Goal: Task Accomplishment & Management: Use online tool/utility

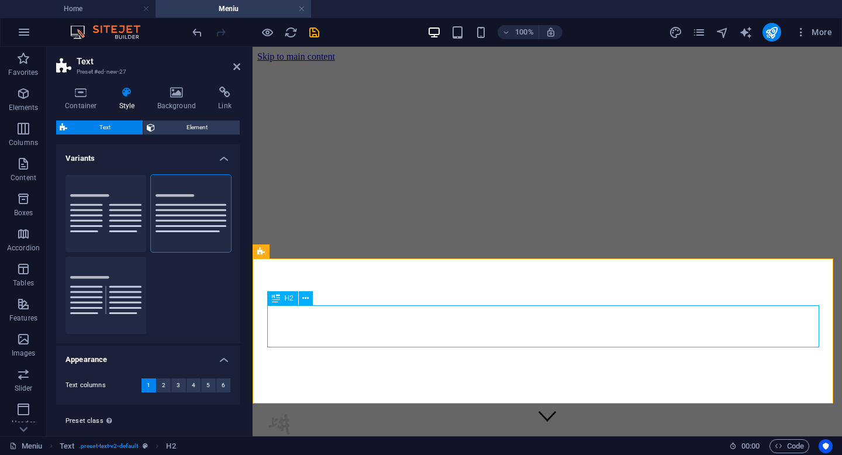
scroll to position [7562, 0]
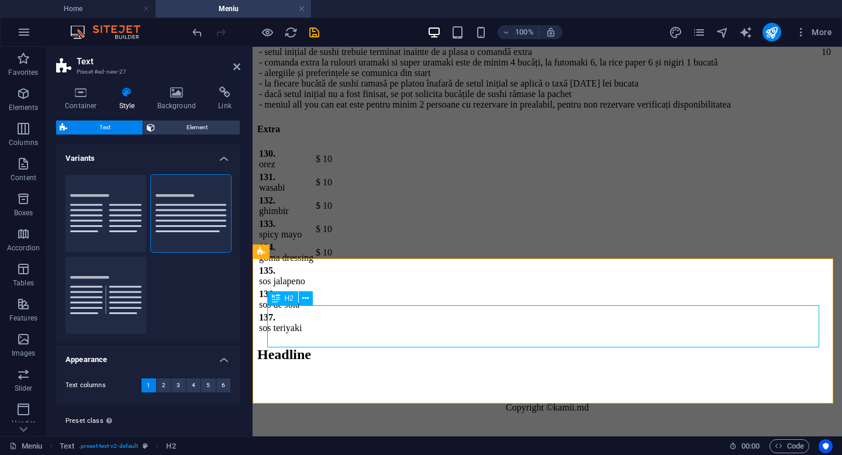
click at [424, 347] on div "Headline" at bounding box center [547, 355] width 580 height 16
click at [405, 347] on div "Headline" at bounding box center [547, 355] width 580 height 16
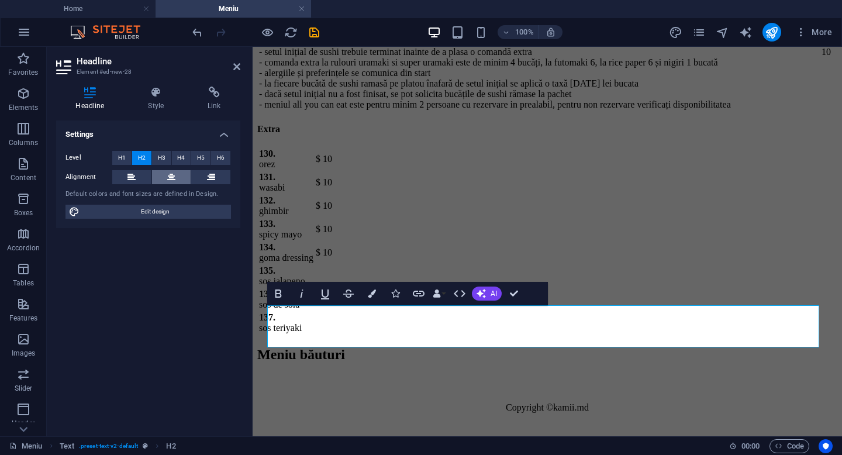
click at [170, 176] on icon at bounding box center [171, 177] width 8 height 14
click at [337, 347] on div "Meniu băuturi" at bounding box center [547, 365] width 580 height 37
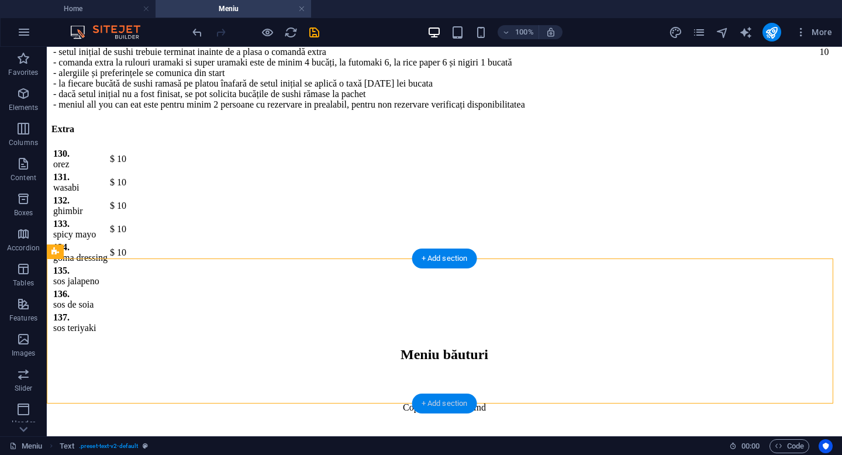
click at [432, 402] on div "+ Add section" at bounding box center [444, 404] width 65 height 20
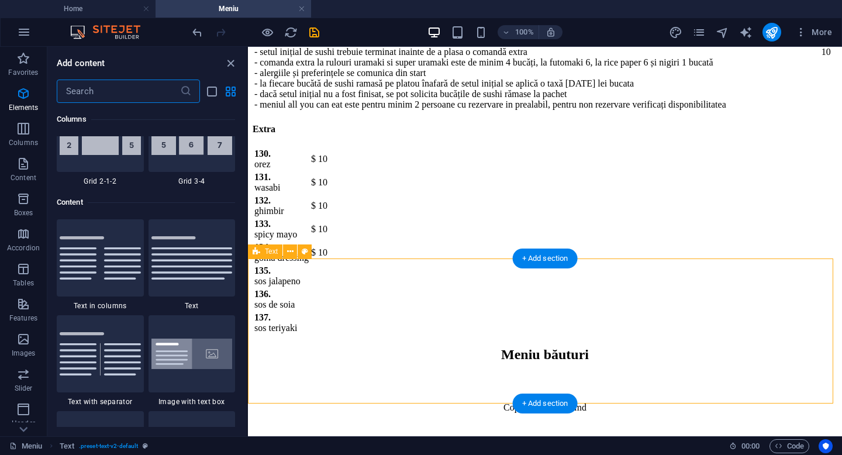
scroll to position [2047, 0]
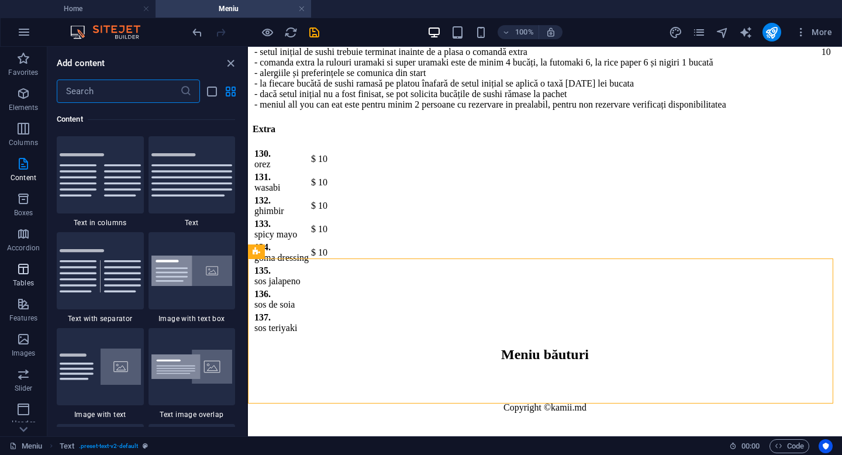
click at [22, 272] on icon "button" at bounding box center [23, 269] width 14 height 14
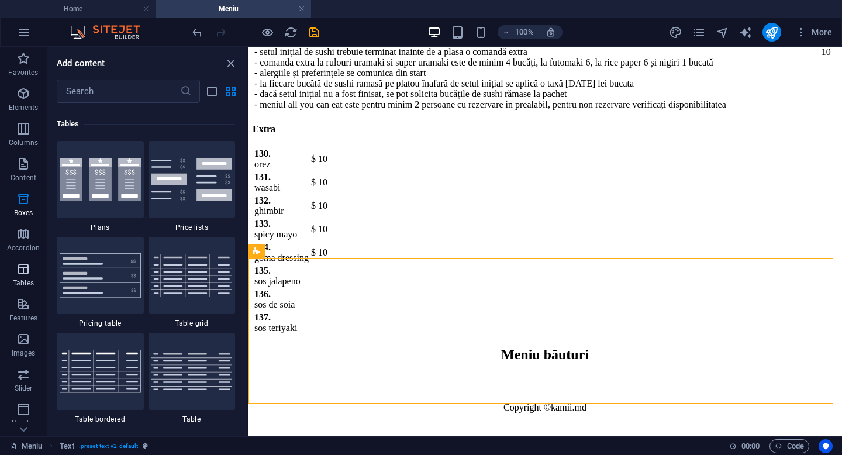
scroll to position [4051, 0]
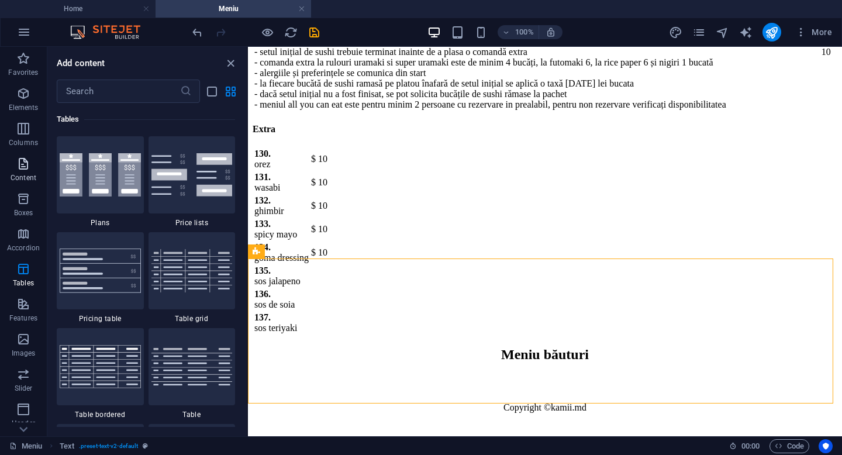
click at [22, 166] on icon "button" at bounding box center [23, 164] width 14 height 14
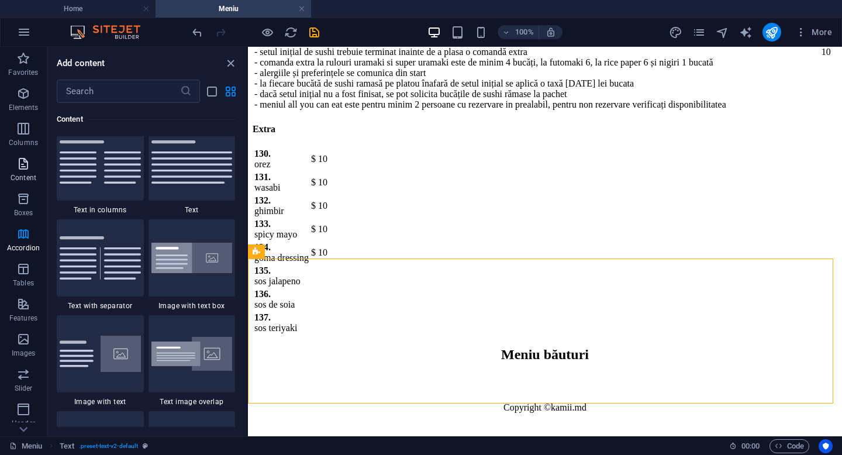
scroll to position [2047, 0]
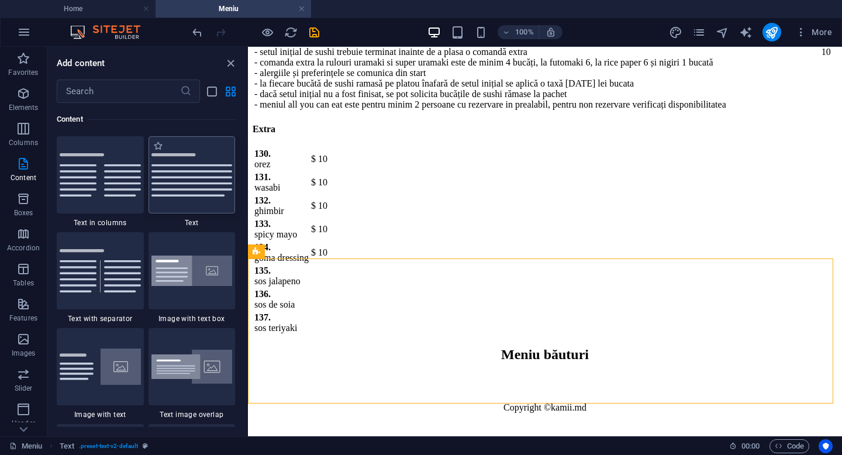
click at [188, 163] on img at bounding box center [192, 174] width 81 height 43
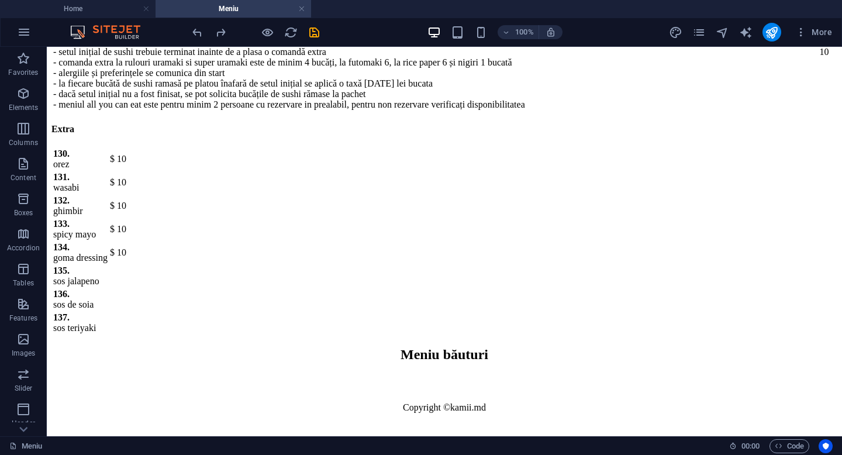
scroll to position [7562, 0]
drag, startPoint x: 839, startPoint y: 429, endPoint x: 873, endPoint y: 493, distance: 71.4
click at [435, 401] on div "+ Add section" at bounding box center [444, 404] width 65 height 20
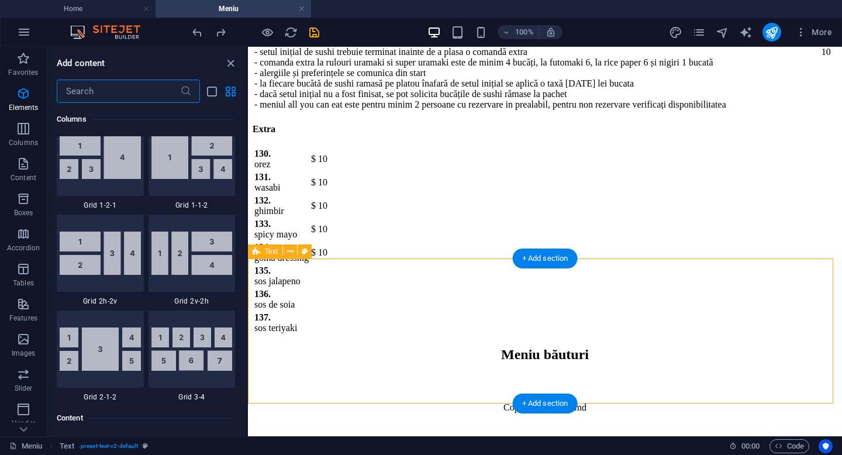
scroll to position [2047, 0]
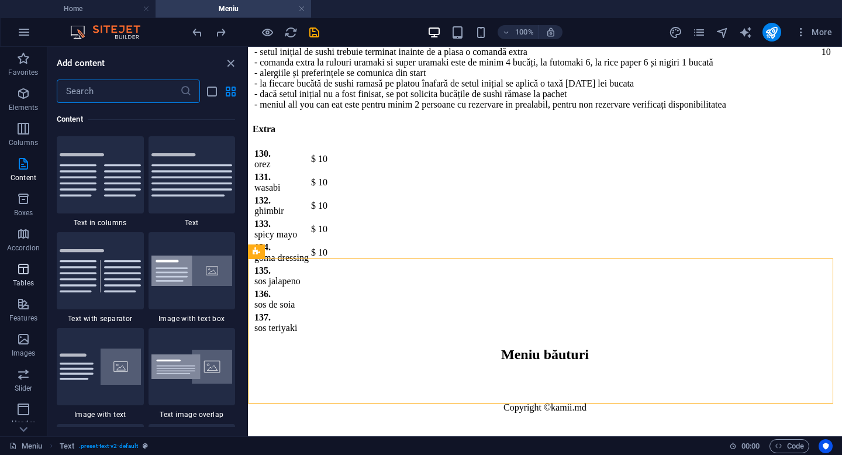
click at [26, 273] on icon "button" at bounding box center [23, 269] width 14 height 14
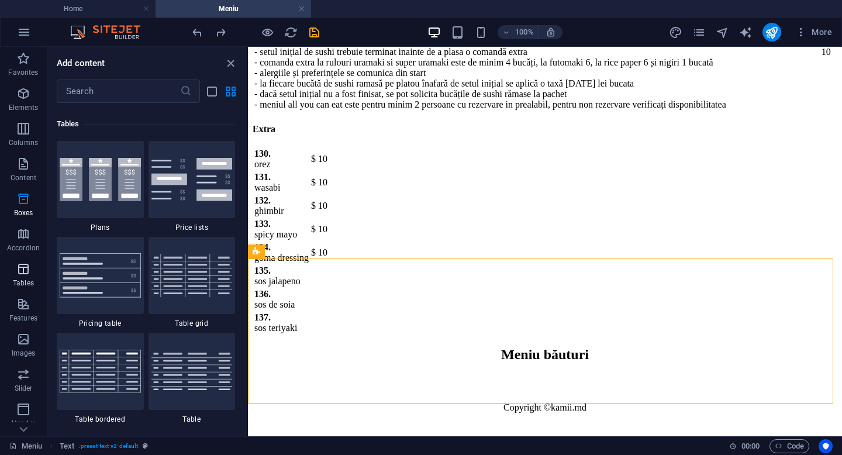
scroll to position [4051, 0]
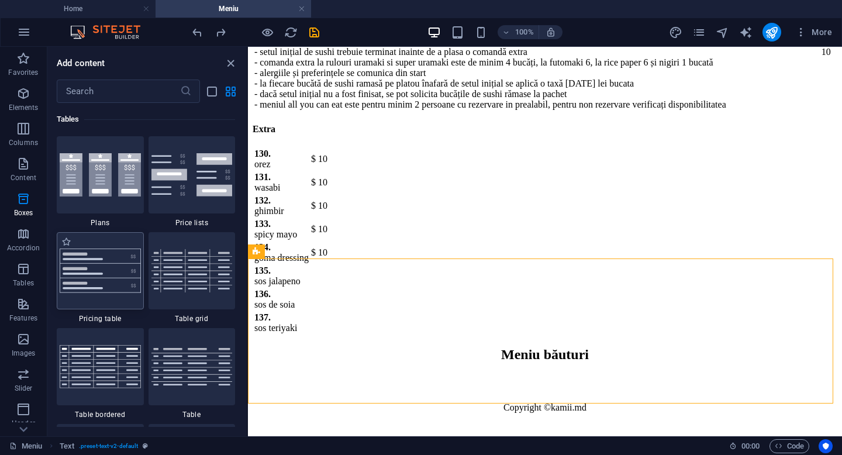
click at [108, 277] on img at bounding box center [100, 271] width 81 height 44
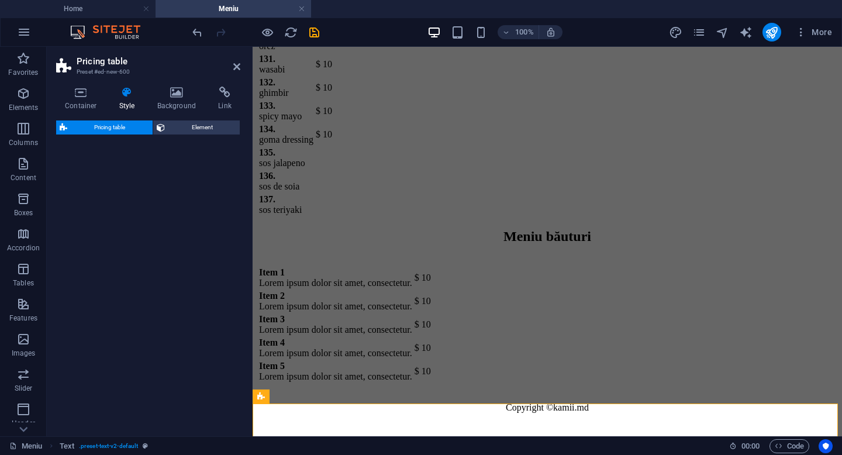
select select "rem"
select select "px"
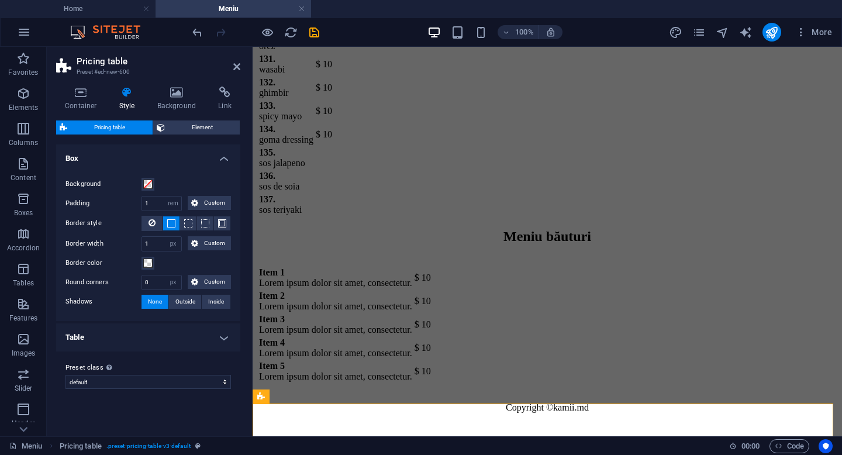
scroll to position [7865, 0]
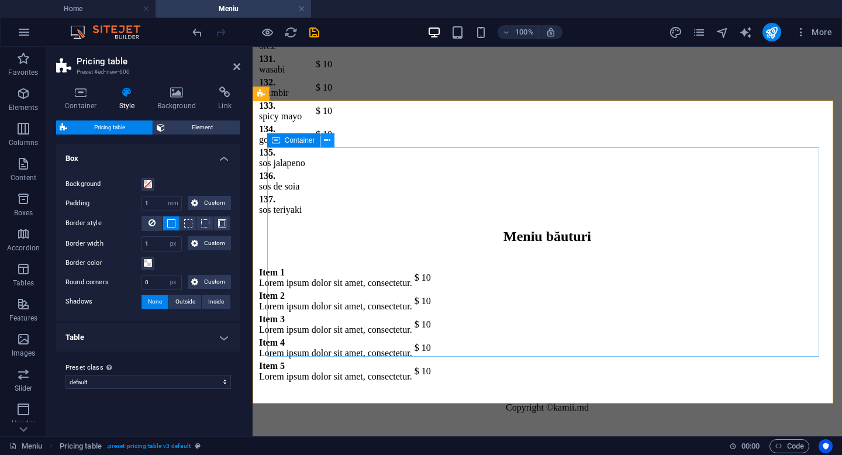
click at [329, 139] on icon at bounding box center [327, 141] width 6 height 12
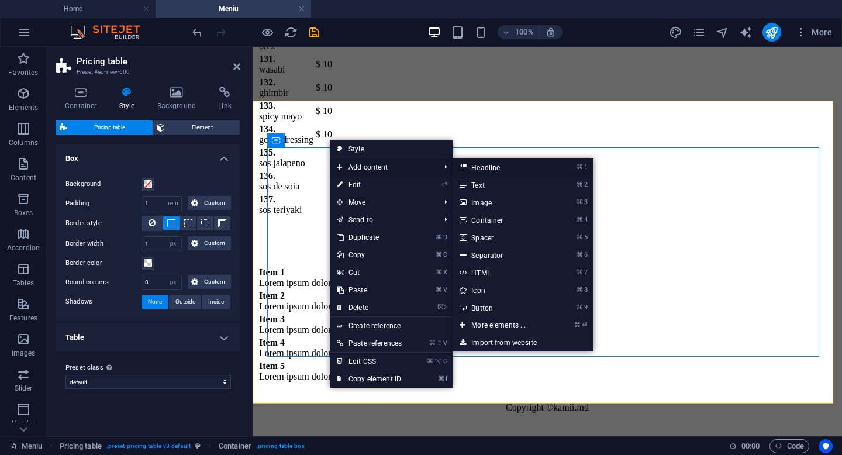
click at [485, 167] on link "⌘ 1 Headline" at bounding box center [501, 168] width 97 height 18
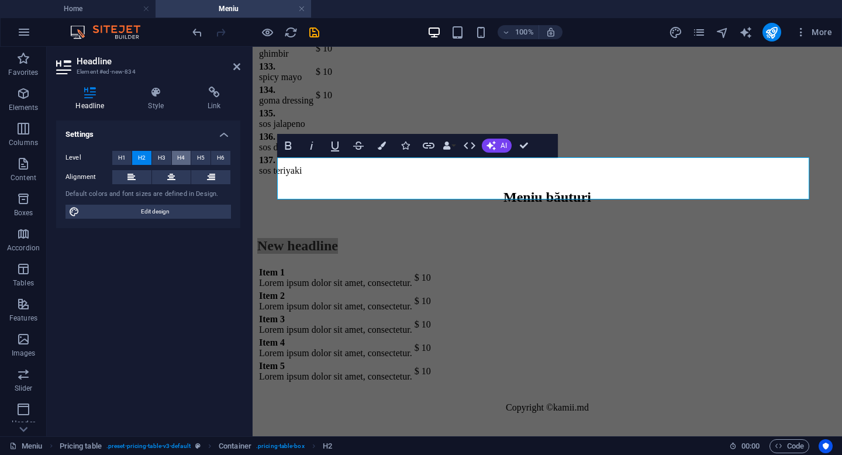
click at [181, 153] on span "H4" at bounding box center [181, 158] width 8 height 14
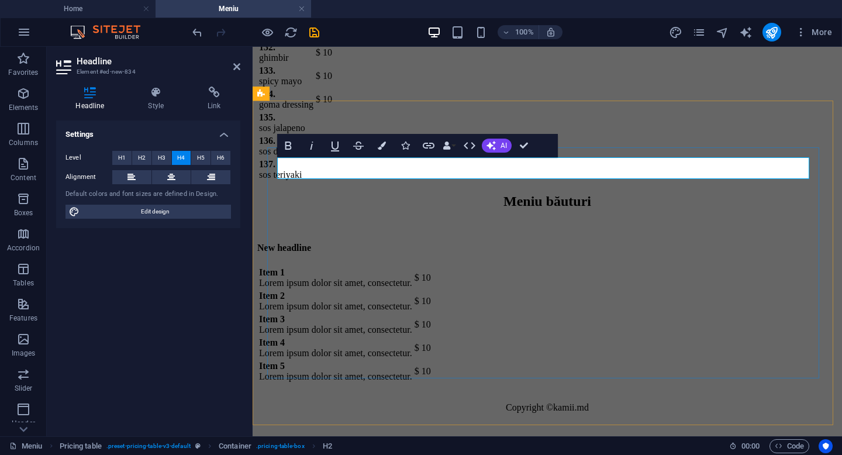
click at [398, 243] on h4 "New headline" at bounding box center [547, 248] width 580 height 11
click at [312, 266] on div "Item 1 Lorem ipsum dolor sit amet, consectetur. $ 10 Item 2 Lorem ipsum dolor s…" at bounding box center [547, 325] width 580 height 118
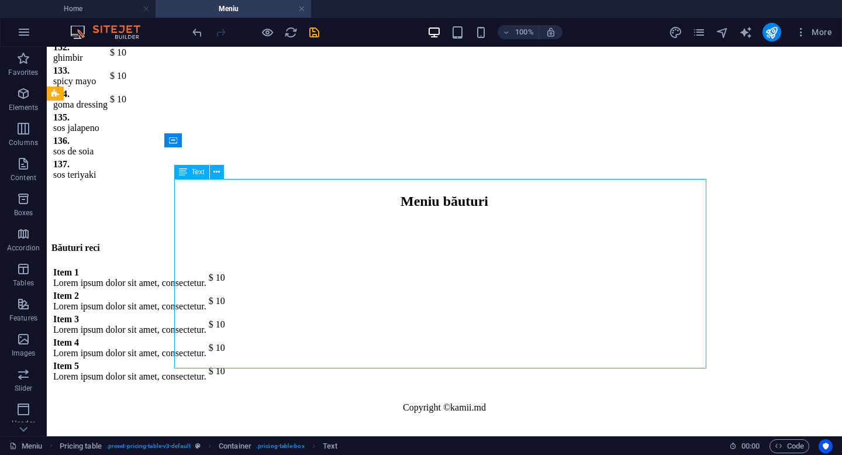
click at [215, 266] on div "Item 1 Lorem ipsum dolor sit amet, consectetur. $ 10 Item 2 Lorem ipsum dolor s…" at bounding box center [444, 325] width 786 height 118
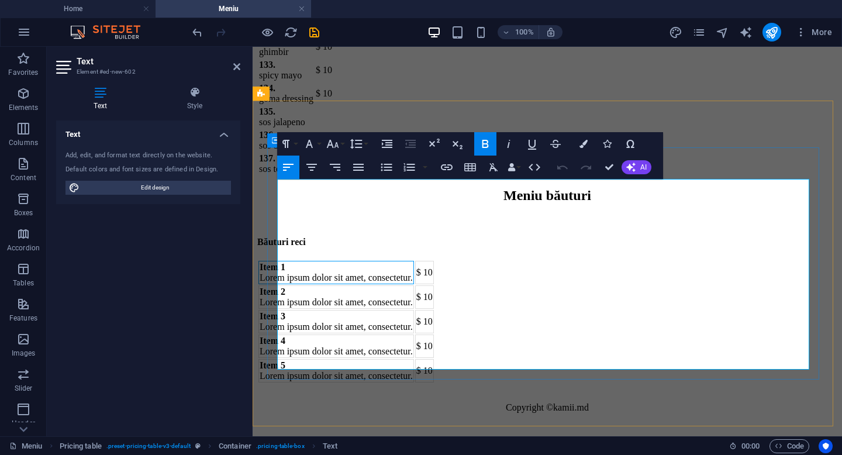
click at [308, 261] on td "Item 1 Lorem ipsum dolor sit amet, consectetur." at bounding box center [337, 272] width 156 height 23
click at [184, 257] on div "Text Add, edit, and format text directly on the website. Default colors and fon…" at bounding box center [148, 274] width 184 height 307
click at [366, 384] on div "Băuturi reci Item 1 Lorem ipsum dolor sit amet, consectetur. $ 10 Item 2 Lorem …" at bounding box center [547, 305] width 580 height 160
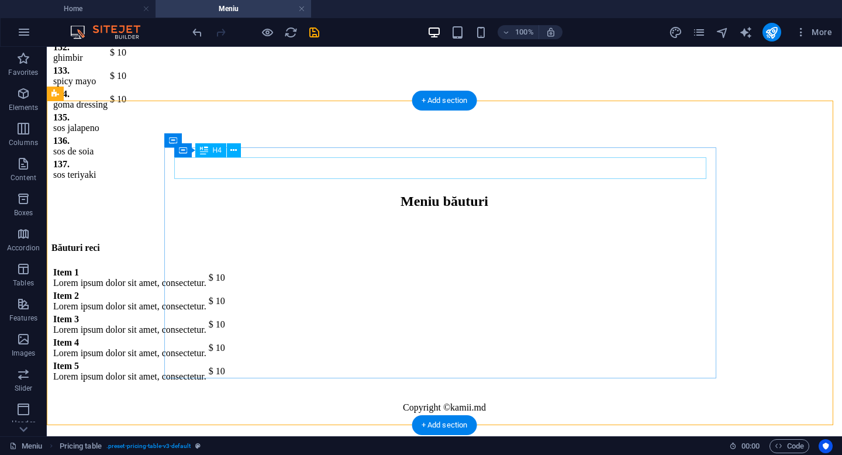
click at [270, 243] on div "Băuturi reci" at bounding box center [444, 248] width 786 height 11
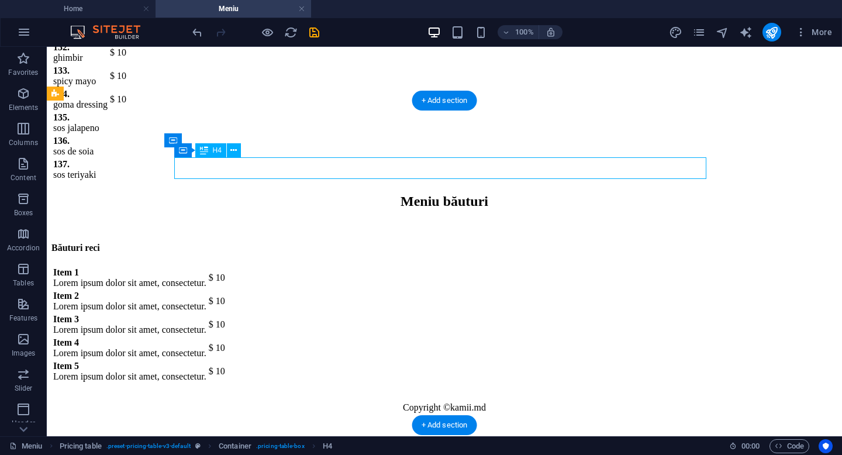
click at [280, 243] on div "Băuturi reci" at bounding box center [444, 248] width 786 height 11
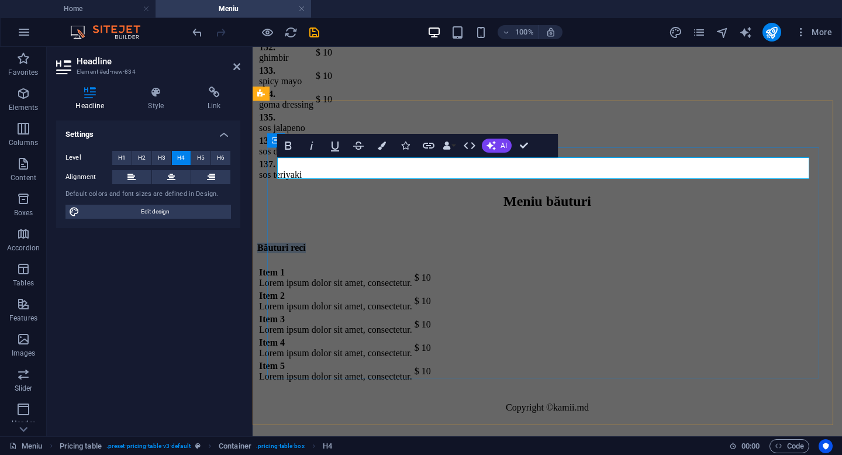
click at [378, 243] on h4 "Băuturi reci" at bounding box center [547, 248] width 580 height 11
click at [314, 266] on div "Item 1 Lorem ipsum dolor sit amet, consectetur. $ 10 Item 2 Lorem ipsum dolor s…" at bounding box center [547, 325] width 580 height 118
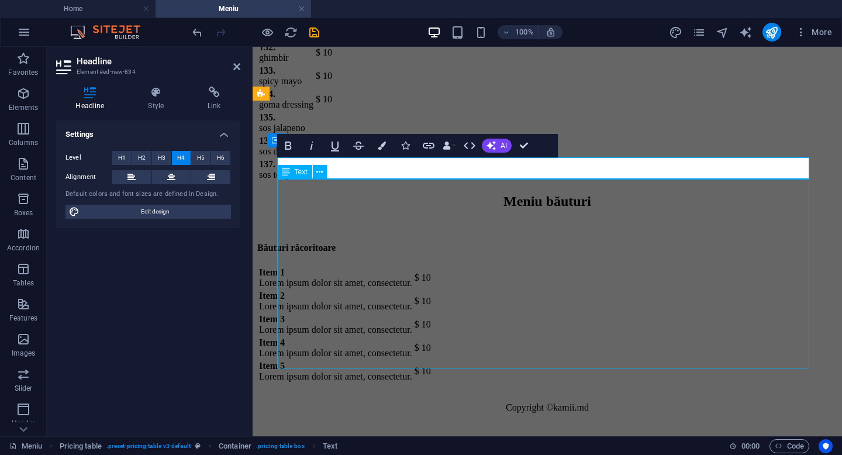
click at [314, 266] on div "Item 1 Lorem ipsum dolor sit amet, consectetur. $ 10 Item 2 Lorem ipsum dolor s…" at bounding box center [547, 325] width 580 height 118
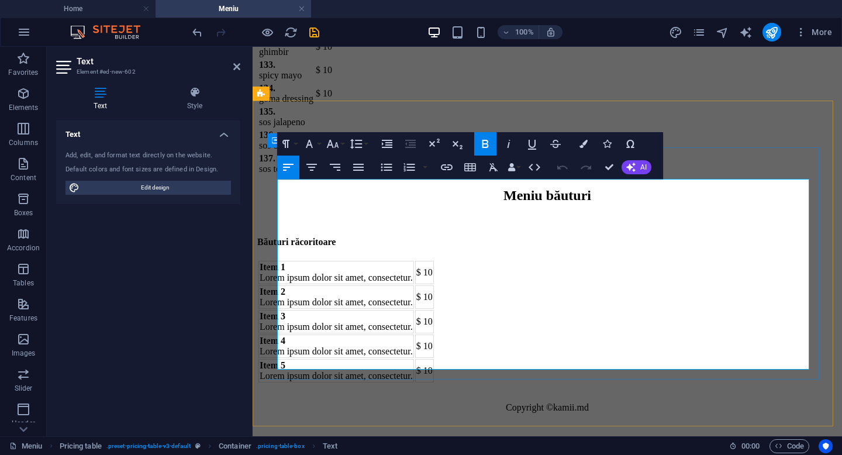
click at [314, 261] on td "Item 1 Lorem ipsum dolor sit amet, consectetur." at bounding box center [337, 272] width 156 height 23
click at [308, 285] on td "Item 2 Lorem ipsum dolor sit amet, consectetur." at bounding box center [337, 296] width 156 height 23
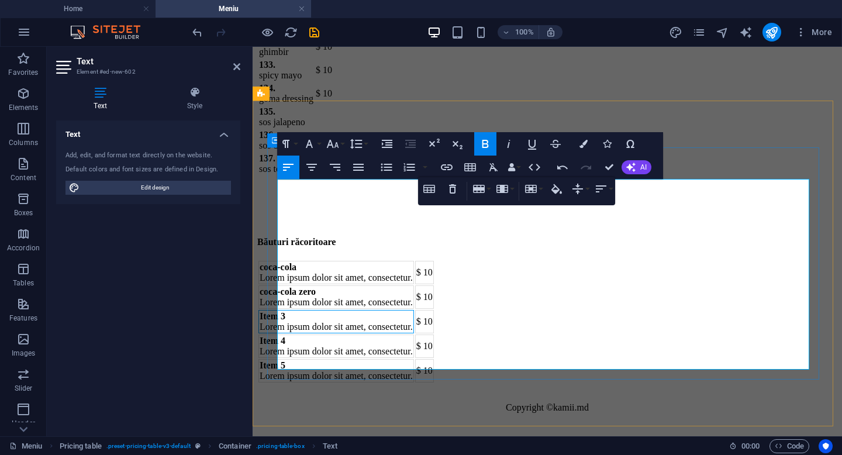
click at [309, 310] on td "Item 3 Lorem ipsum dolor sit amet, consectetur." at bounding box center [337, 321] width 156 height 23
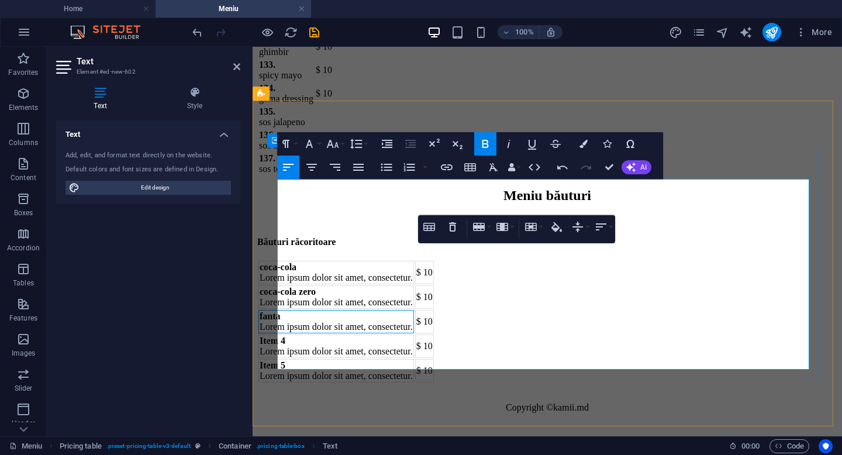
click at [309, 335] on td "Item 4 Lorem ipsum dolor sit amet, consectetur." at bounding box center [337, 346] width 156 height 23
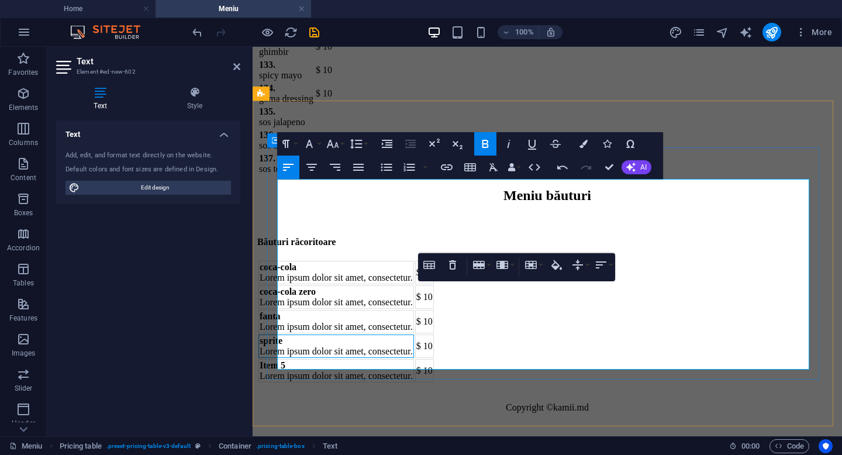
click at [311, 359] on td "Item 5 Lorem ipsum dolor sit amet, consectetur." at bounding box center [337, 370] width 156 height 23
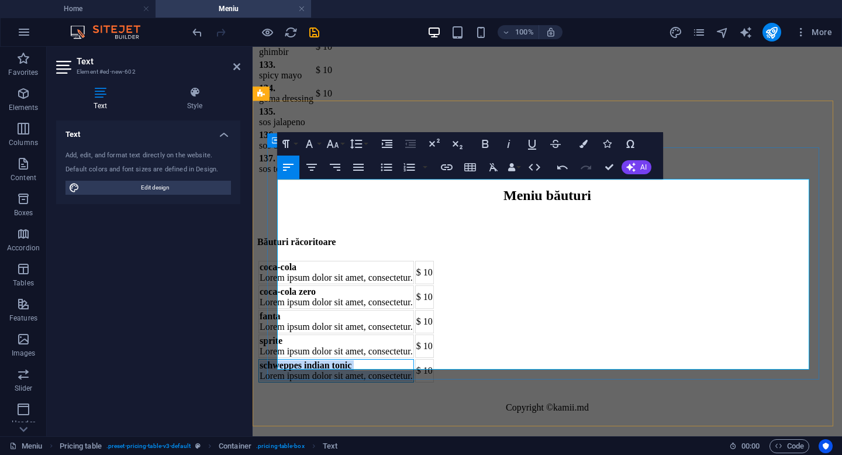
drag, startPoint x: 461, startPoint y: 356, endPoint x: 279, endPoint y: 343, distance: 182.4
click at [279, 359] on td "schweppes indian tonic Lorem ipsum dolor sit amet, consectetur." at bounding box center [337, 370] width 156 height 23
copy td "schweppes indian tonic Lorem ipsum dolor sit amet, consectetur."
click at [414, 359] on td "schweppes indian tonic Lorem ipsum dolor sit amet, consectetur." at bounding box center [337, 370] width 156 height 23
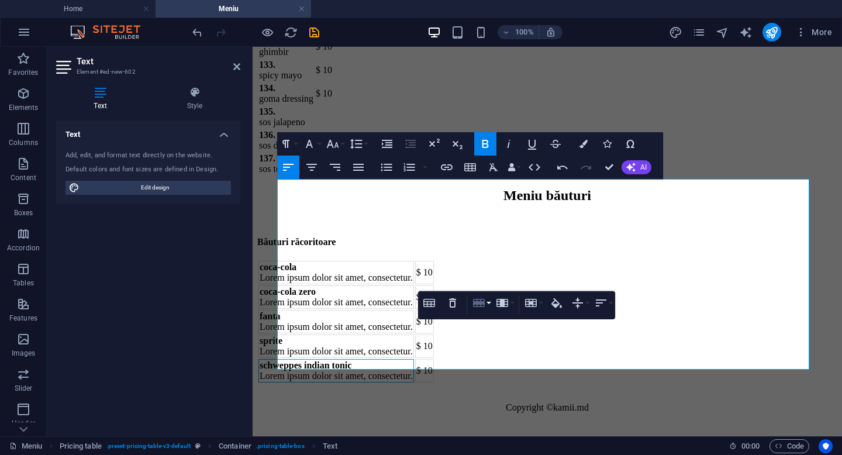
click at [484, 305] on icon "button" at bounding box center [479, 303] width 12 height 8
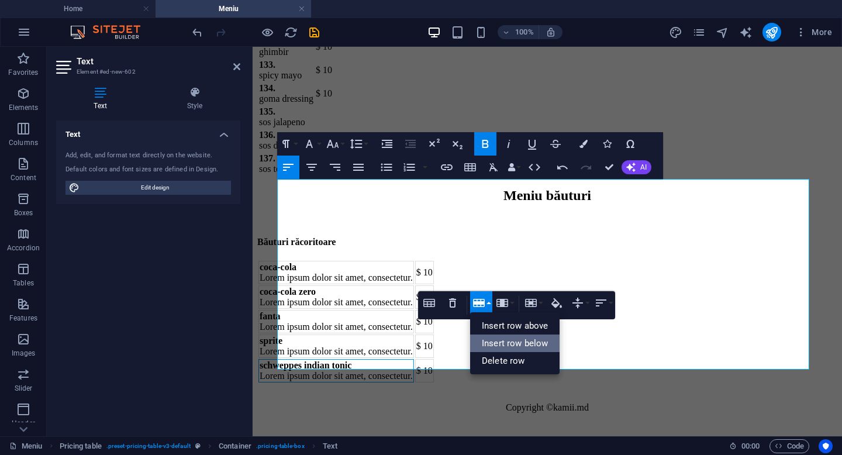
click at [500, 344] on link "Insert row below" at bounding box center [514, 344] width 89 height 18
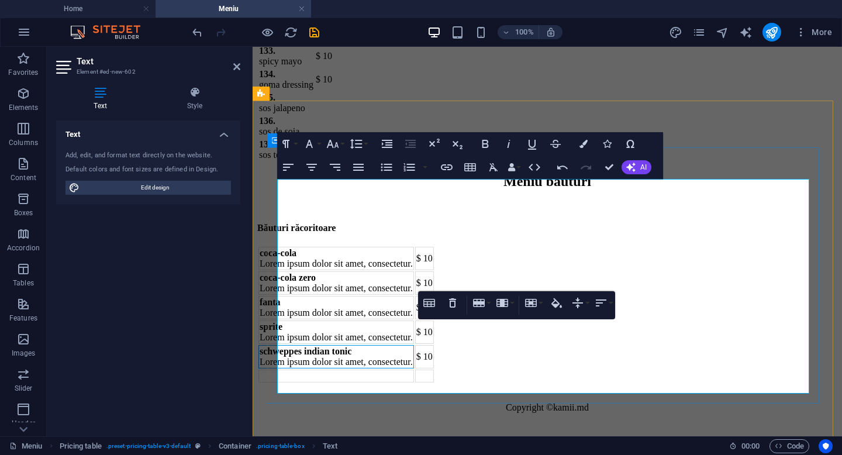
click at [296, 378] on td at bounding box center [337, 376] width 156 height 13
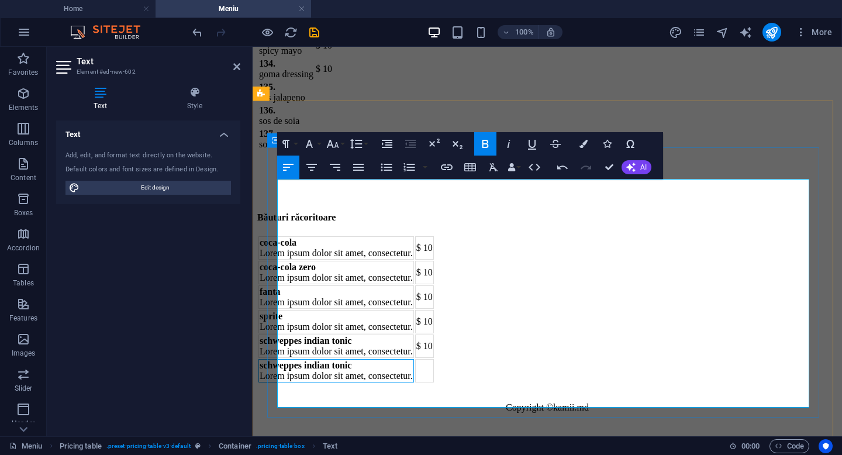
click at [401, 377] on td "schweppes indian tonic Lorem ipsum dolor sit amet, consectetur." at bounding box center [337, 370] width 156 height 23
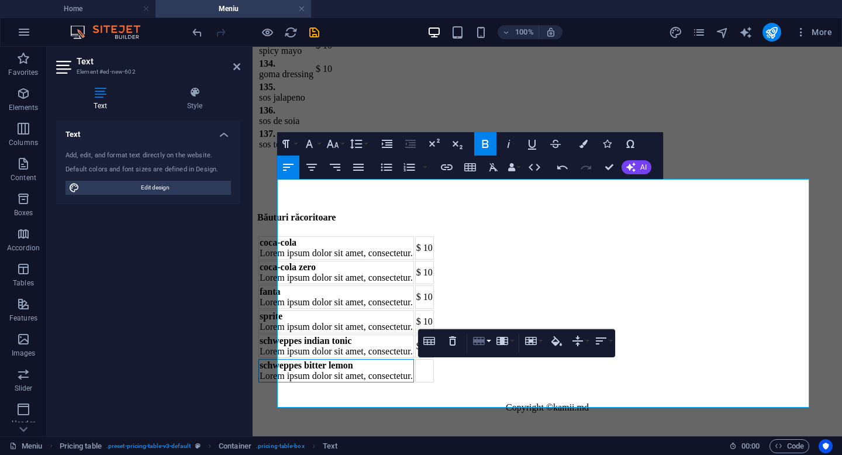
click at [477, 342] on icon "button" at bounding box center [479, 341] width 12 height 8
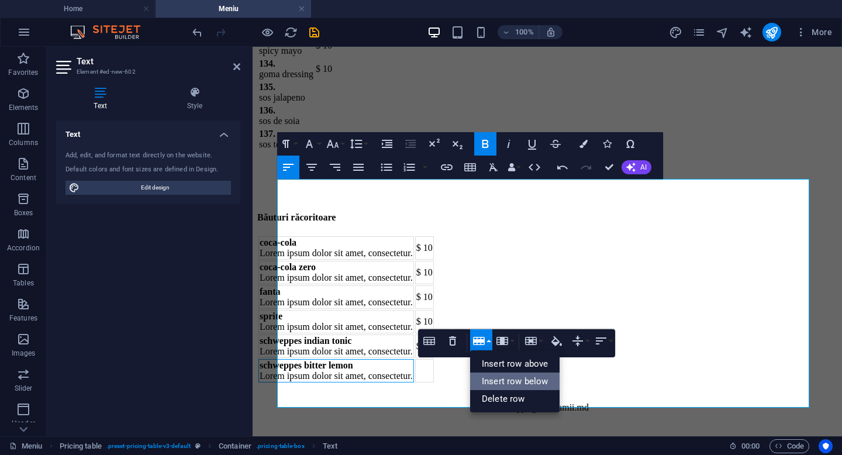
click at [493, 384] on link "Insert row below" at bounding box center [514, 382] width 89 height 18
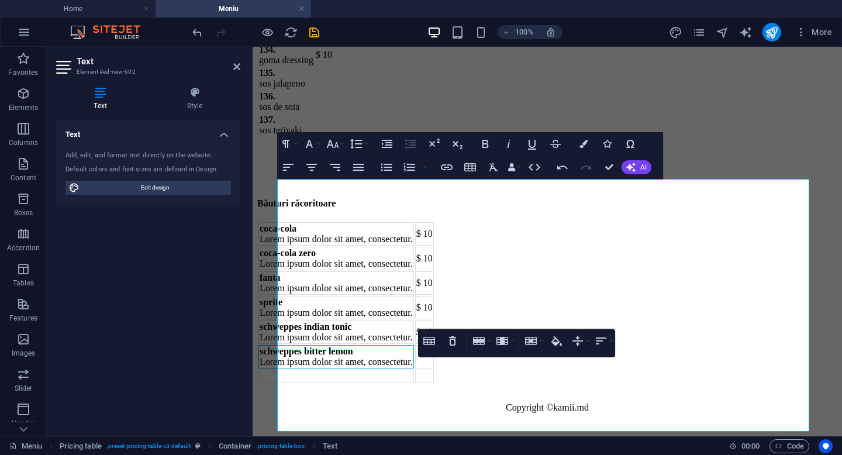
scroll to position [7951, 0]
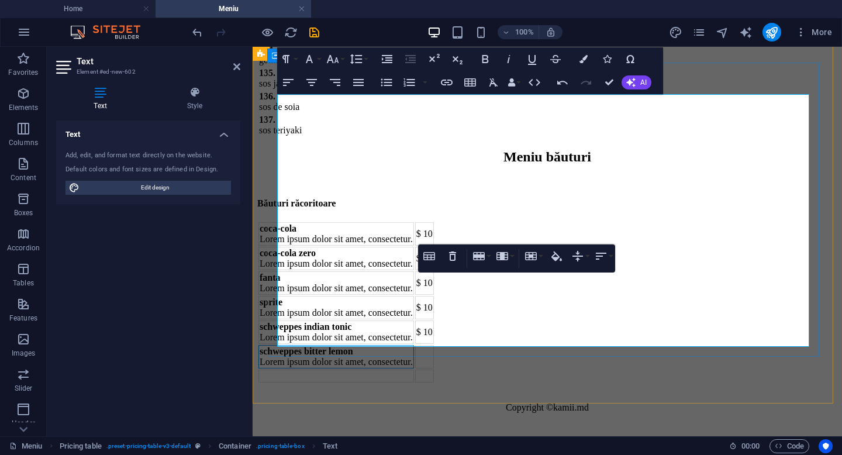
click at [309, 370] on td at bounding box center [337, 376] width 156 height 13
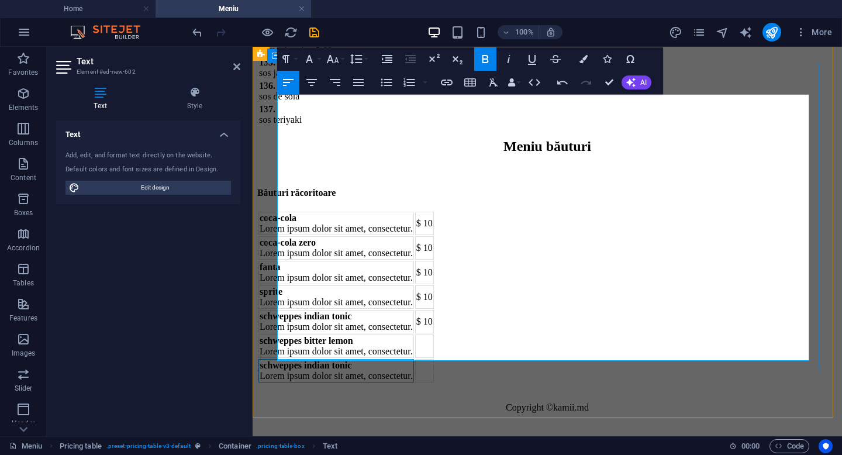
click at [405, 359] on td "schweppes indian tonic Lorem ipsum dolor sit amet, consectetur." at bounding box center [337, 370] width 156 height 23
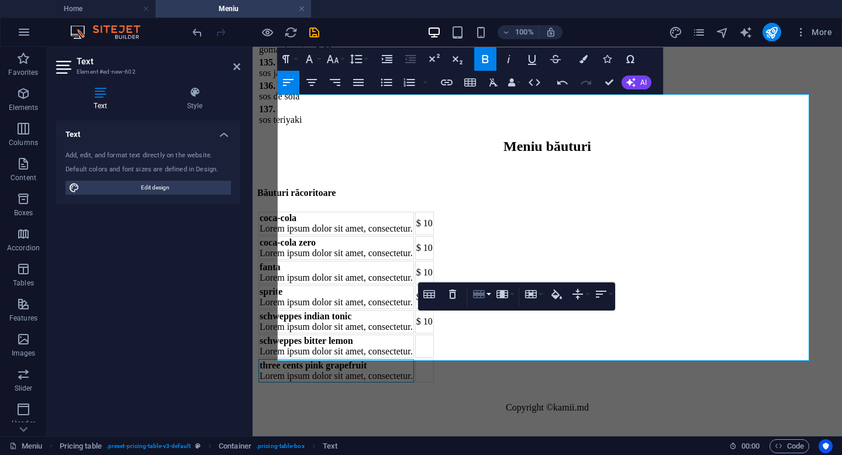
click at [480, 292] on icon "button" at bounding box center [479, 294] width 12 height 8
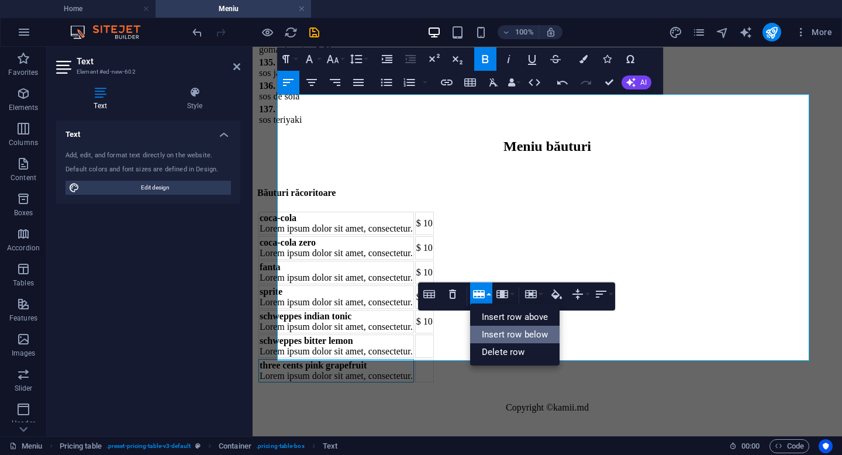
click at [508, 338] on link "Insert row below" at bounding box center [514, 335] width 89 height 18
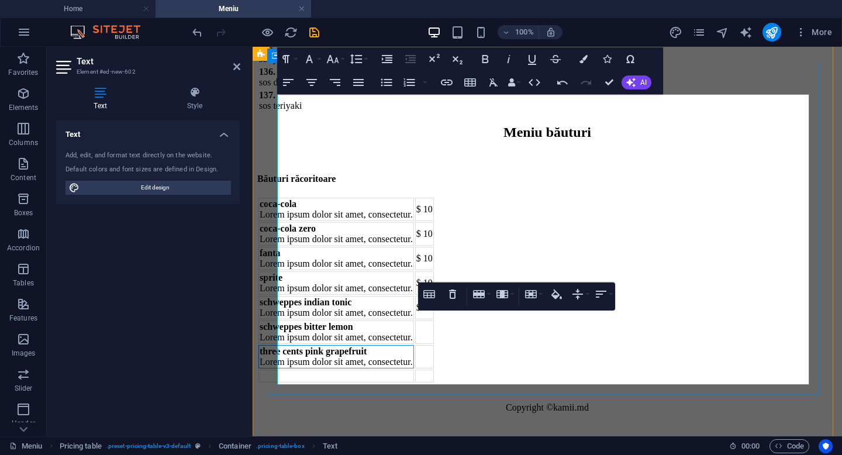
click at [290, 370] on td at bounding box center [337, 376] width 156 height 13
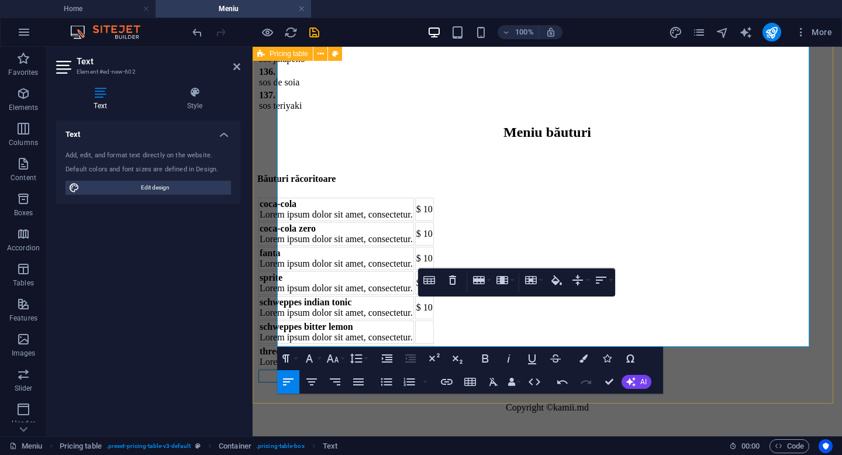
scroll to position [7989, 0]
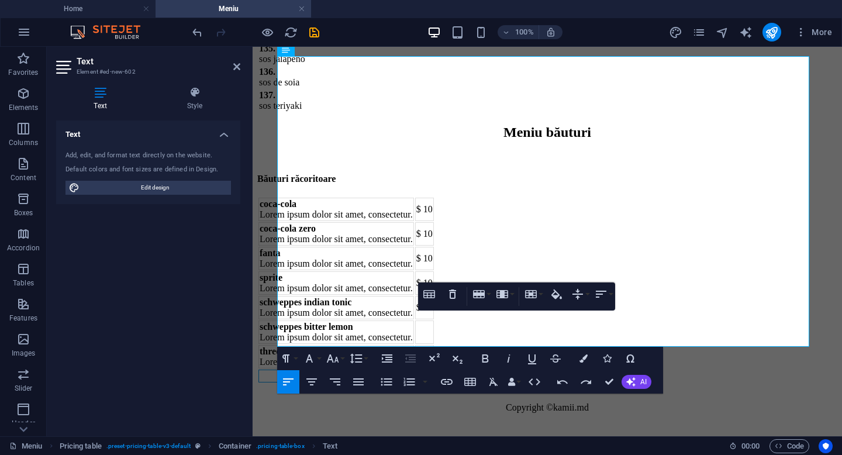
click at [199, 326] on div "Text Add, edit, and format text directly on the website. Default colors and fon…" at bounding box center [148, 274] width 184 height 307
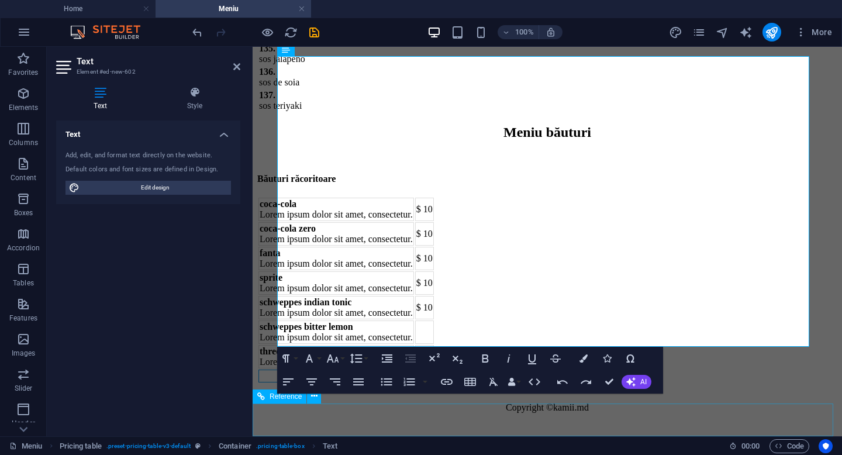
click at [694, 428] on div "Copyright © [PERSON_NAME]" at bounding box center [547, 408] width 580 height 48
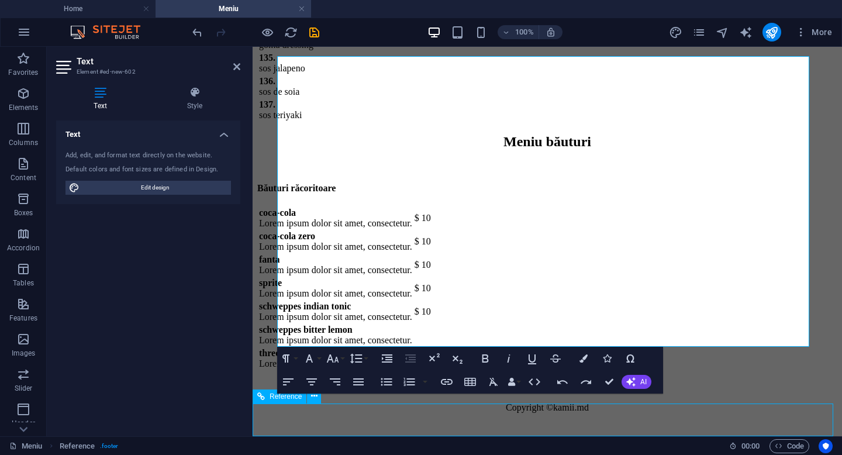
scroll to position [7988, 0]
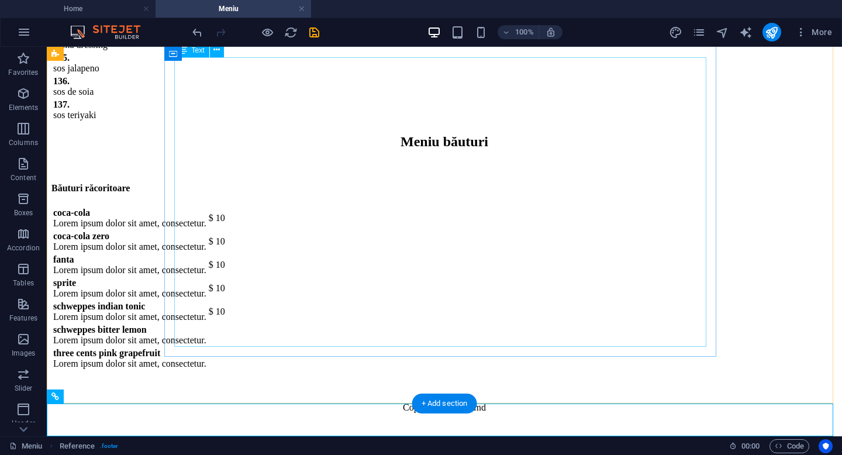
click at [188, 333] on div "coca-cola Lorem ipsum dolor sit amet, consectetur. $ 10 coca-cola zero Lorem ip…" at bounding box center [444, 295] width 786 height 178
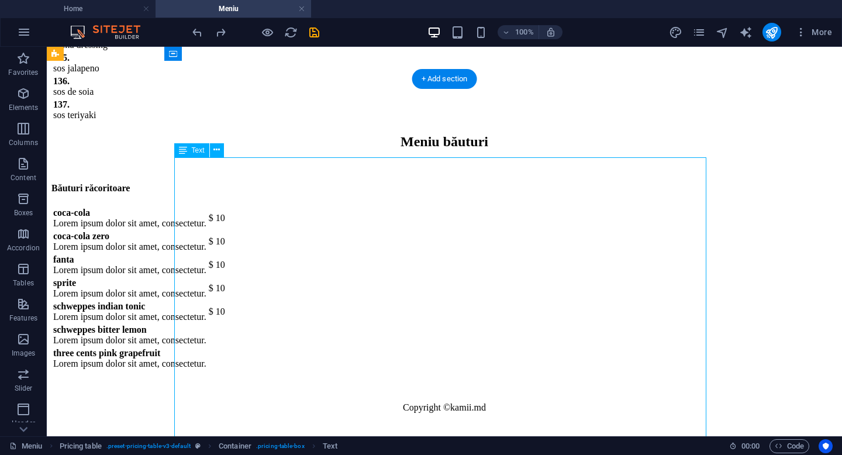
scroll to position [7888, 0]
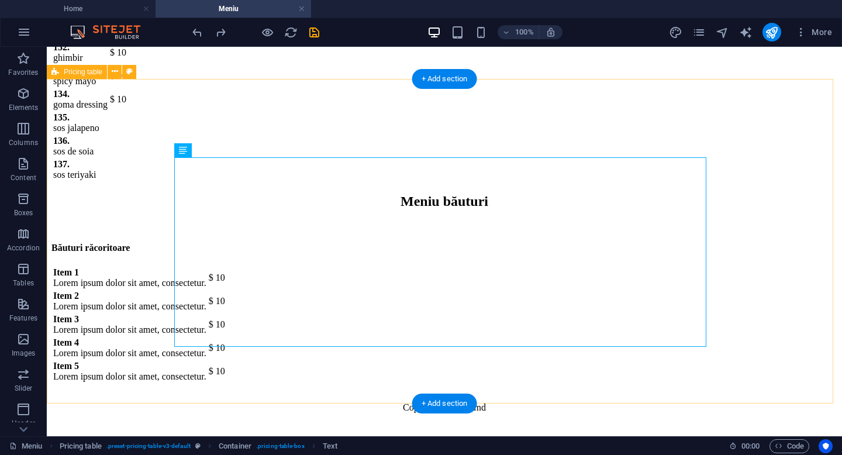
click at [87, 230] on div "Băuturi răcoritoare Item 1 Lorem ipsum dolor sit amet, consectetur. $ 10 Item 2…" at bounding box center [444, 307] width 786 height 154
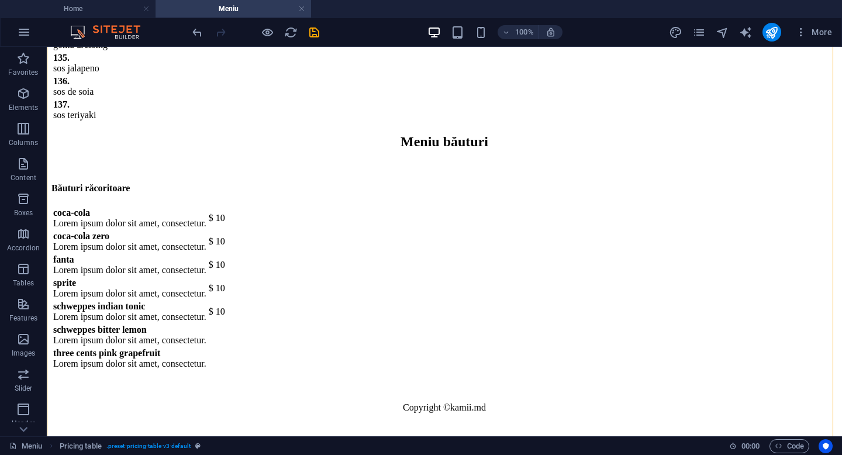
scroll to position [7988, 0]
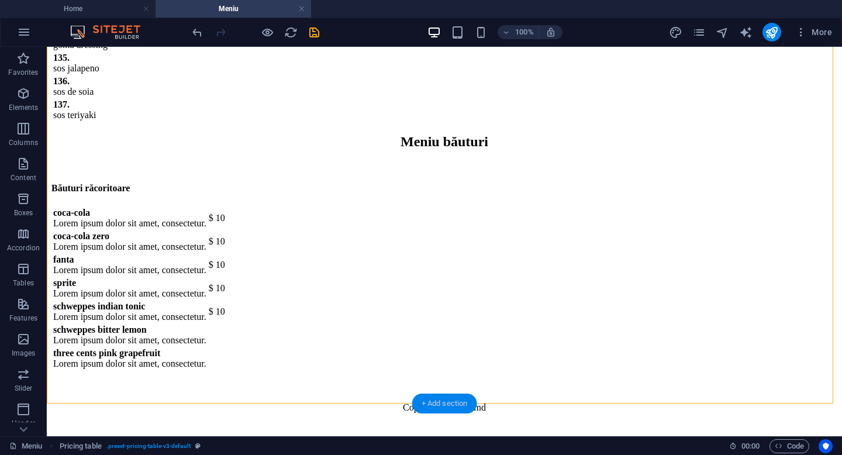
click at [438, 402] on div "+ Add section" at bounding box center [444, 404] width 65 height 20
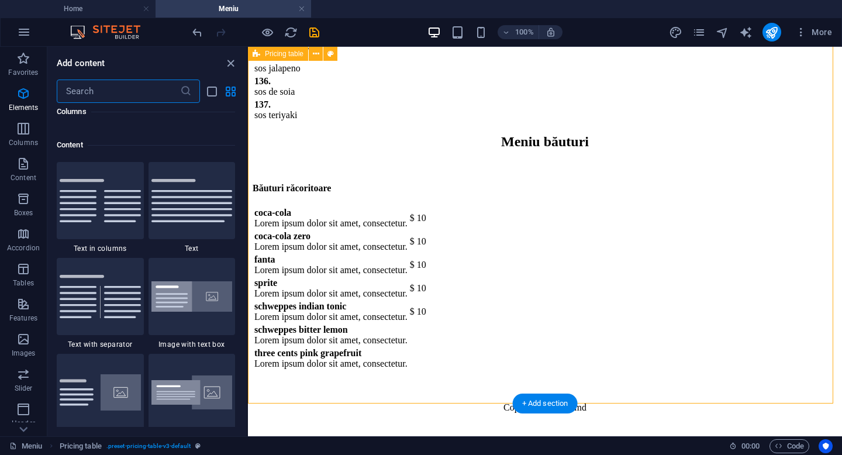
scroll to position [2047, 0]
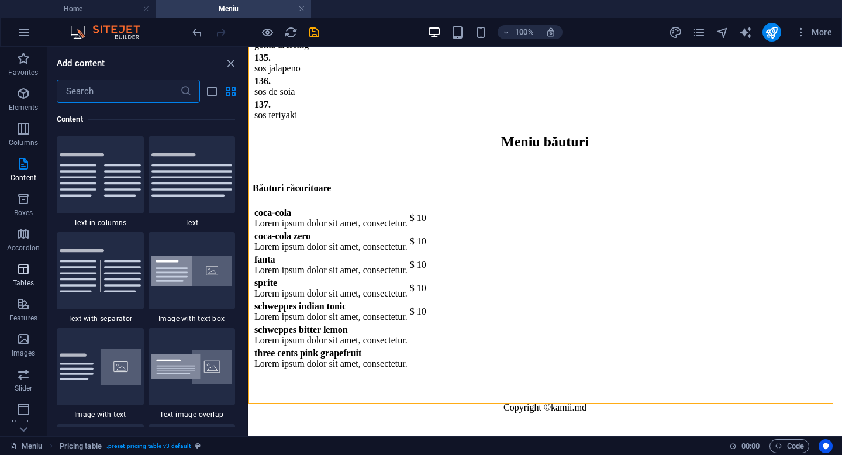
click at [22, 275] on icon "button" at bounding box center [23, 269] width 14 height 14
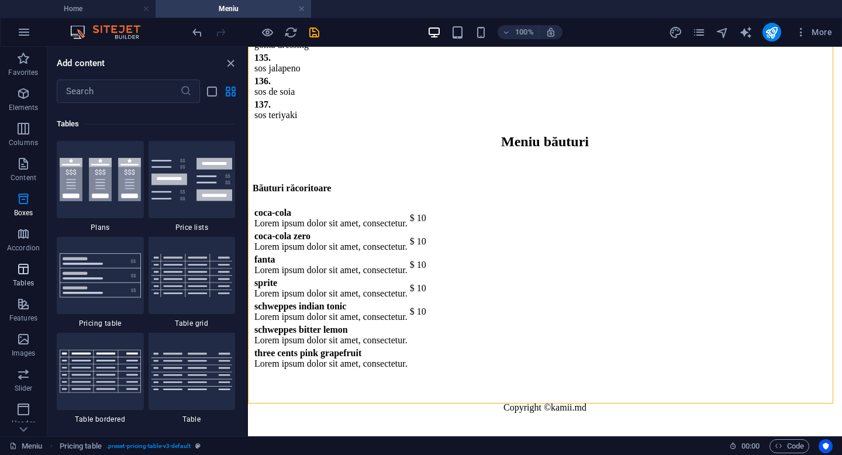
scroll to position [4051, 0]
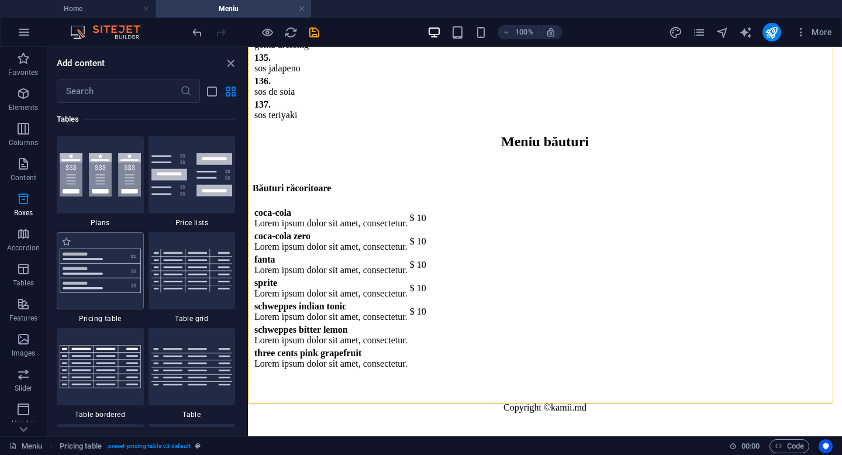
click at [91, 273] on img at bounding box center [100, 271] width 81 height 44
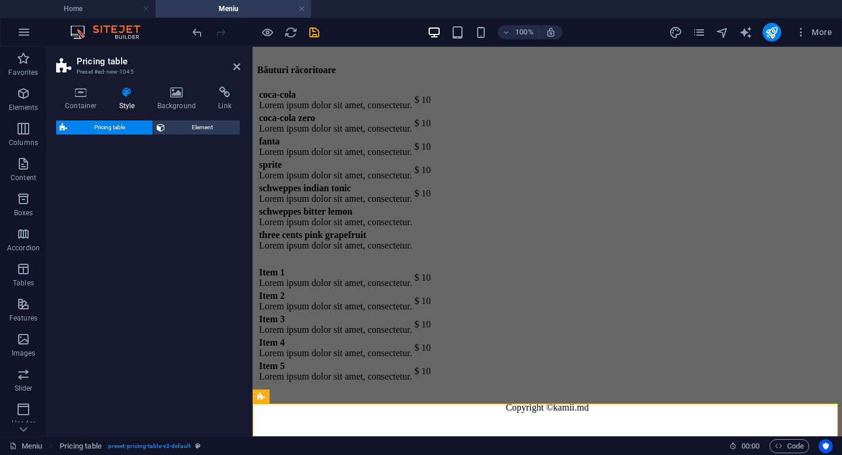
select select "rem"
select select "px"
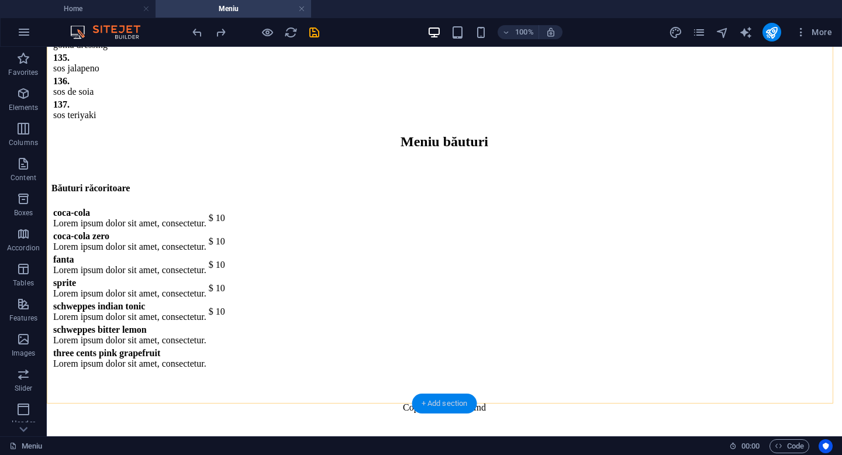
click at [442, 401] on div "+ Add section" at bounding box center [444, 404] width 65 height 20
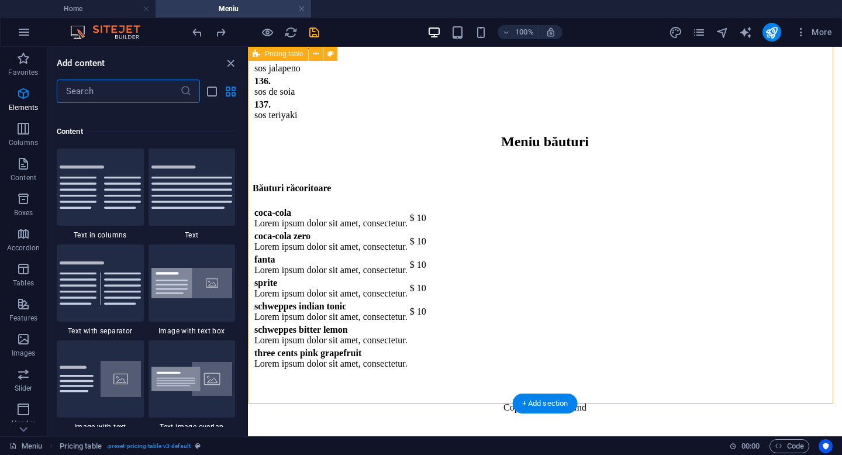
scroll to position [2047, 0]
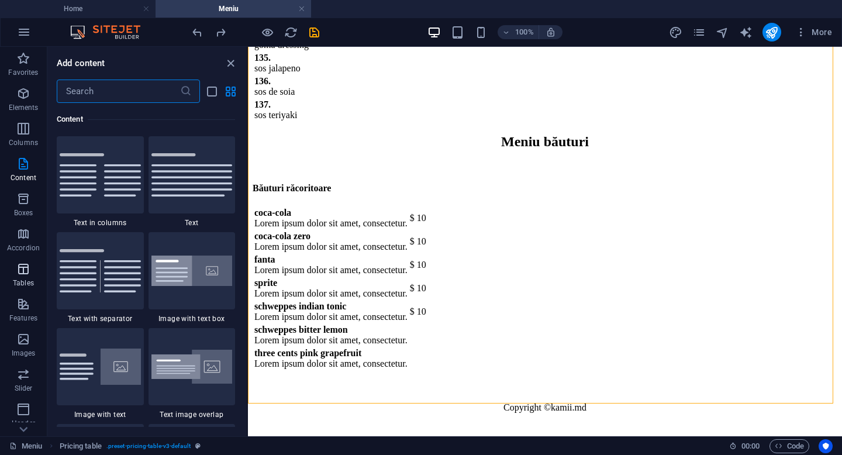
click at [18, 276] on span "Tables" at bounding box center [23, 276] width 47 height 28
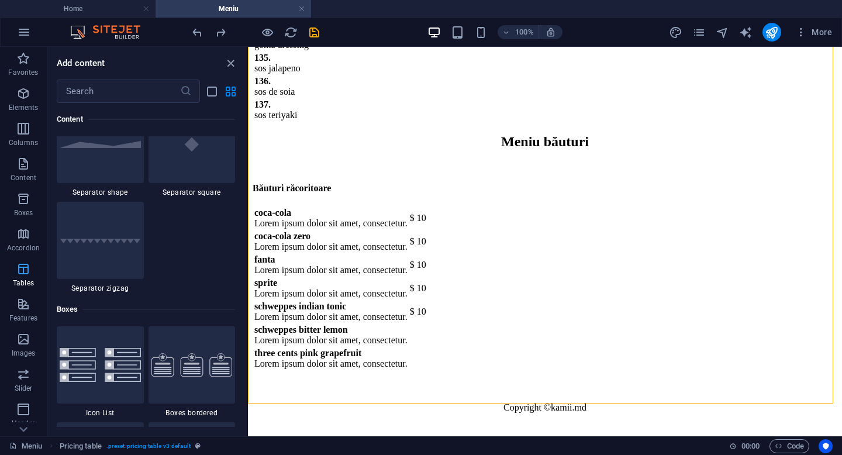
scroll to position [4051, 0]
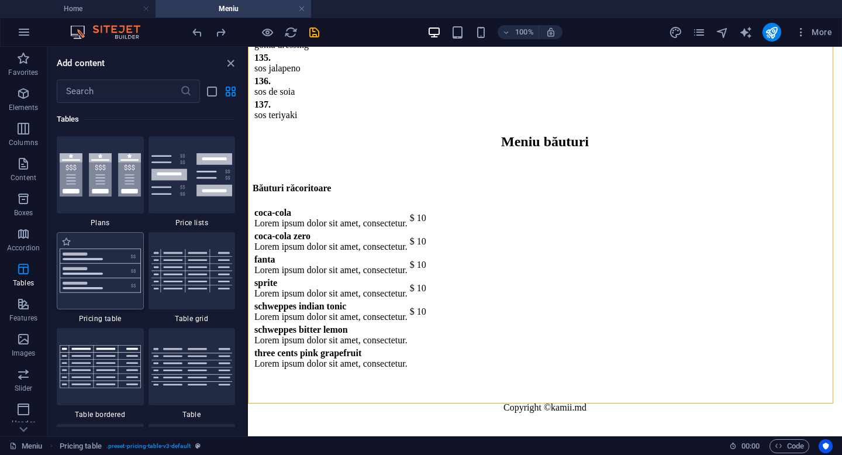
click at [99, 271] on img at bounding box center [100, 271] width 81 height 44
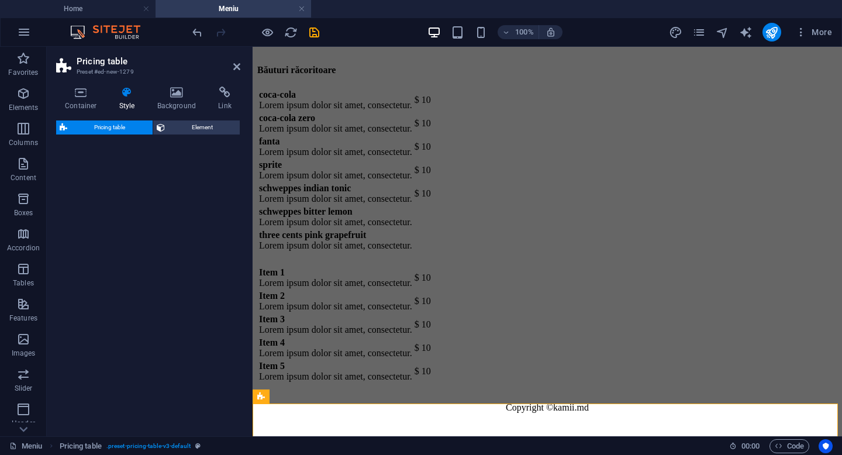
select select "rem"
select select "px"
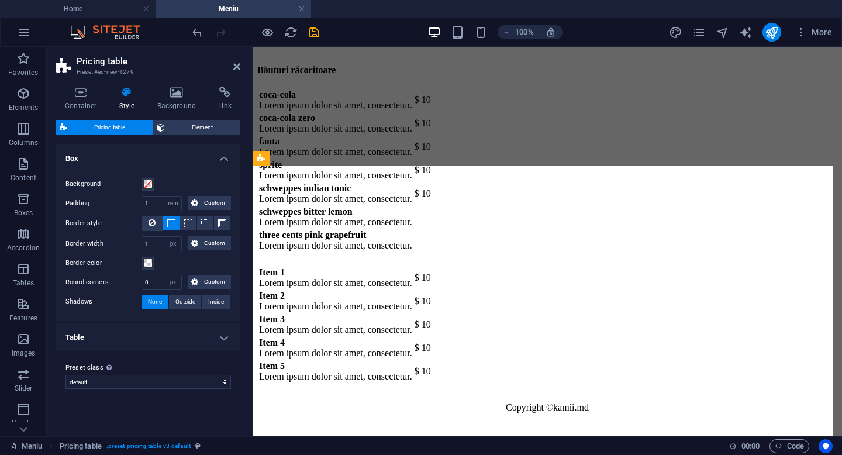
scroll to position [8291, 0]
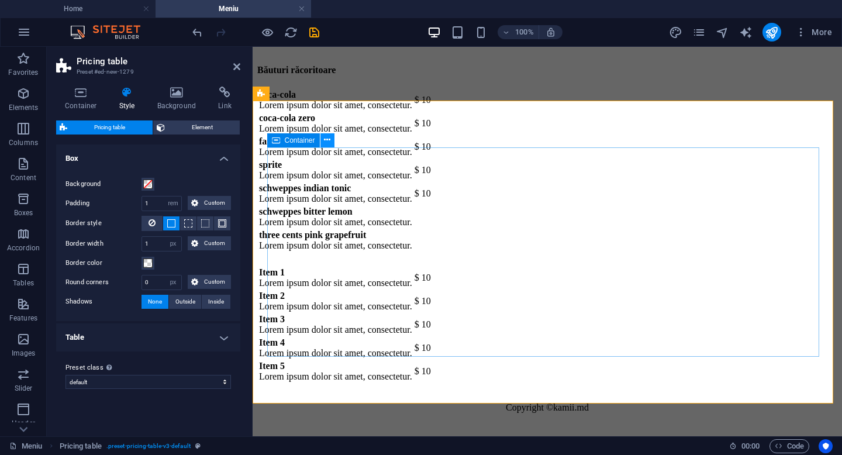
click at [326, 141] on icon at bounding box center [327, 140] width 6 height 12
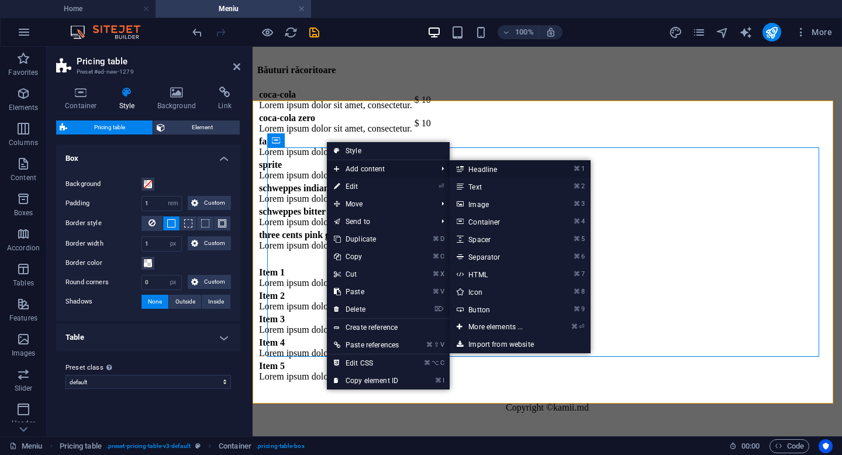
click at [488, 174] on link "⌘ 1 Headline" at bounding box center [498, 169] width 97 height 18
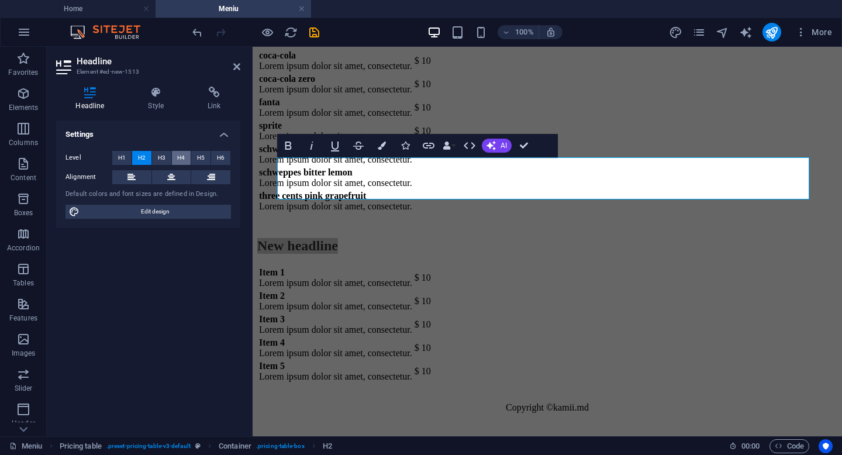
click at [177, 157] on button "H4" at bounding box center [181, 158] width 19 height 14
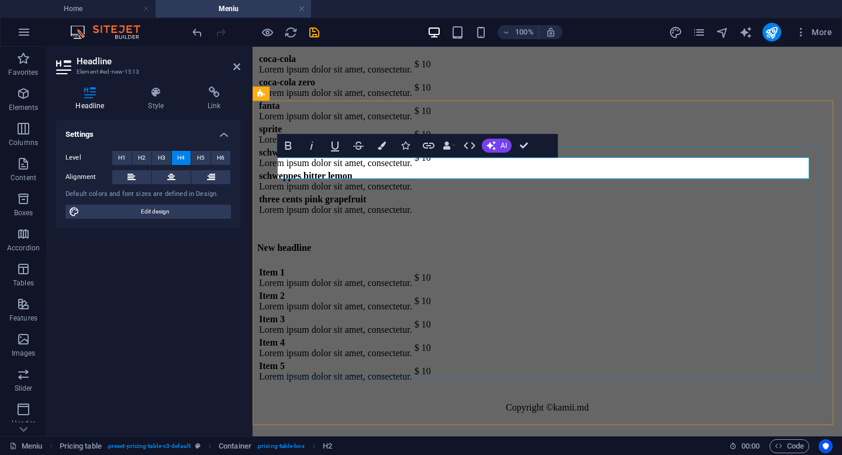
click at [390, 243] on h4 "New headline" at bounding box center [547, 248] width 580 height 11
click at [358, 266] on div "Item 1 Lorem ipsum dolor sit amet, consectetur. $ 10 Item 2 Lorem ipsum dolor s…" at bounding box center [547, 325] width 580 height 118
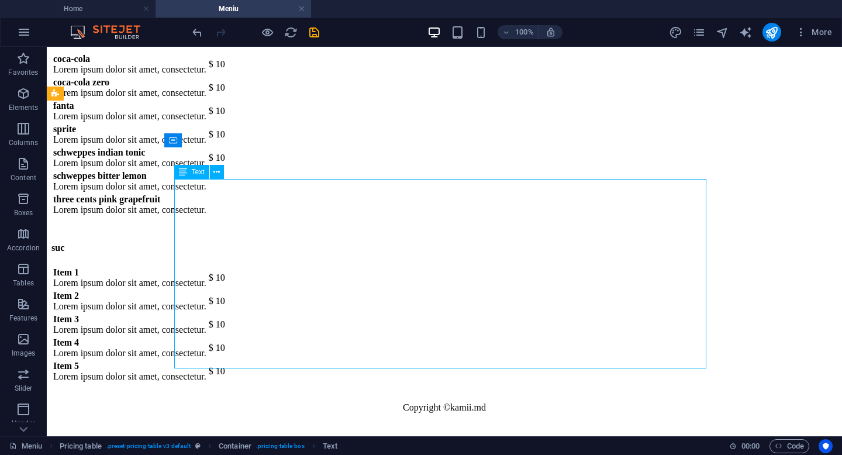
click at [218, 266] on div "Item 1 Lorem ipsum dolor sit amet, consectetur. $ 10 Item 2 Lorem ipsum dolor s…" at bounding box center [444, 325] width 786 height 118
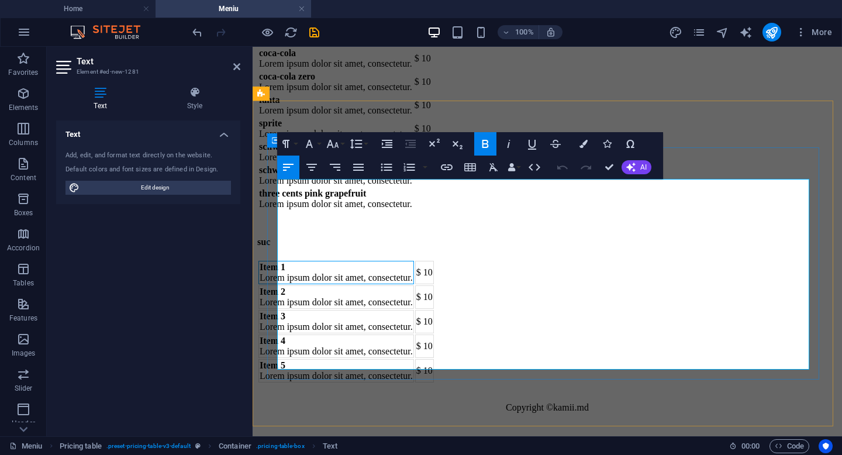
click at [321, 261] on td "Item 1 Lorem ipsum dolor sit amet, consectetur." at bounding box center [337, 272] width 156 height 23
click at [338, 285] on td "Item 2 Lorem ipsum dolor sit amet, consectetur." at bounding box center [337, 296] width 156 height 23
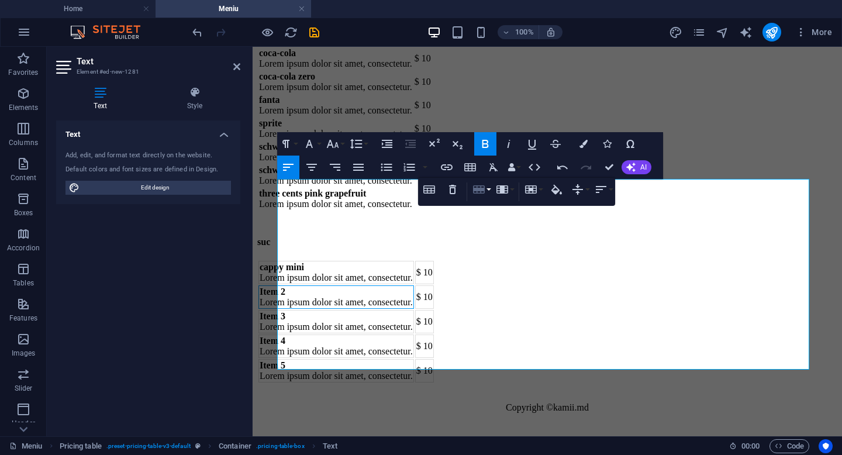
click at [480, 188] on icon "button" at bounding box center [479, 189] width 12 height 8
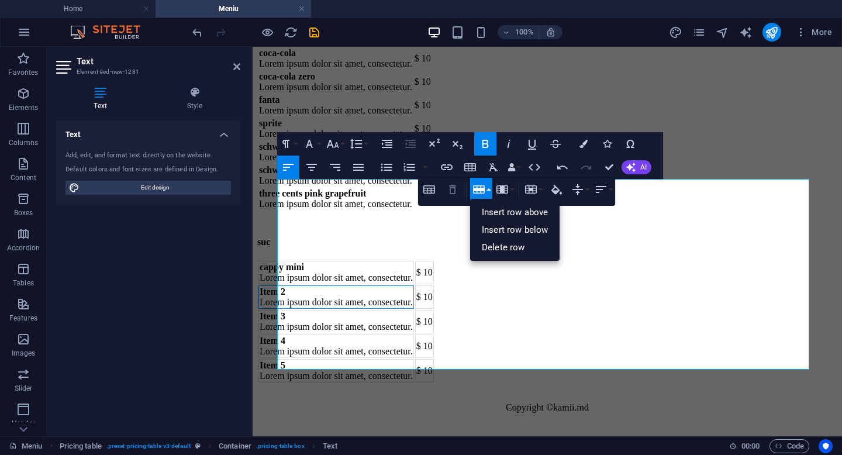
click at [449, 188] on icon "button" at bounding box center [453, 190] width 14 height 14
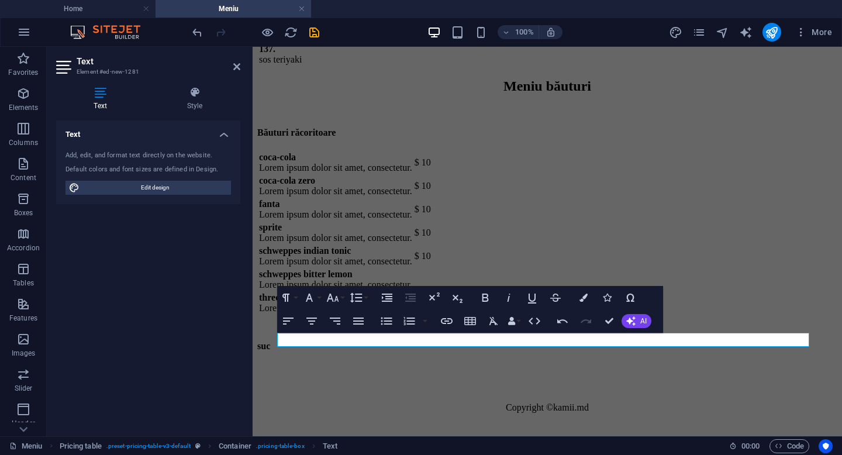
scroll to position [8137, 0]
click at [197, 32] on icon "undo" at bounding box center [197, 32] width 13 height 13
click at [423, 328] on div "suc" at bounding box center [547, 356] width 580 height 56
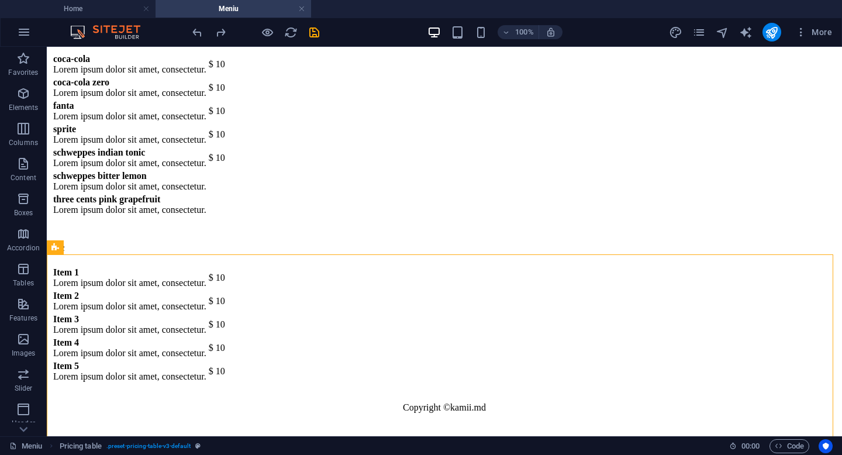
scroll to position [8312, 0]
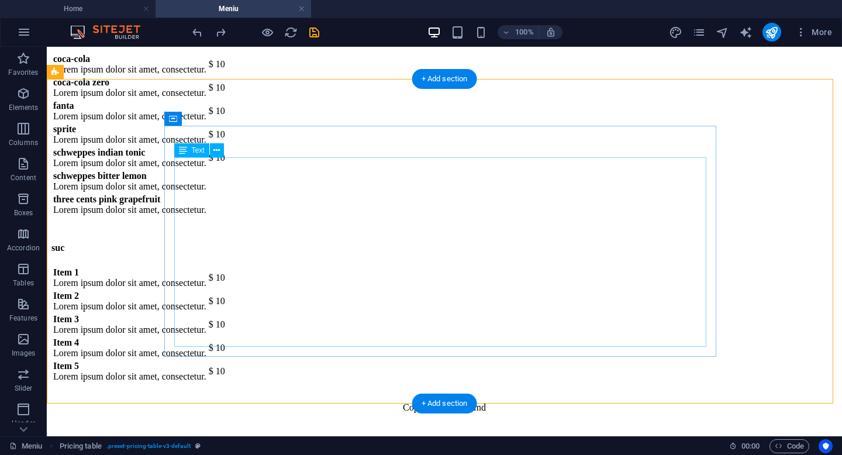
click at [210, 325] on div "Item 1 Lorem ipsum dolor sit amet, consectetur. $ 10 Item 2 Lorem ipsum dolor s…" at bounding box center [444, 325] width 786 height 118
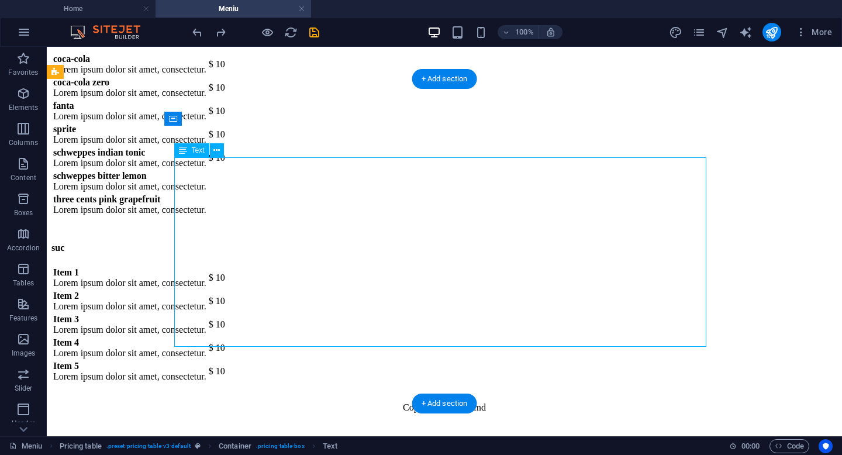
click at [210, 325] on div "Item 1 Lorem ipsum dolor sit amet, consectetur. $ 10 Item 2 Lorem ipsum dolor s…" at bounding box center [444, 325] width 786 height 118
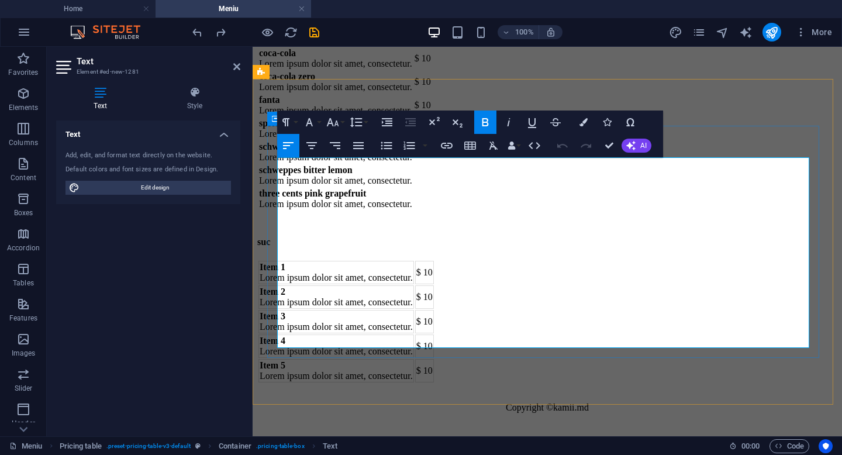
click at [339, 359] on td "Item 5 Lorem ipsum dolor sit amet, consectetur." at bounding box center [337, 370] width 156 height 23
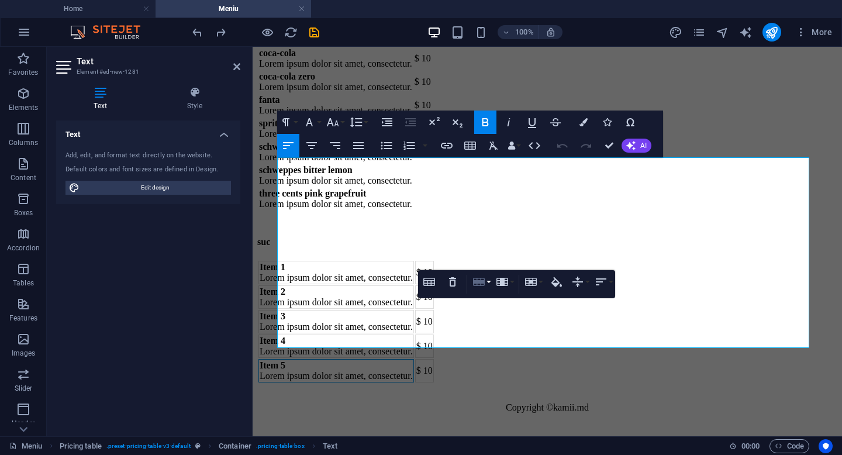
click at [491, 282] on button "Row" at bounding box center [481, 281] width 22 height 23
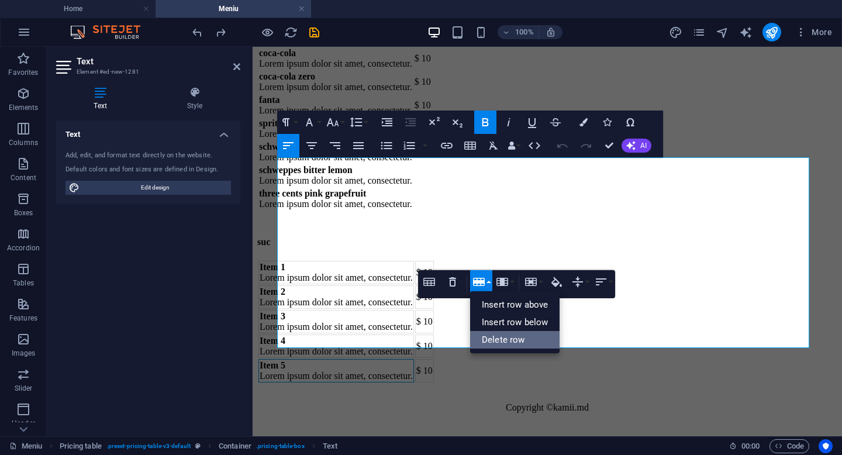
click at [494, 342] on link "Delete row" at bounding box center [514, 340] width 89 height 18
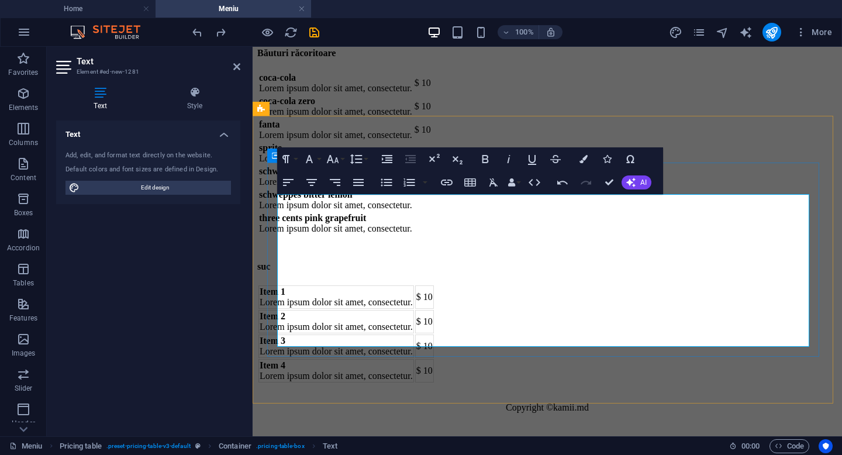
click at [387, 359] on td "Item 4 Lorem ipsum dolor sit amet, consectetur." at bounding box center [337, 370] width 156 height 23
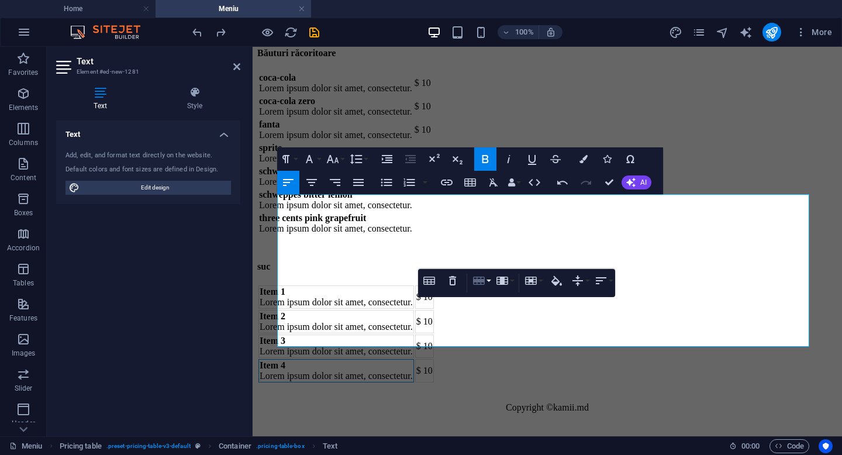
click at [486, 277] on icon "button" at bounding box center [479, 281] width 14 height 14
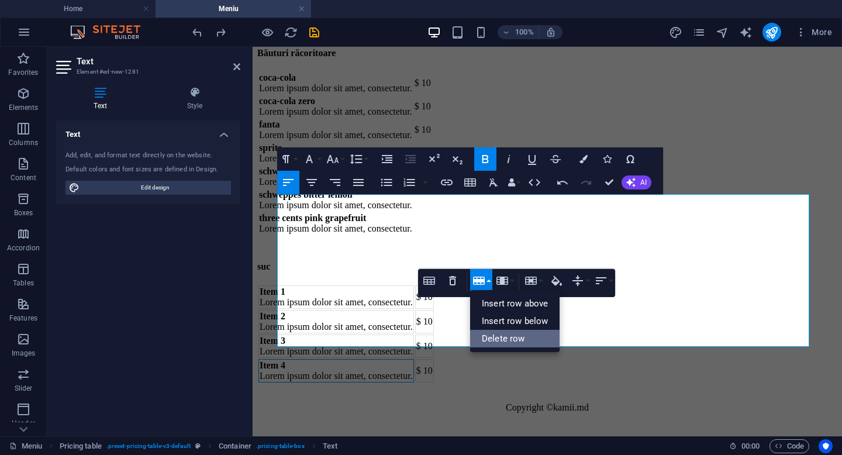
click at [491, 337] on link "Delete row" at bounding box center [514, 339] width 89 height 18
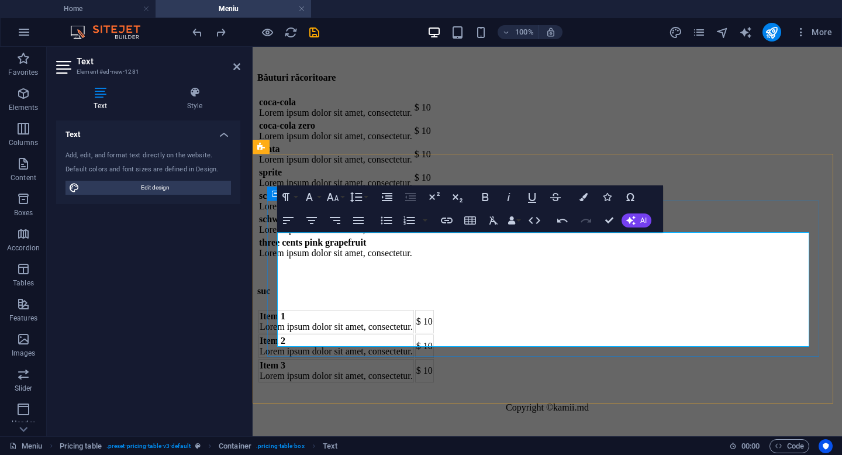
click at [414, 359] on td "Item 3 Lorem ipsum dolor sit amet, consectetur." at bounding box center [337, 370] width 156 height 23
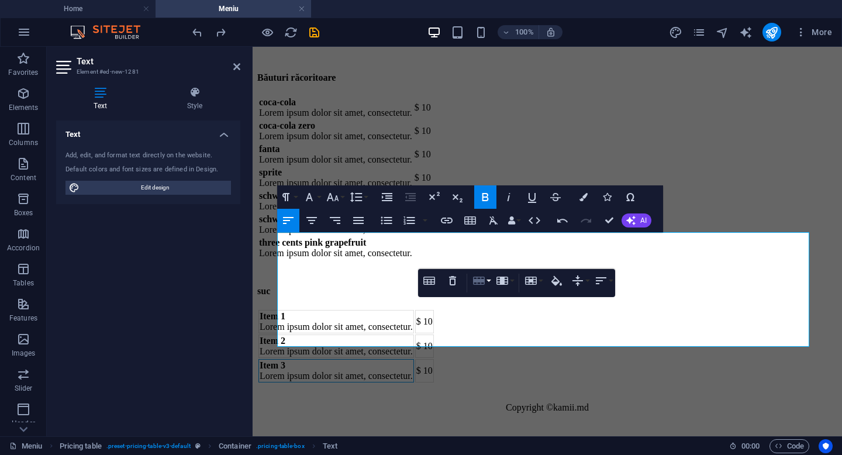
click at [476, 283] on icon "button" at bounding box center [479, 281] width 14 height 14
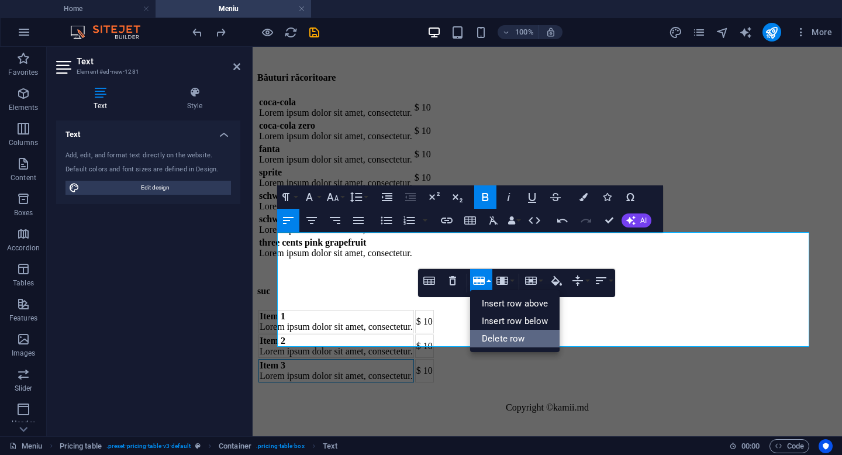
click at [495, 339] on link "Delete row" at bounding box center [514, 339] width 89 height 18
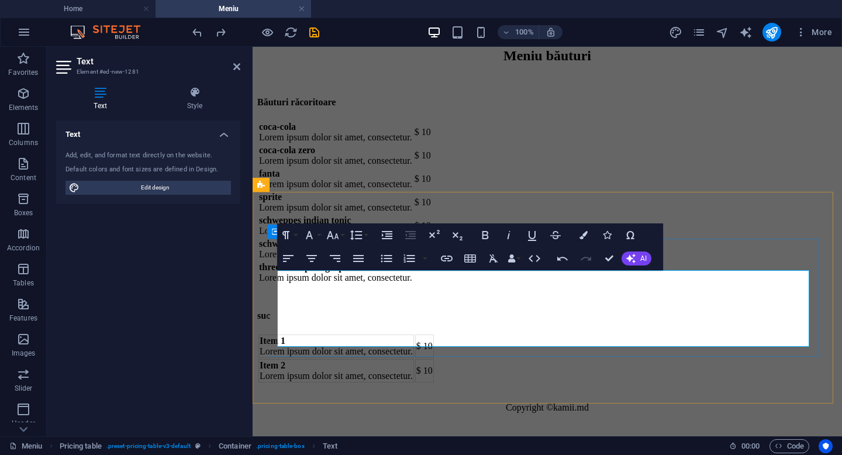
click at [412, 359] on td "Item 2 Lorem ipsum dolor sit amet, consectetur." at bounding box center [337, 370] width 156 height 23
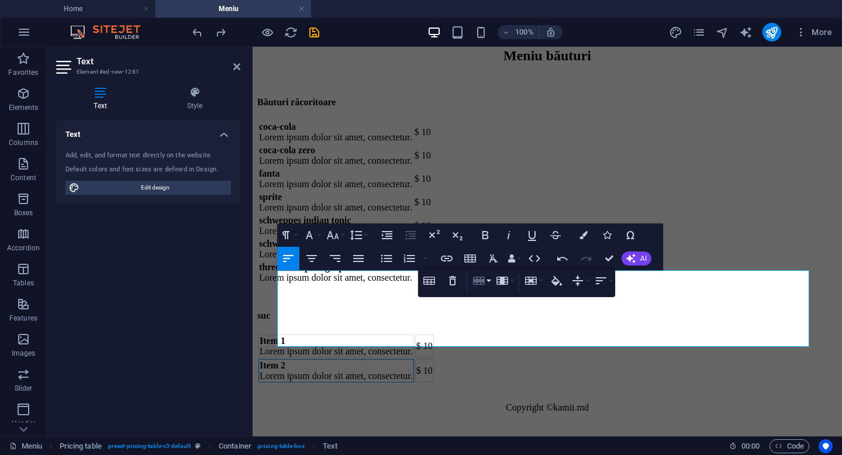
click at [477, 287] on icon "button" at bounding box center [479, 281] width 14 height 14
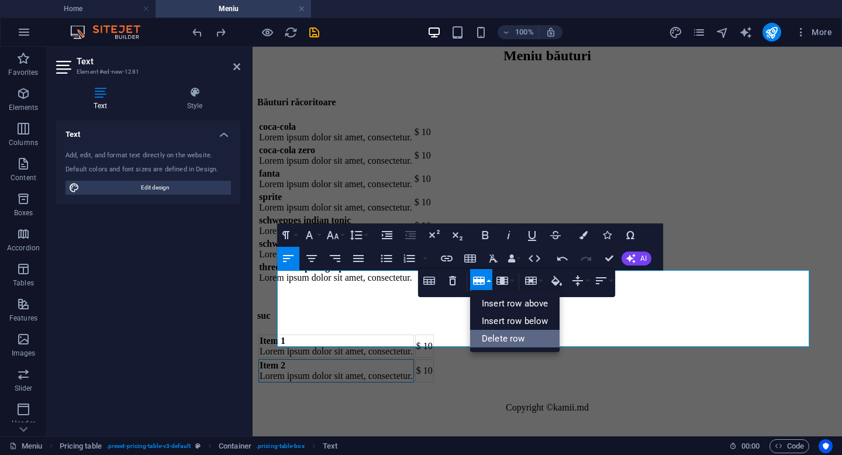
click at [495, 340] on link "Delete row" at bounding box center [514, 339] width 89 height 18
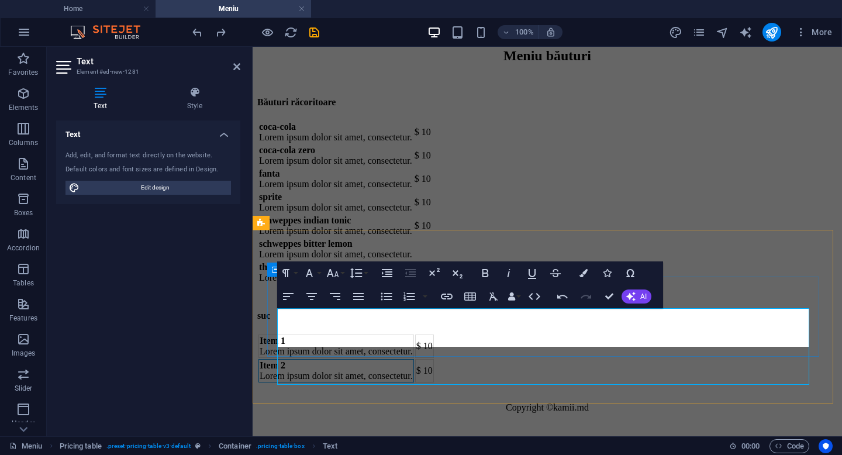
scroll to position [8161, 0]
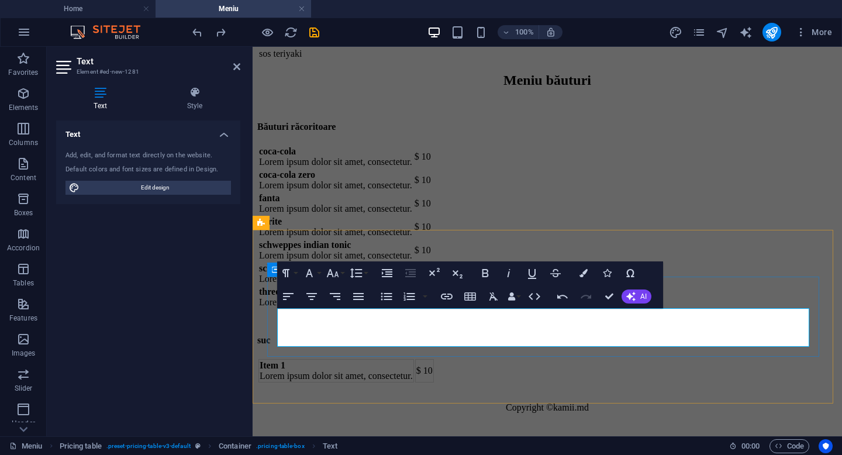
click at [322, 359] on td "Item 1 Lorem ipsum dolor sit amet, consectetur." at bounding box center [337, 370] width 156 height 23
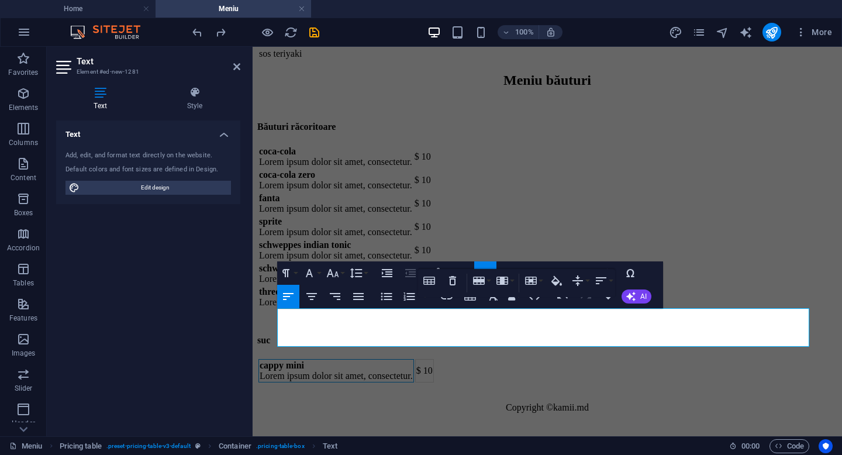
click at [175, 332] on div "Text Add, edit, and format text directly on the website. Default colors and fon…" at bounding box center [148, 274] width 184 height 307
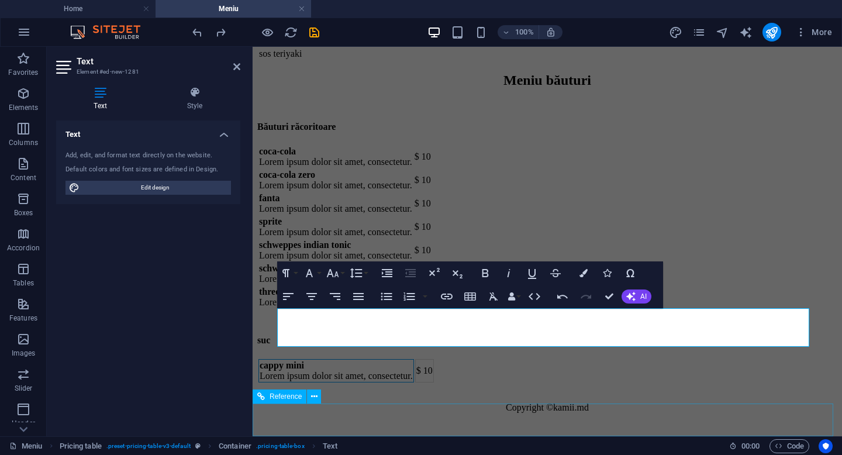
click at [619, 412] on div "Copyright © [PERSON_NAME]" at bounding box center [547, 408] width 580 height 48
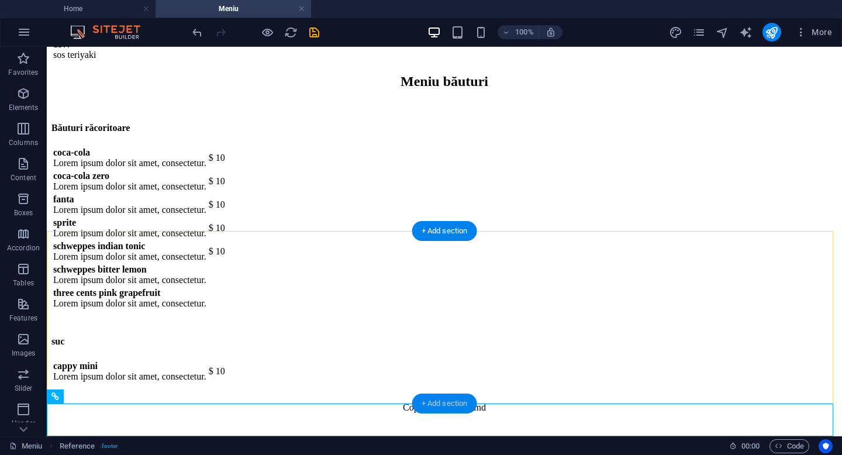
click at [435, 400] on div "+ Add section" at bounding box center [444, 404] width 65 height 20
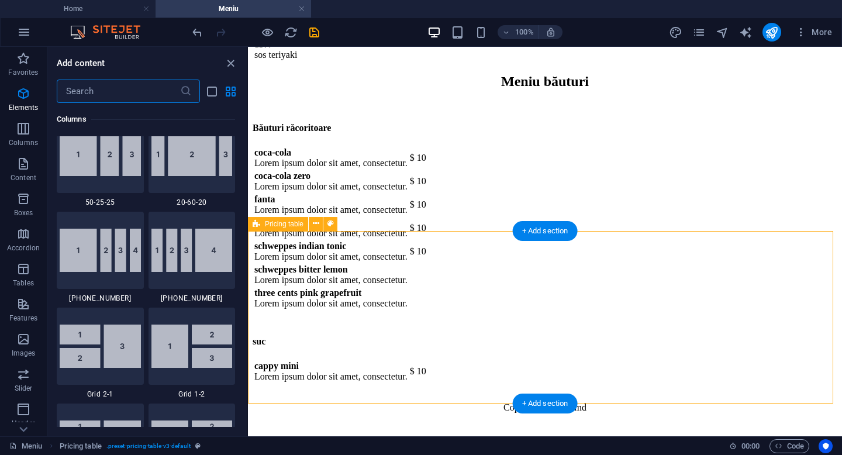
scroll to position [2047, 0]
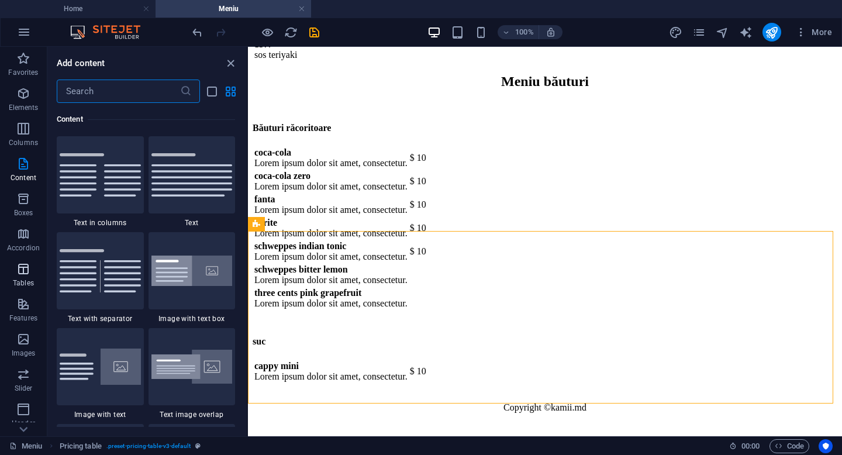
click at [22, 277] on span "Tables" at bounding box center [23, 276] width 47 height 28
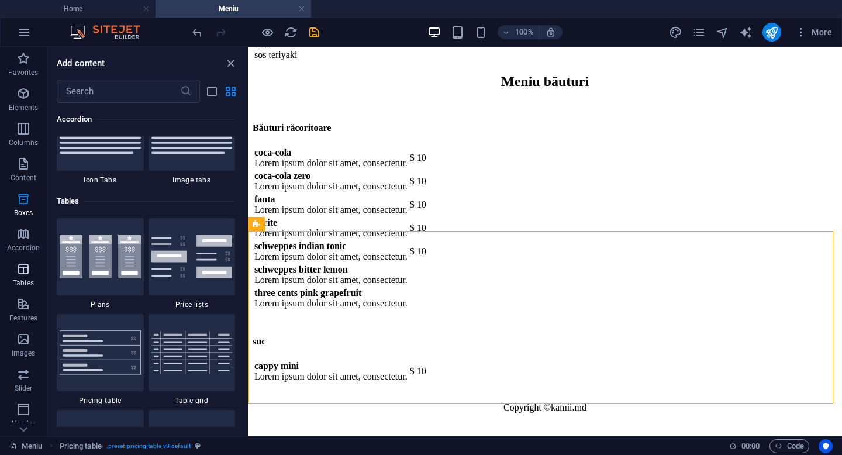
scroll to position [4051, 0]
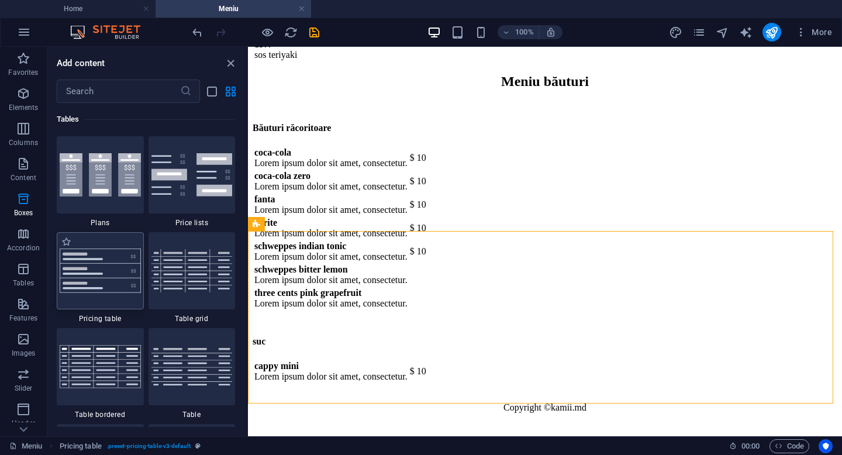
click at [108, 267] on img at bounding box center [100, 271] width 81 height 44
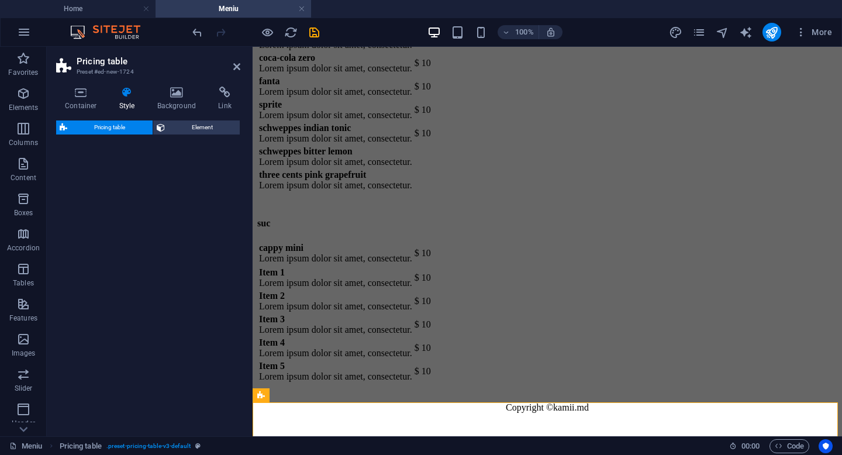
select select "rem"
select select "px"
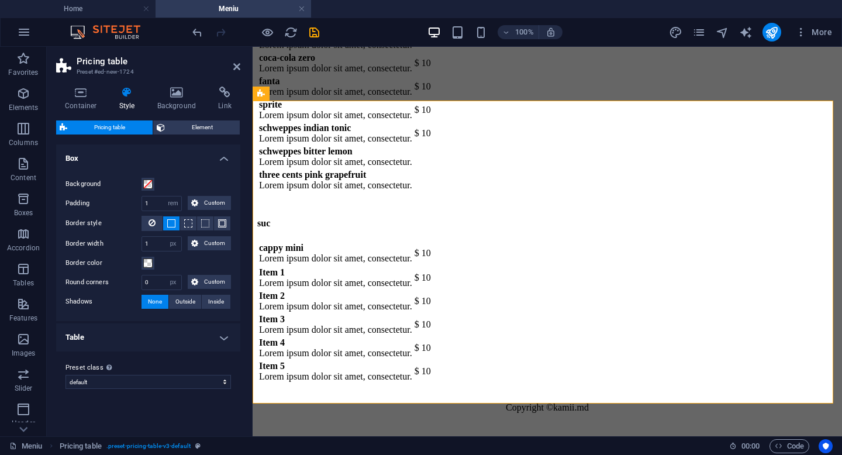
scroll to position [8463, 0]
click at [328, 140] on icon at bounding box center [327, 141] width 6 height 12
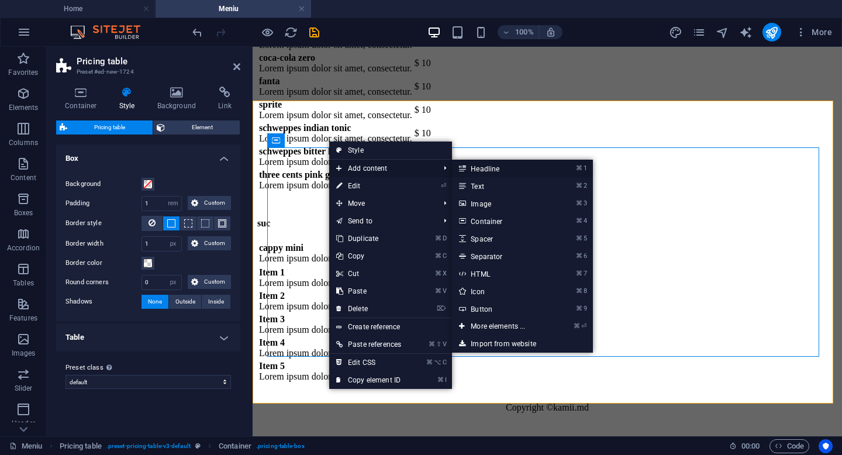
click at [487, 173] on link "⌘ 1 Headline" at bounding box center [500, 169] width 97 height 18
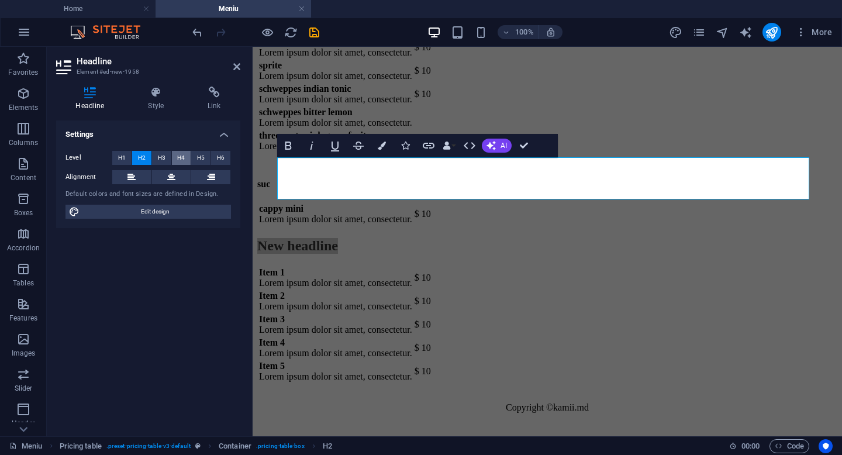
click at [180, 156] on span "H4" at bounding box center [181, 158] width 8 height 14
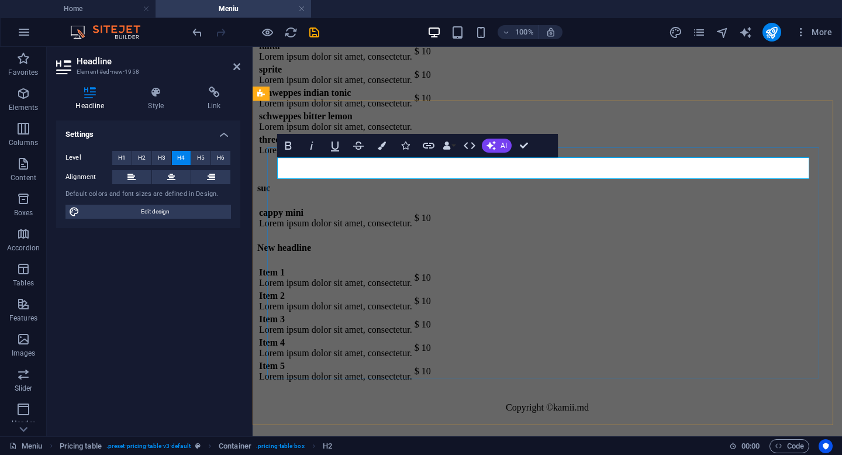
click at [396, 243] on h4 "New headline" at bounding box center [547, 248] width 580 height 11
click at [316, 266] on div "Item 1 Lorem ipsum dolor sit amet, consectetur. $ 10 Item 2 Lorem ipsum dolor s…" at bounding box center [547, 325] width 580 height 118
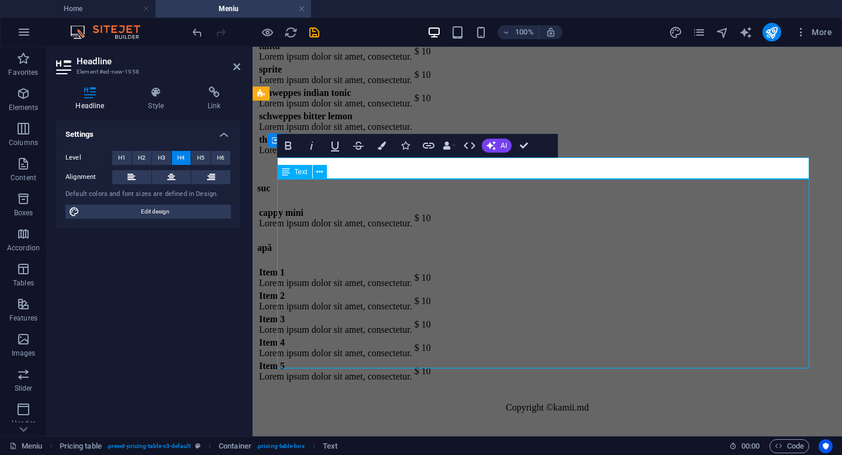
click at [316, 266] on div "Item 1 Lorem ipsum dolor sit amet, consectetur. $ 10 Item 2 Lorem ipsum dolor s…" at bounding box center [547, 325] width 580 height 118
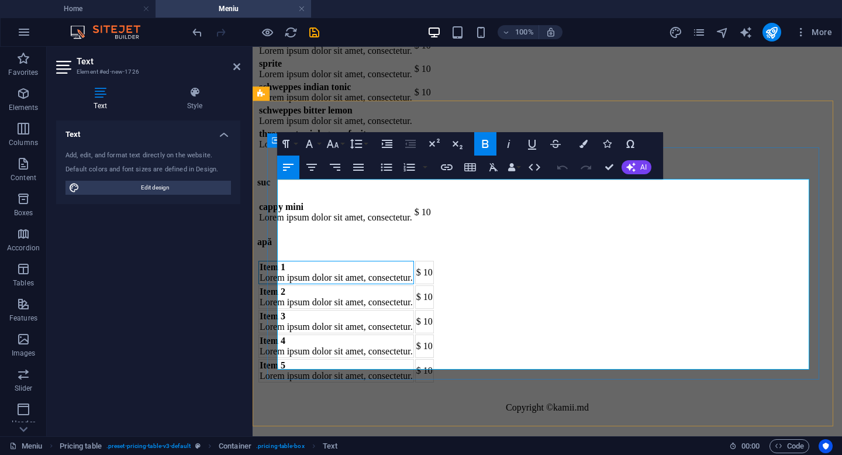
click at [316, 261] on td "Item 1 Lorem ipsum dolor sit amet, consectetur." at bounding box center [337, 272] width 156 height 23
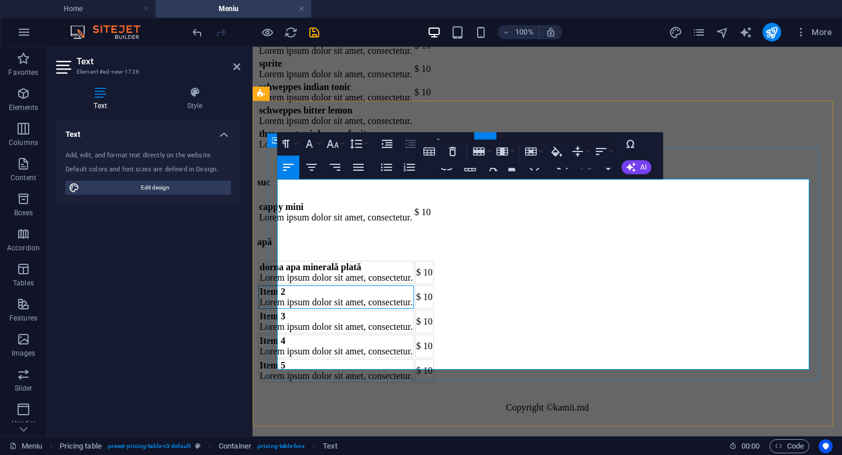
click at [318, 285] on td "Item 2 Lorem ipsum dolor sit amet, consectetur." at bounding box center [337, 296] width 156 height 23
click at [328, 262] on strong "dorna apa minerală plată" at bounding box center [311, 267] width 102 height 10
click at [329, 285] on td "dorna ap Lorem ipsum dolor sit amet, consectetur." at bounding box center [337, 296] width 156 height 23
click at [323, 310] on td "Item 3 Lorem ipsum dolor sit amet, consectetur." at bounding box center [337, 321] width 156 height 23
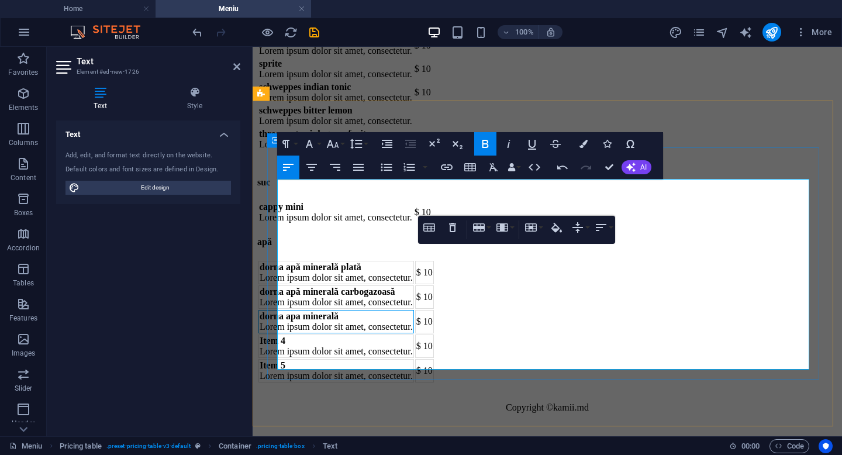
click at [329, 311] on strong "dorna apa minerală" at bounding box center [299, 316] width 79 height 10
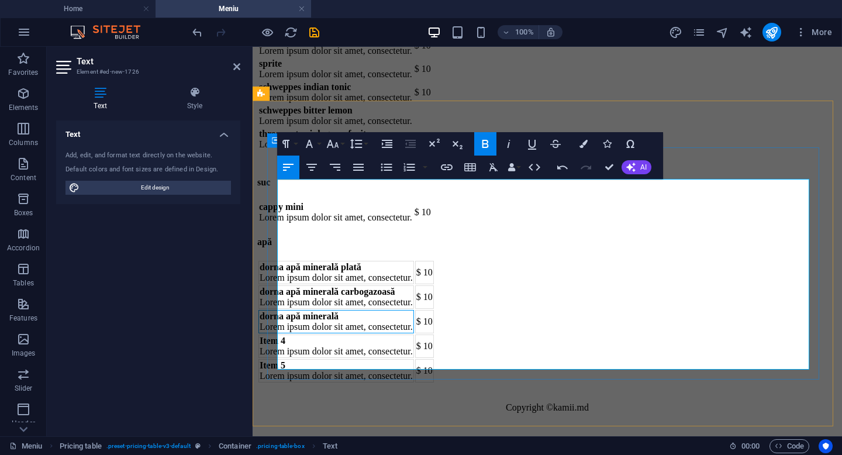
click at [383, 310] on td "dorna apă minerală Lorem ipsum dolor sit amet, consectetur." at bounding box center [337, 321] width 156 height 23
click at [314, 335] on td "Item 4 Lorem ipsum dolor sit amet, consectetur." at bounding box center [337, 346] width 156 height 23
click at [310, 359] on td "Item 5 Lorem ipsum dolor sit amet, consectetur." at bounding box center [337, 370] width 156 height 23
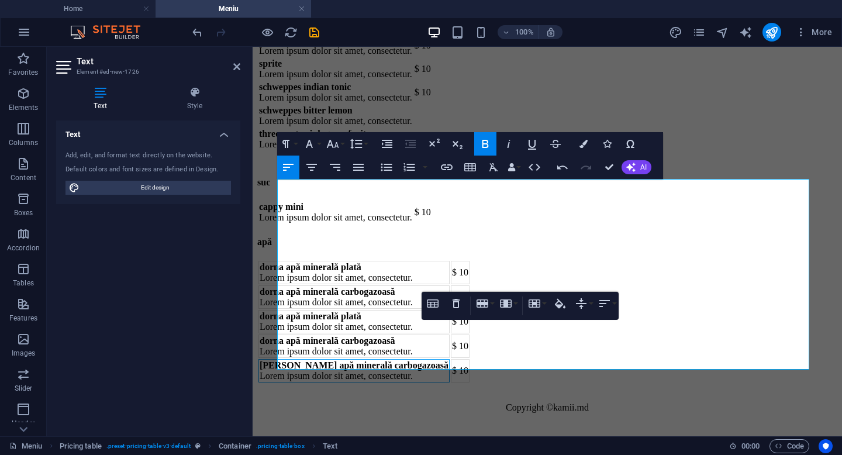
click at [225, 277] on div "Text Add, edit, and format text directly on the website. Default colors and fon…" at bounding box center [148, 274] width 184 height 307
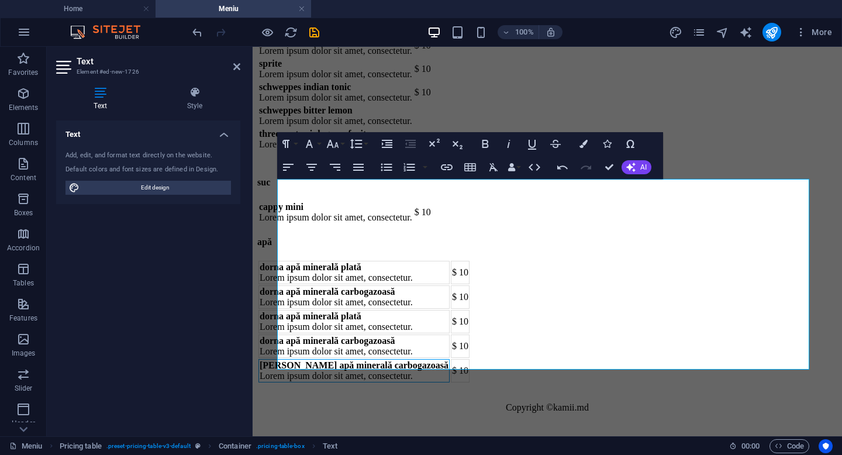
click at [246, 250] on div "Text Style Text Add, edit, and format text directly on the website. Default col…" at bounding box center [148, 256] width 203 height 359
click at [267, 245] on div "apă dorna apă minerală plată Lorem ipsum dolor sit amet, consectetur. $ 10 dorn…" at bounding box center [547, 310] width 580 height 147
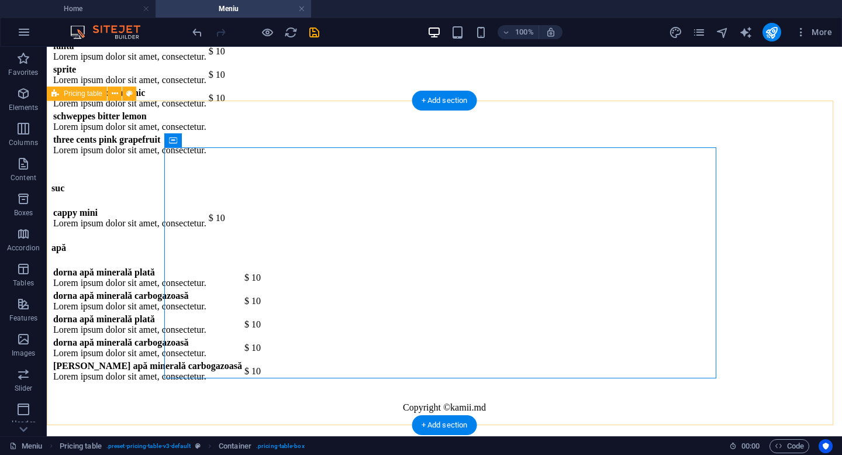
click at [746, 284] on div "apă dorna apă minerală plată Lorem ipsum dolor sit amet, consectetur. $ 10 dorn…" at bounding box center [444, 307] width 786 height 154
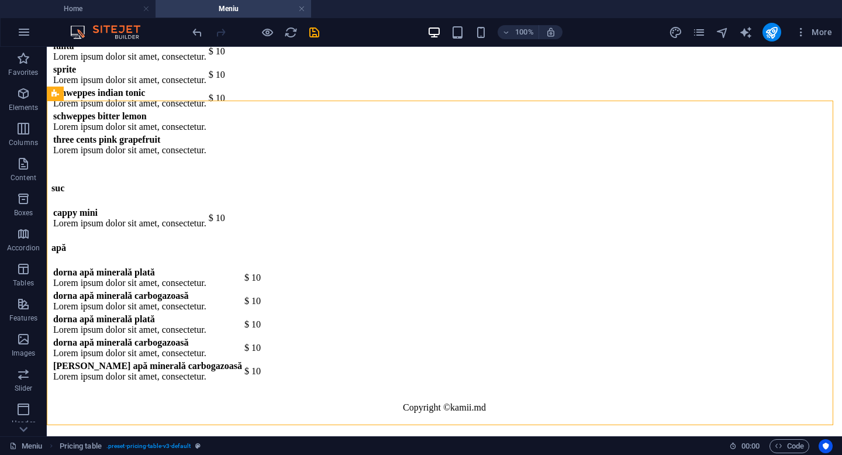
scroll to position [8485, 0]
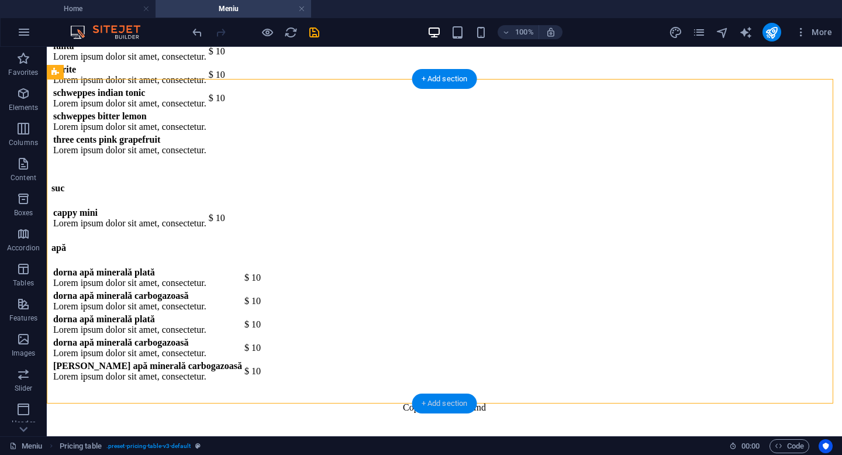
click at [438, 405] on div "+ Add section" at bounding box center [444, 404] width 65 height 20
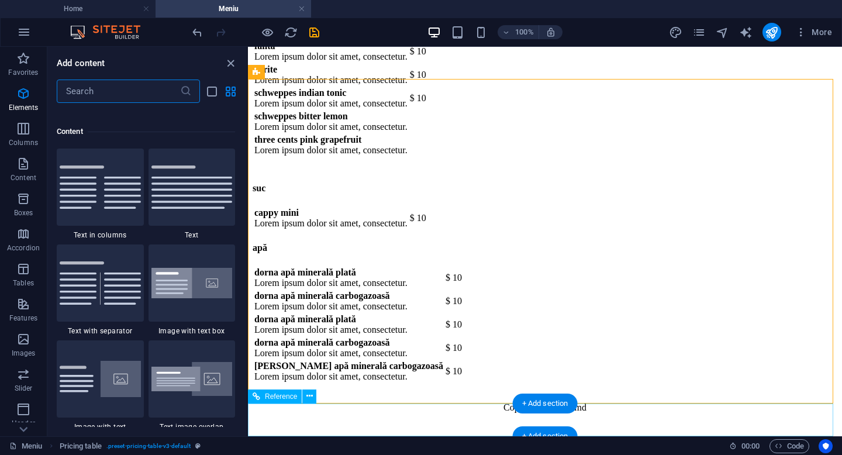
scroll to position [2047, 0]
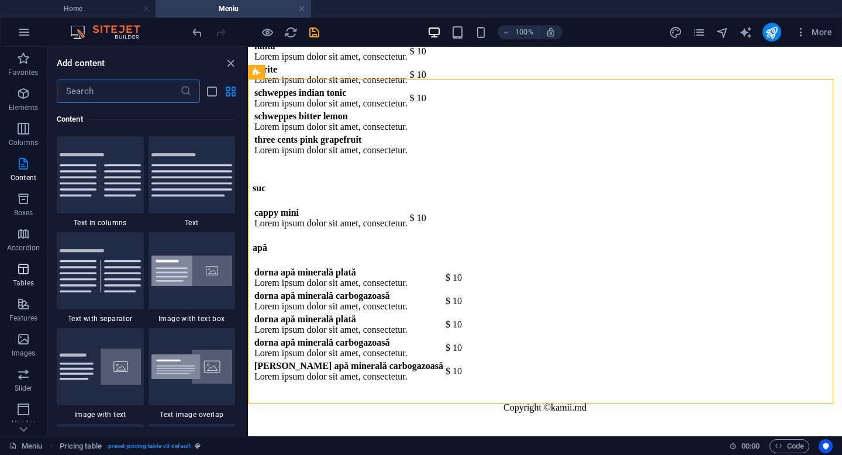
click at [25, 270] on icon "button" at bounding box center [23, 269] width 14 height 14
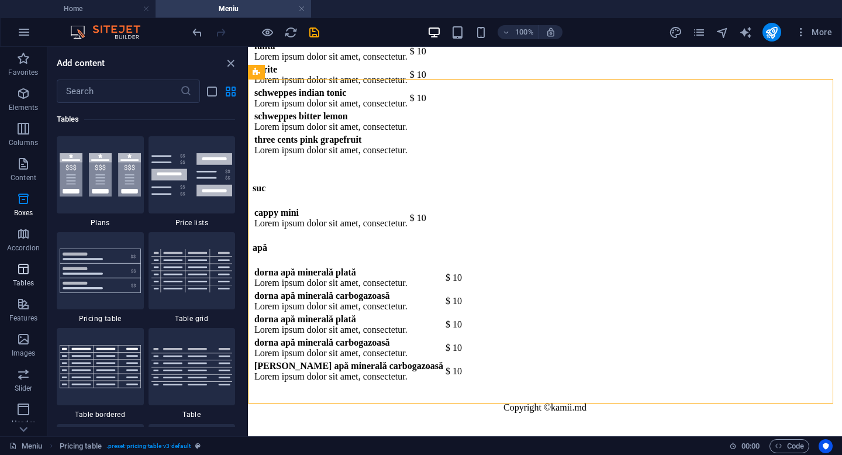
scroll to position [4051, 0]
click at [104, 282] on img at bounding box center [100, 271] width 81 height 44
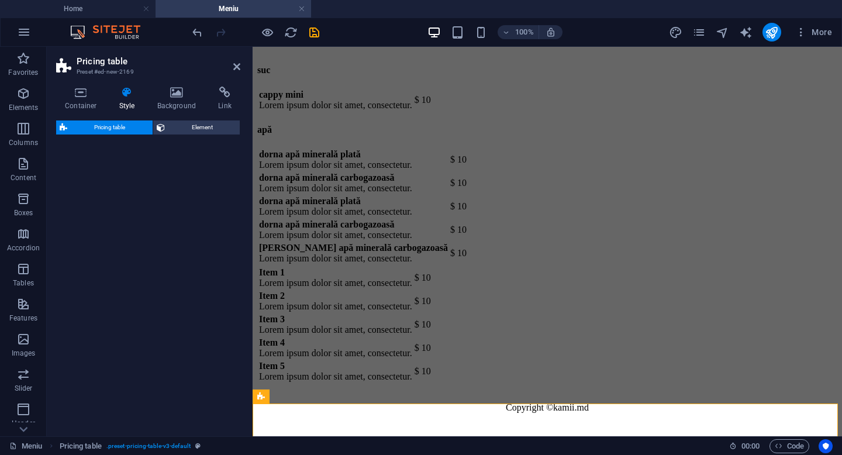
select select "rem"
select select "px"
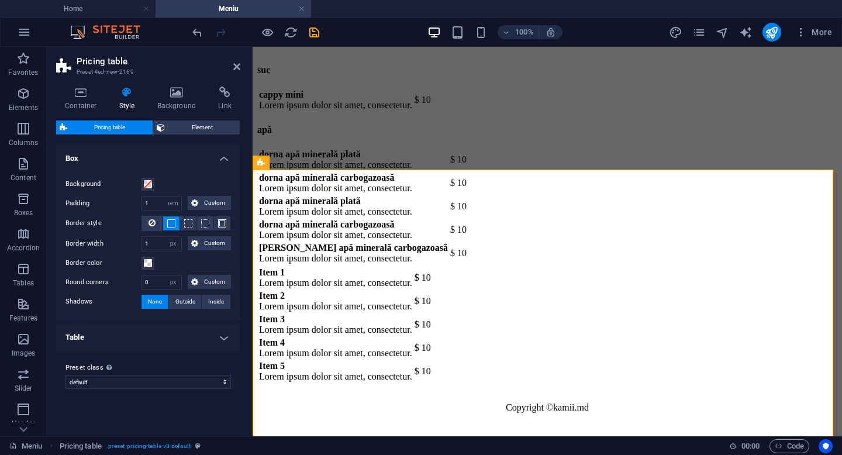
scroll to position [8788, 0]
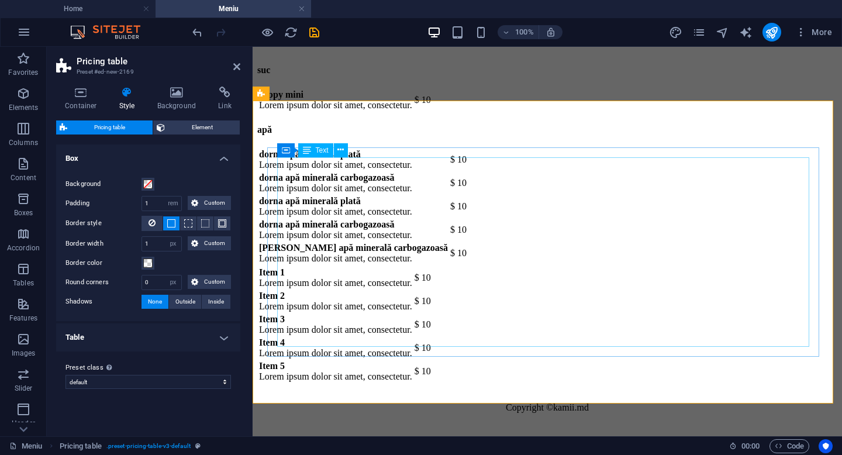
click at [319, 266] on div "Item 1 Lorem ipsum dolor sit amet, consectetur. $ 10 Item 2 Lorem ipsum dolor s…" at bounding box center [547, 325] width 580 height 118
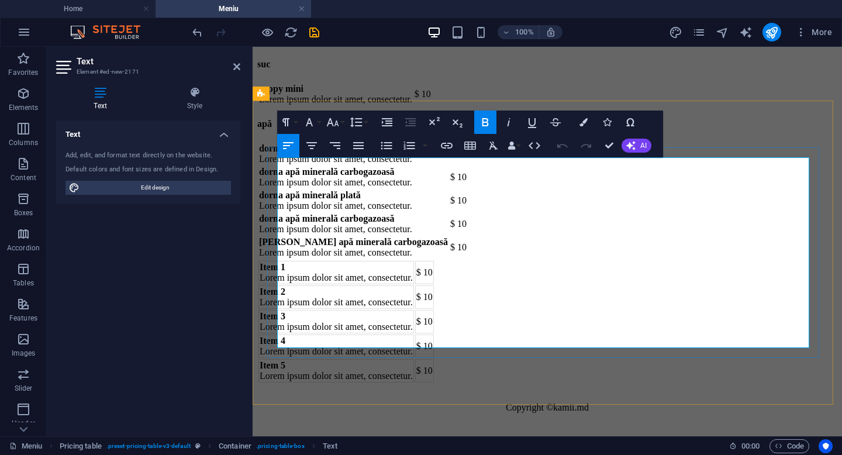
click at [333, 359] on td "Item 5 Lorem ipsum dolor sit amet, consectetur." at bounding box center [337, 370] width 156 height 23
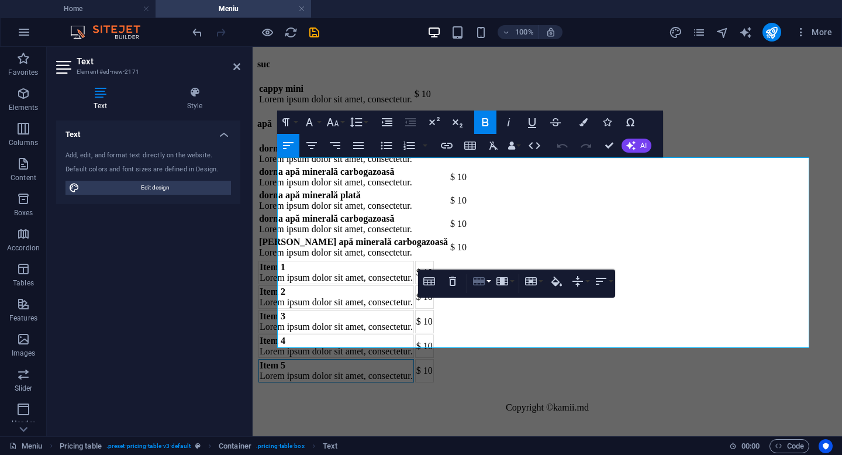
click at [486, 283] on icon "button" at bounding box center [479, 281] width 14 height 14
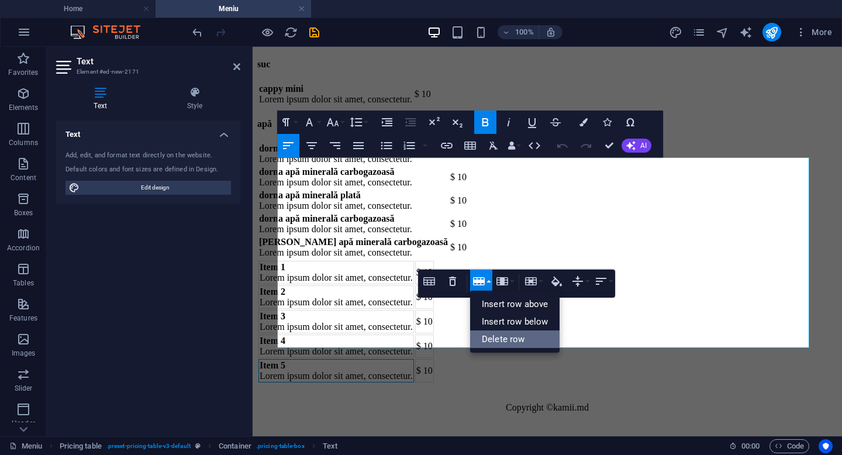
click at [498, 338] on link "Delete row" at bounding box center [514, 340] width 89 height 18
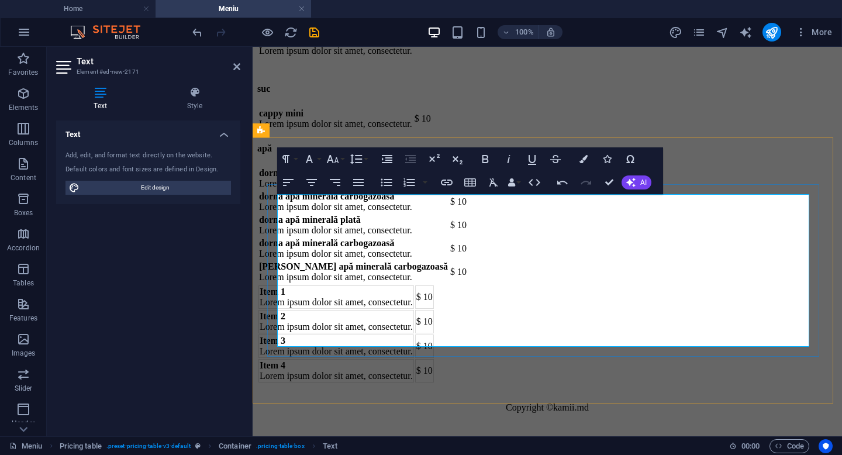
click at [360, 359] on td "Item 4 Lorem ipsum dolor sit amet, consectetur." at bounding box center [337, 370] width 156 height 23
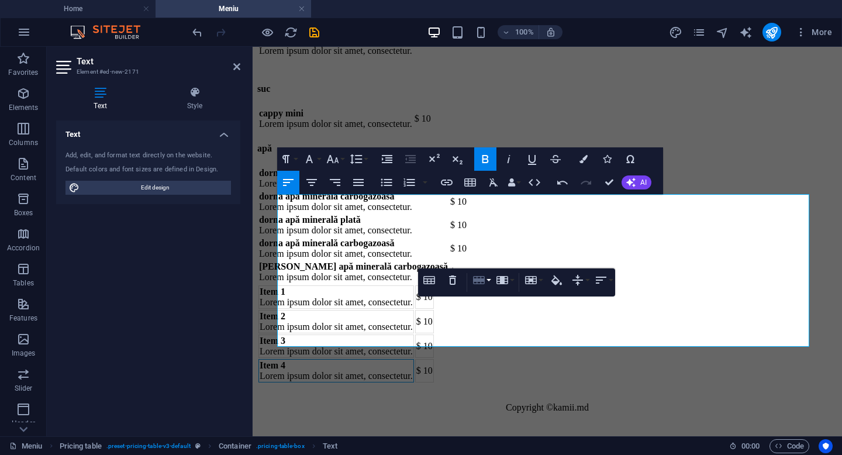
click at [479, 283] on icon "button" at bounding box center [479, 280] width 12 height 8
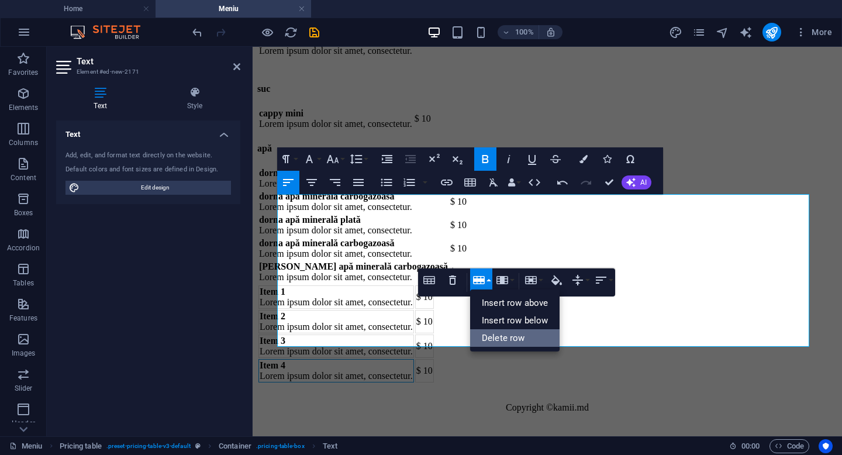
click at [494, 338] on link "Delete row" at bounding box center [514, 338] width 89 height 18
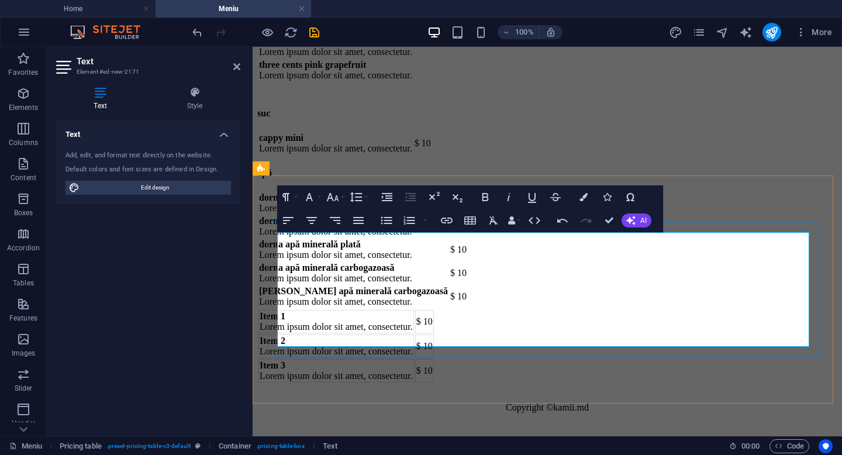
click at [347, 359] on td "Item 3 Lorem ipsum dolor sit amet, consectetur." at bounding box center [337, 370] width 156 height 23
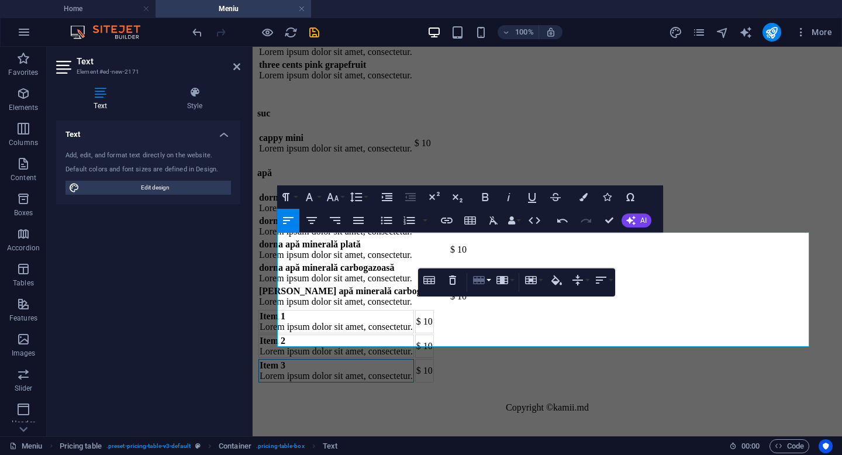
click at [478, 285] on icon "button" at bounding box center [479, 280] width 14 height 14
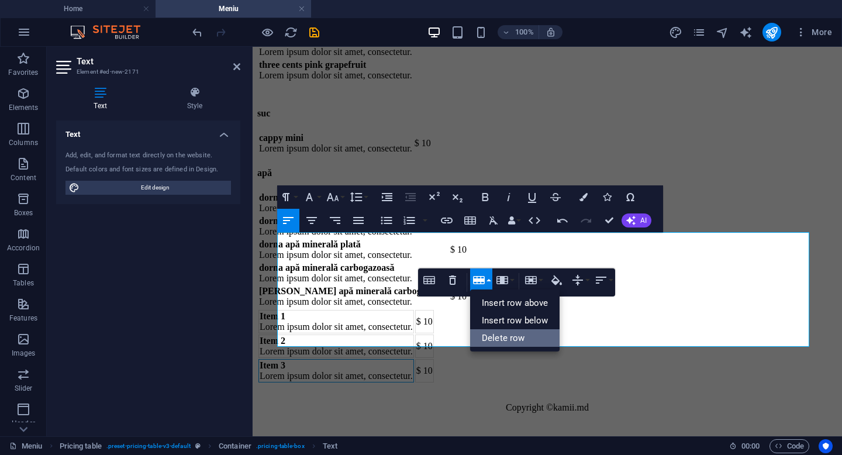
click at [500, 338] on link "Delete row" at bounding box center [514, 338] width 89 height 18
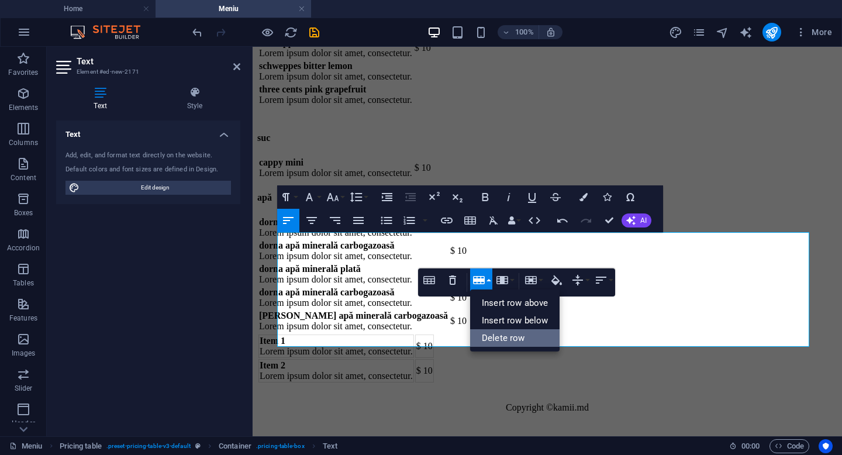
scroll to position [8675, 0]
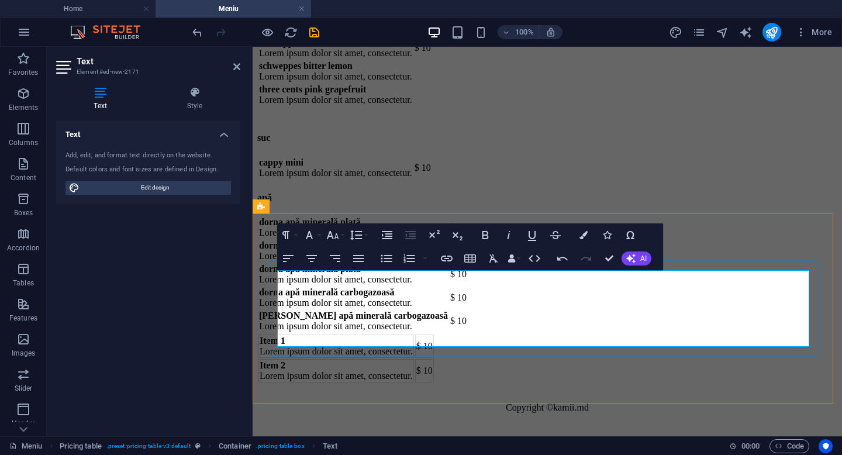
click at [369, 359] on td "Item 2 Lorem ipsum dolor sit amet, consectetur." at bounding box center [337, 370] width 156 height 23
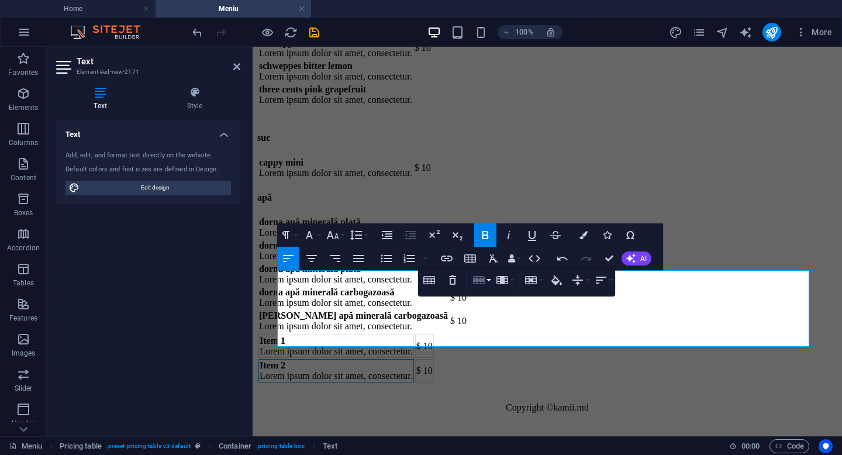
click at [484, 282] on icon "button" at bounding box center [479, 280] width 12 height 8
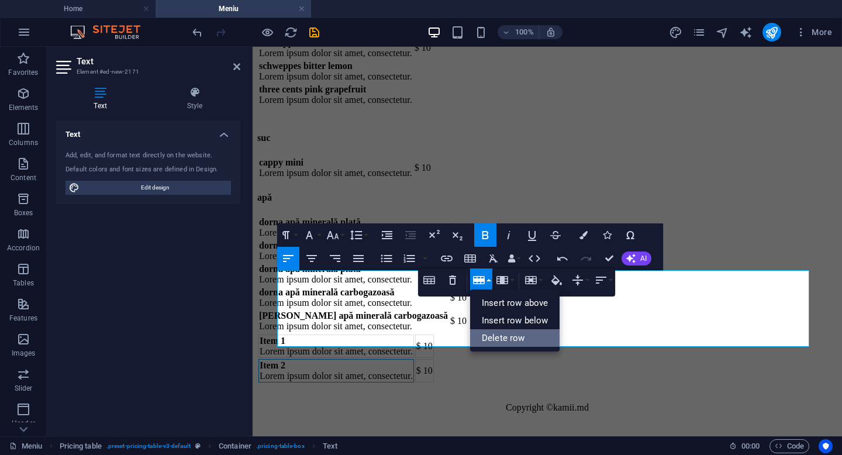
click at [503, 338] on link "Delete row" at bounding box center [514, 338] width 89 height 18
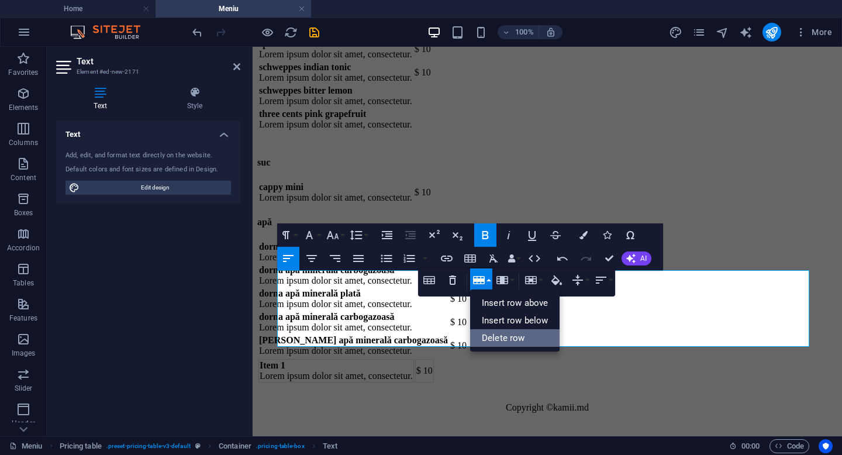
scroll to position [8637, 0]
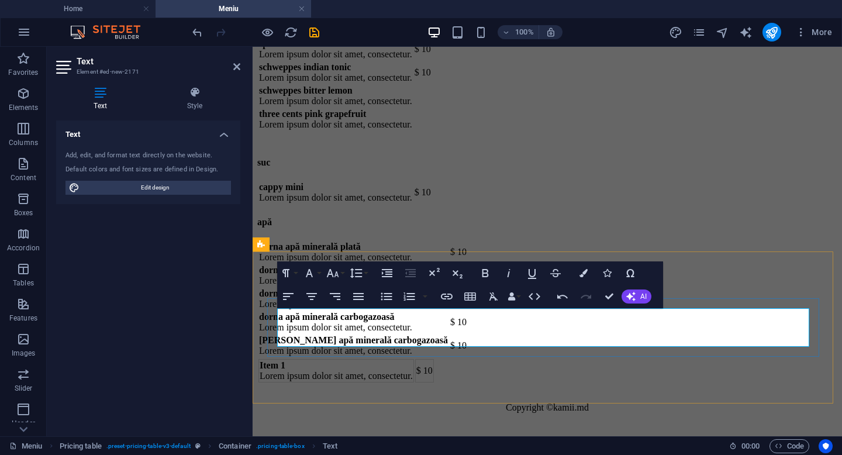
click at [285, 360] on strong "Item 1" at bounding box center [273, 365] width 26 height 10
click at [313, 359] on td "Item 1 Lorem ipsum dolor sit amet, consectetur." at bounding box center [337, 370] width 156 height 23
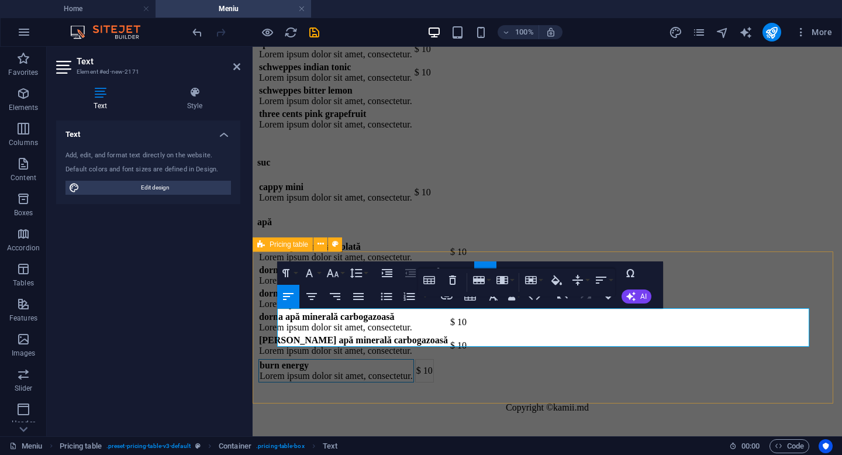
click at [259, 358] on div "burn energy Lorem ipsum dolor sit amet, consectetur. $ 10" at bounding box center [547, 371] width 580 height 26
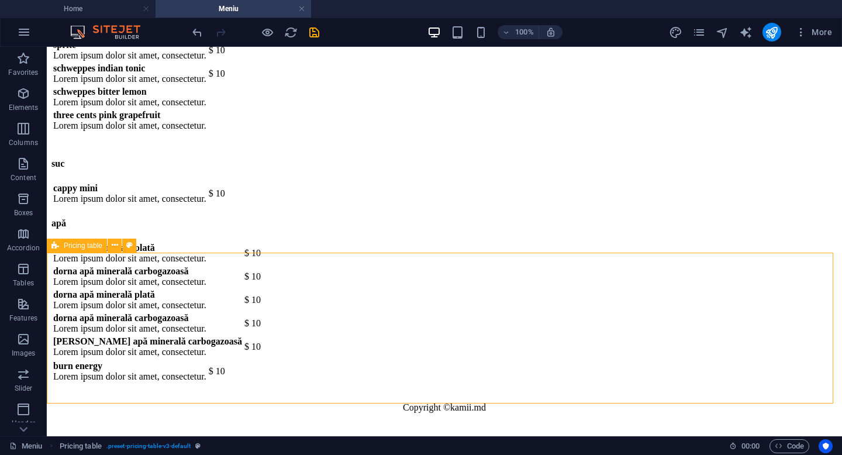
scroll to position [8636, 0]
click at [224, 291] on icon at bounding box center [224, 292] width 6 height 12
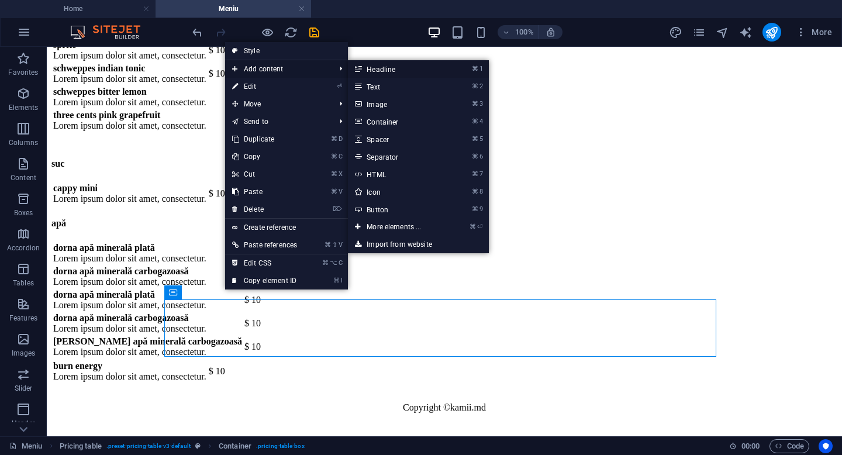
click at [367, 65] on link "⌘ 1 Headline" at bounding box center [396, 69] width 97 height 18
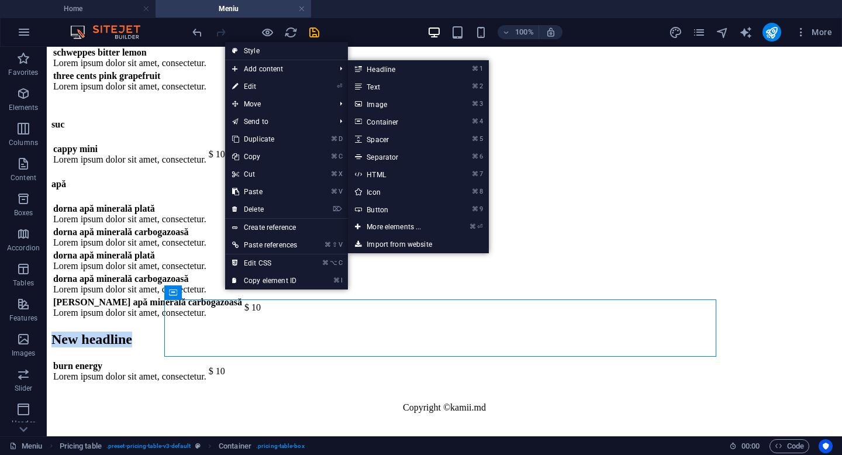
scroll to position [8637, 0]
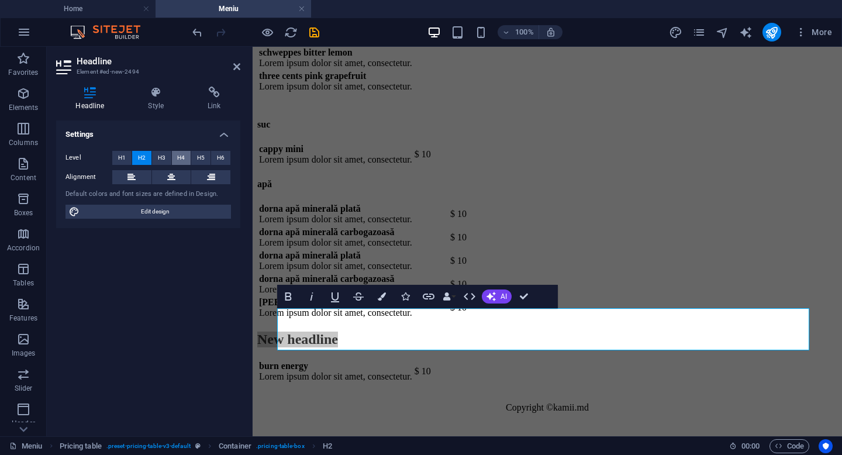
click at [181, 156] on span "H4" at bounding box center [181, 158] width 8 height 14
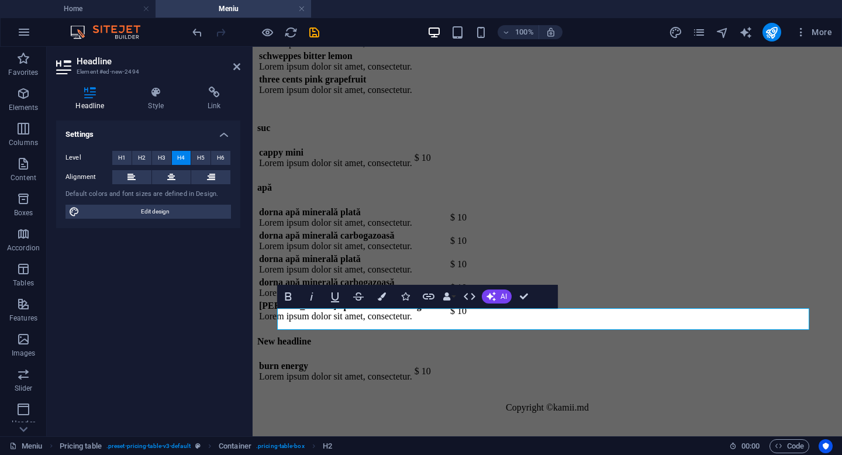
click at [181, 156] on span "H4" at bounding box center [181, 158] width 8 height 14
click at [394, 336] on h4 "New headline" at bounding box center [547, 341] width 580 height 11
click at [78, 309] on div "Settings Level H1 H2 H3 H4 H5 H6 Alignment Default colors and font sizes are de…" at bounding box center [148, 274] width 184 height 307
click at [266, 323] on div "​energizant burn energy Lorem ipsum dolor sit amet, consectetur. $ 10" at bounding box center [547, 353] width 580 height 60
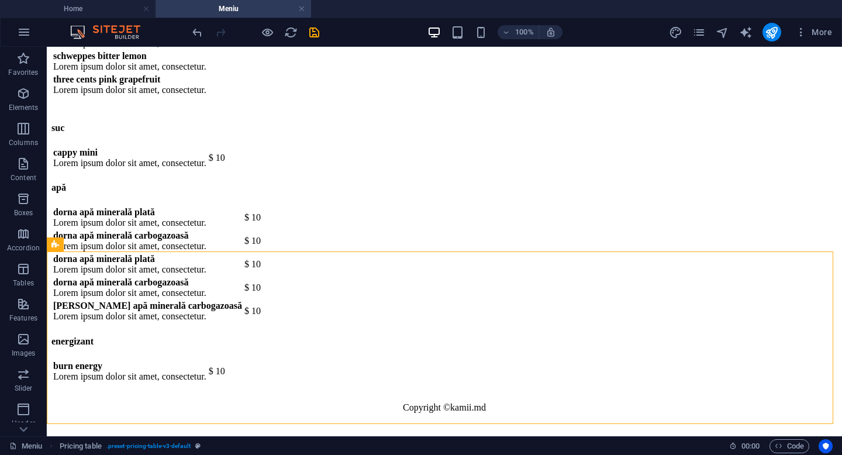
scroll to position [8657, 0]
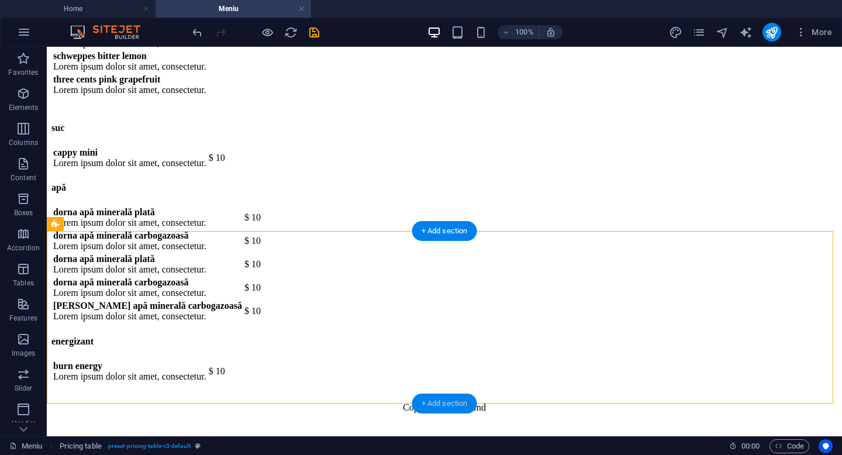
click at [436, 403] on div "+ Add section" at bounding box center [444, 404] width 65 height 20
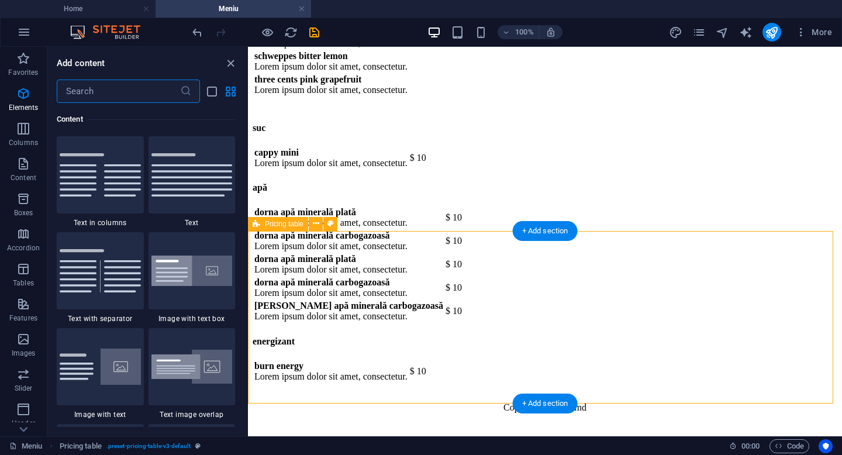
scroll to position [2047, 0]
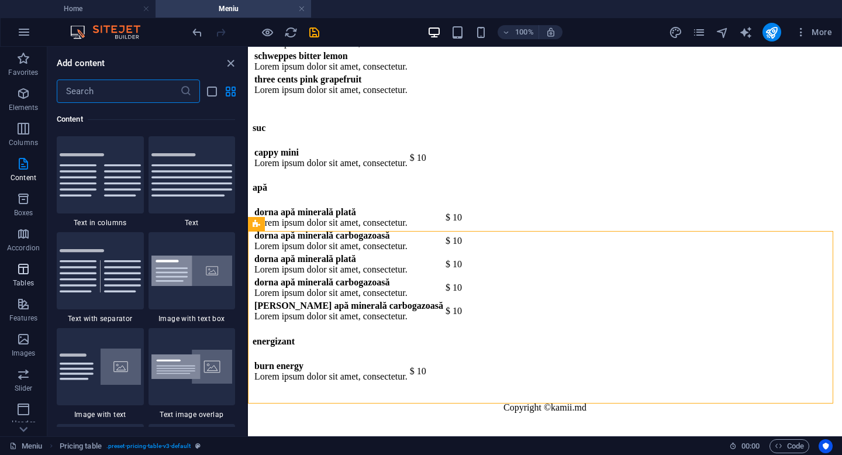
click at [27, 267] on icon "button" at bounding box center [23, 269] width 14 height 14
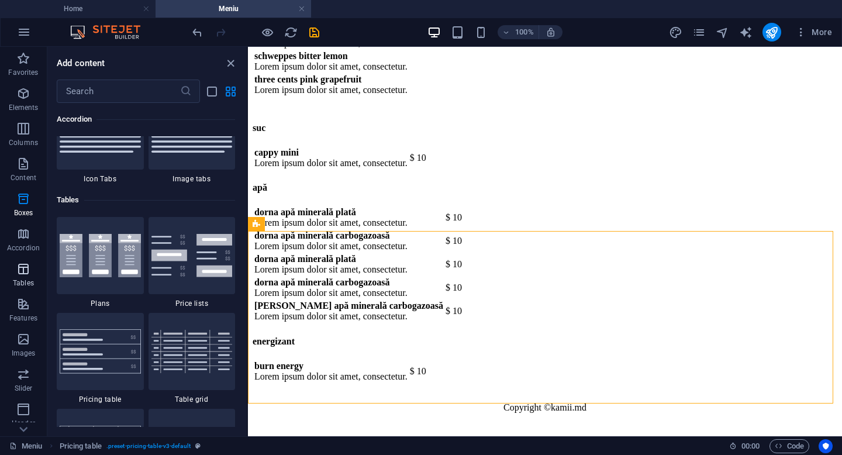
scroll to position [4051, 0]
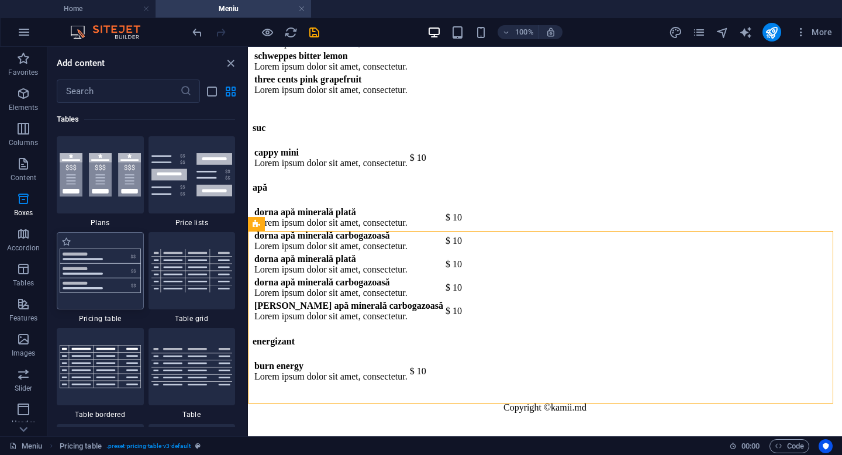
click at [94, 261] on img at bounding box center [100, 271] width 81 height 44
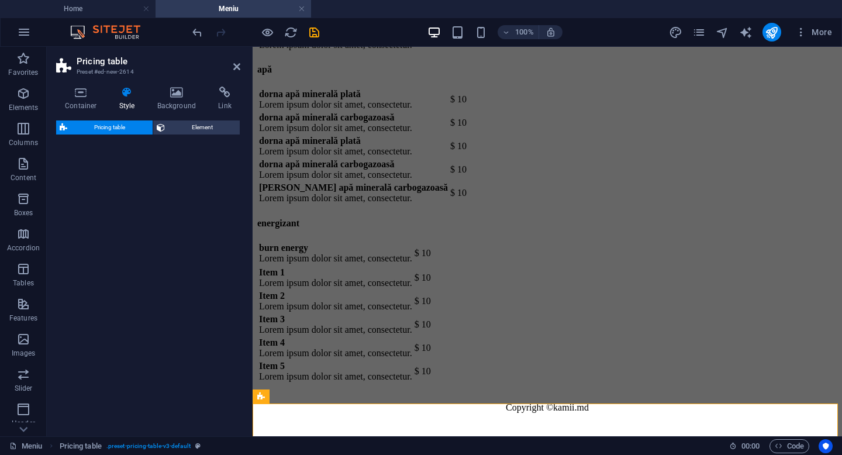
select select "rem"
select select "px"
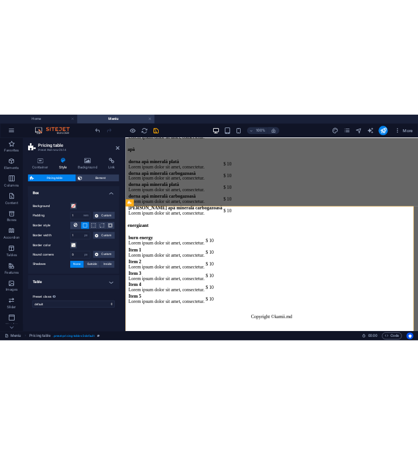
scroll to position [8960, 0]
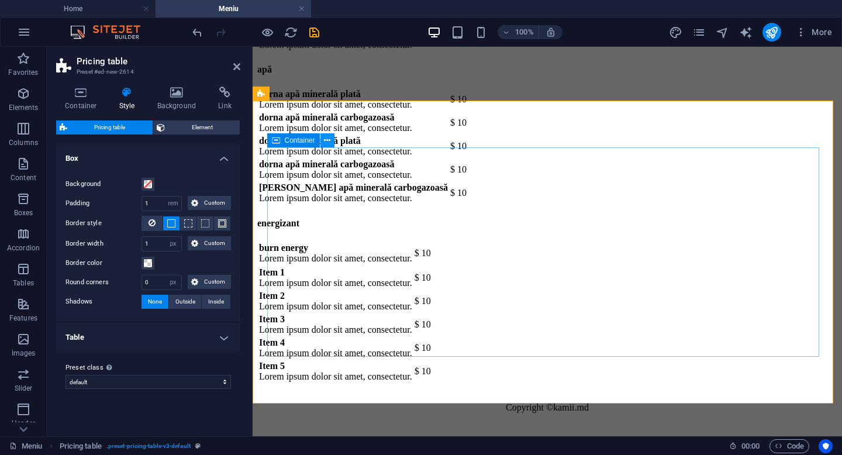
click at [328, 141] on icon at bounding box center [327, 141] width 6 height 12
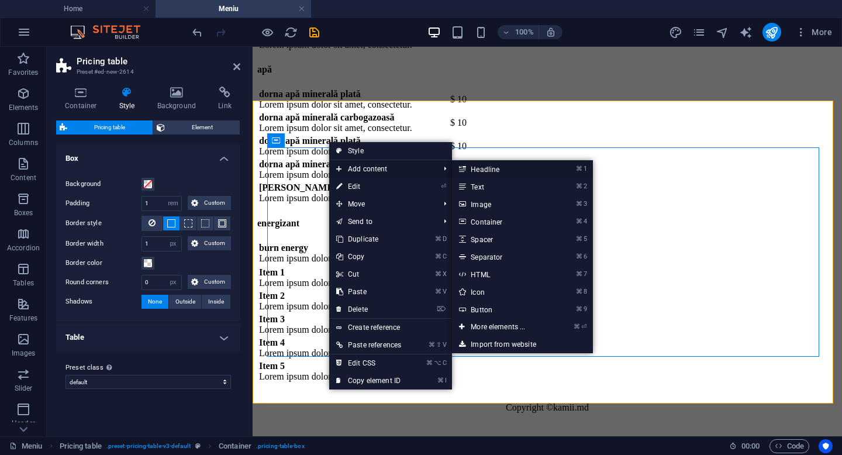
click at [487, 172] on link "⌘ 1 Headline" at bounding box center [500, 169] width 97 height 18
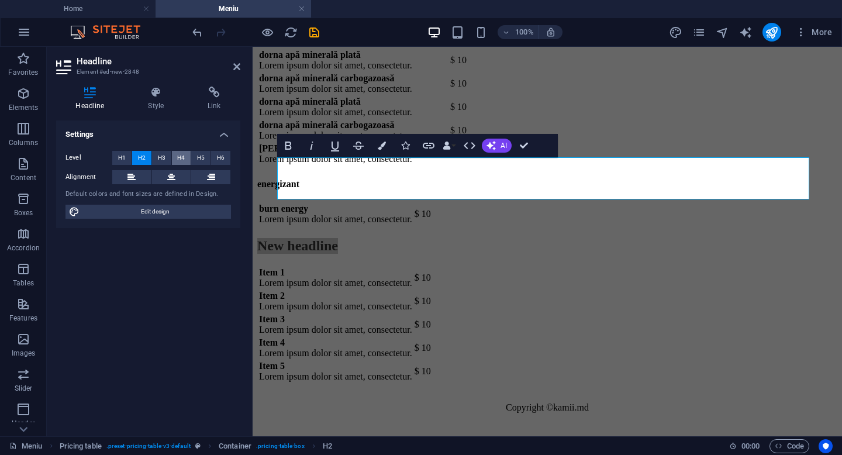
click at [179, 160] on span "H4" at bounding box center [181, 158] width 8 height 14
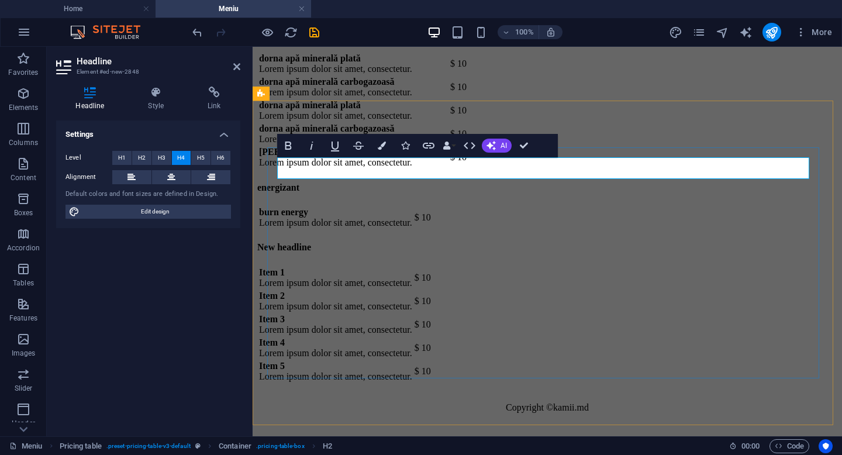
click at [385, 242] on h4 "New headline" at bounding box center [547, 247] width 580 height 11
click at [325, 266] on div "Item 1 Lorem ipsum dolor sit amet, consectetur. $ 10 Item 2 Lorem ipsum dolor s…" at bounding box center [547, 325] width 580 height 118
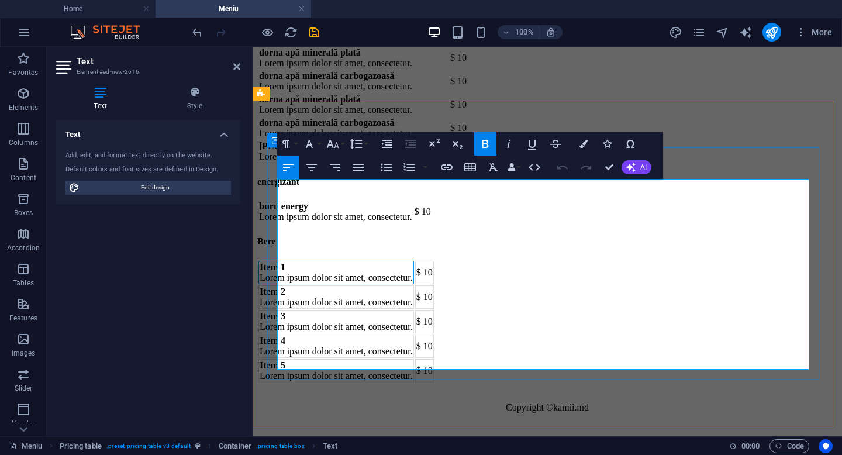
click at [319, 261] on td "Item 1 Lorem ipsum dolor sit amet, consectetur." at bounding box center [337, 272] width 156 height 23
click at [325, 261] on td "​ Lorem ipsum dolor sit amet, consectetur." at bounding box center [337, 272] width 156 height 23
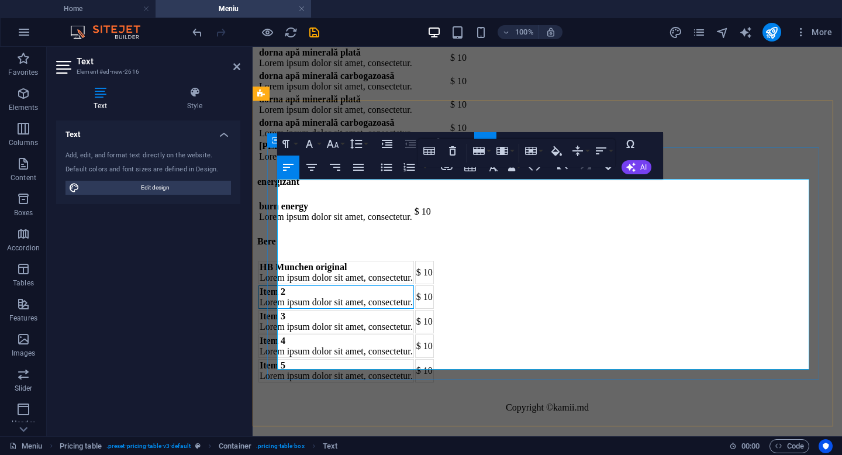
click at [322, 285] on td "Item 2 Lorem ipsum dolor sit amet, consectetur." at bounding box center [337, 296] width 156 height 23
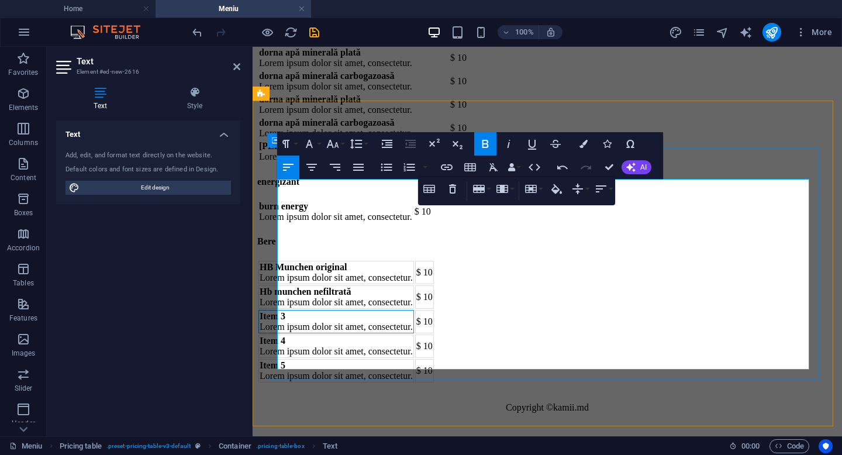
click at [316, 310] on td "Item 3 Lorem ipsum dolor sit amet, consectetur." at bounding box center [337, 321] width 156 height 23
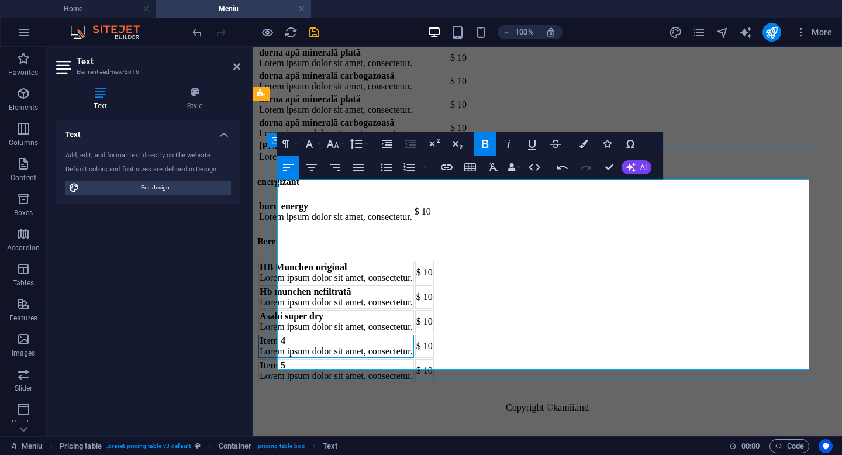
click at [316, 335] on td "Item 4 Lorem ipsum dolor sit amet, consectetur." at bounding box center [337, 346] width 156 height 23
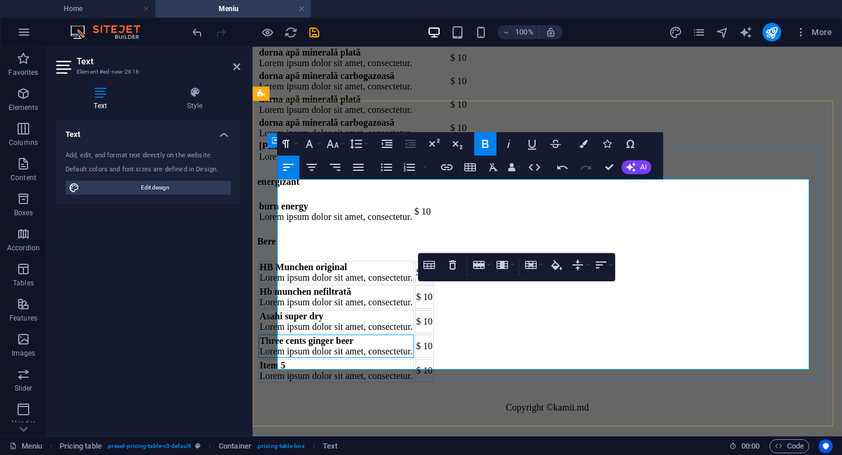
click at [318, 359] on td "Item 5 Lorem ipsum dolor sit amet, consectetur." at bounding box center [337, 370] width 156 height 23
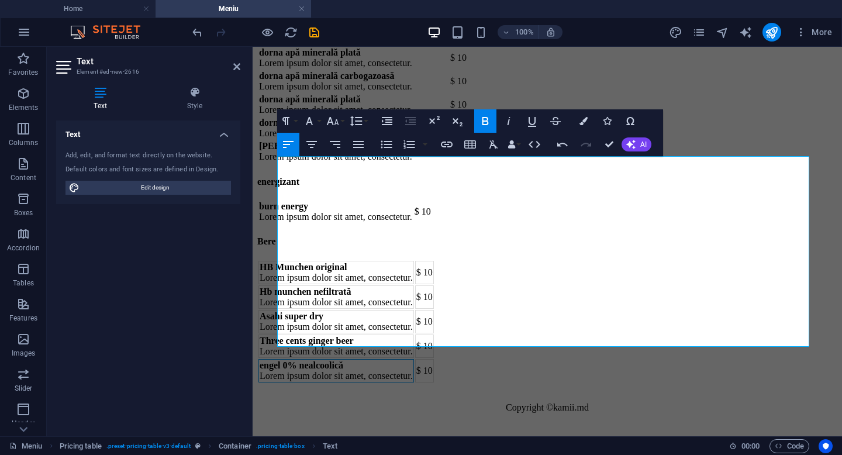
scroll to position [8983, 0]
click at [369, 375] on div "Bere HB Munchen original Lorem ipsum dolor sit amet, consectetur. $ 10 Hb munch…" at bounding box center [547, 304] width 580 height 160
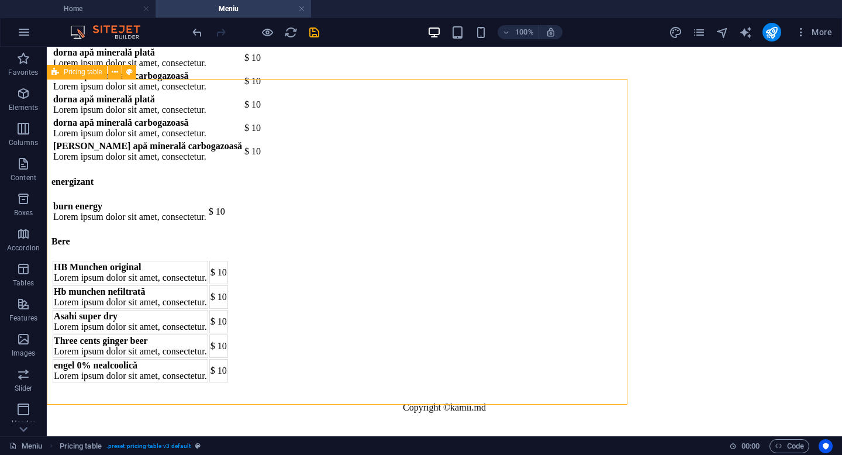
scroll to position [8982, 0]
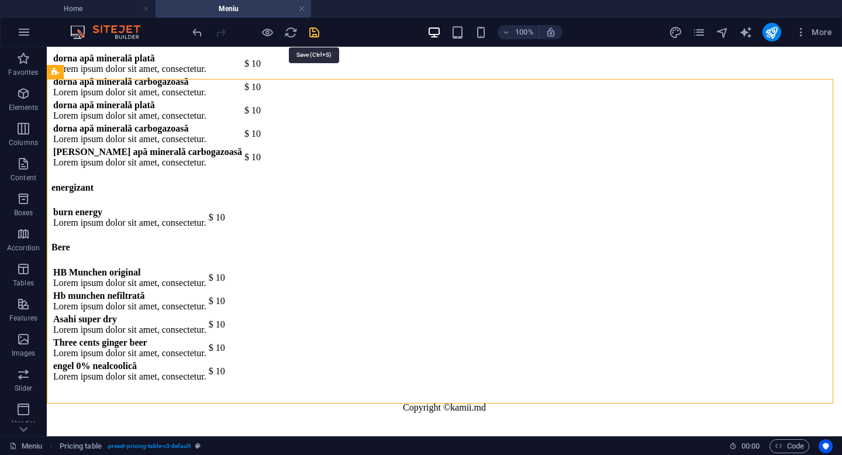
click at [316, 36] on icon "save" at bounding box center [314, 32] width 13 height 13
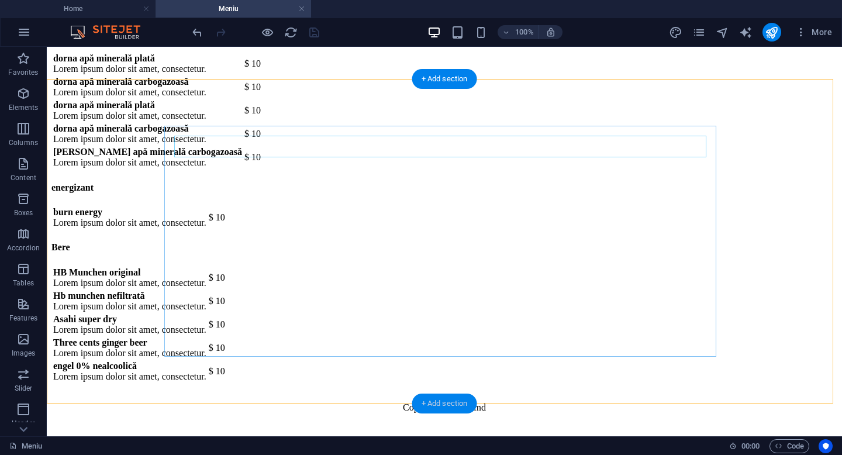
click at [435, 400] on div "+ Add section" at bounding box center [444, 404] width 65 height 20
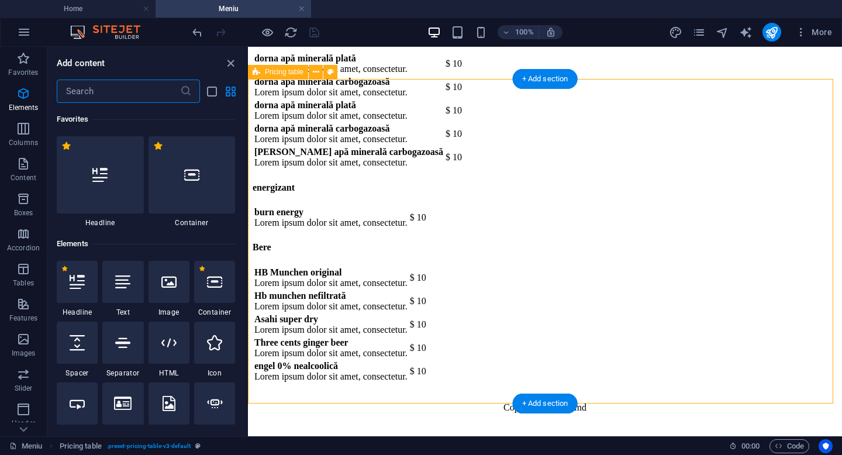
scroll to position [2047, 0]
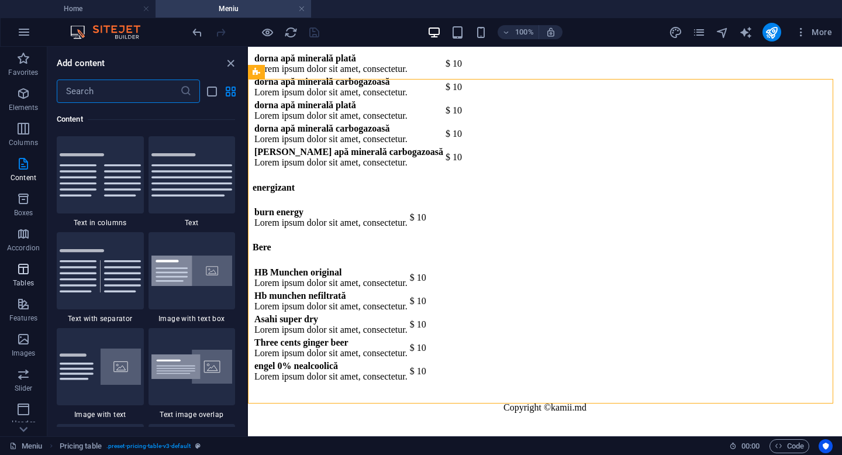
click at [23, 277] on span "Tables" at bounding box center [23, 276] width 47 height 28
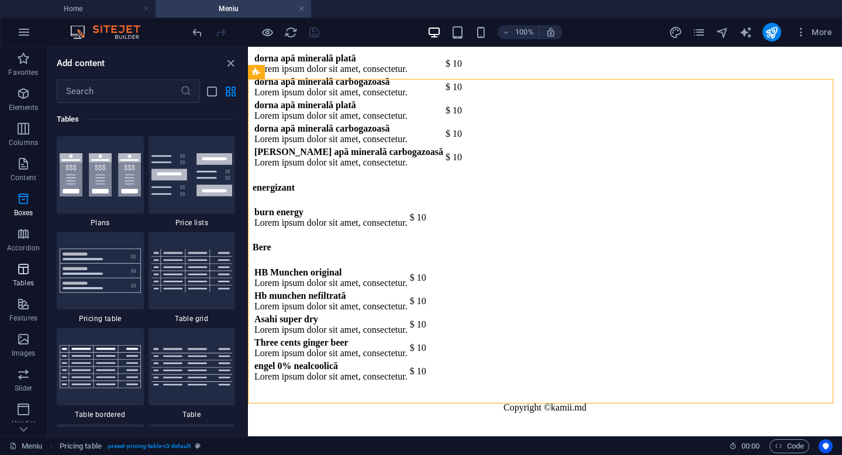
scroll to position [4051, 0]
click at [102, 272] on img at bounding box center [100, 271] width 81 height 44
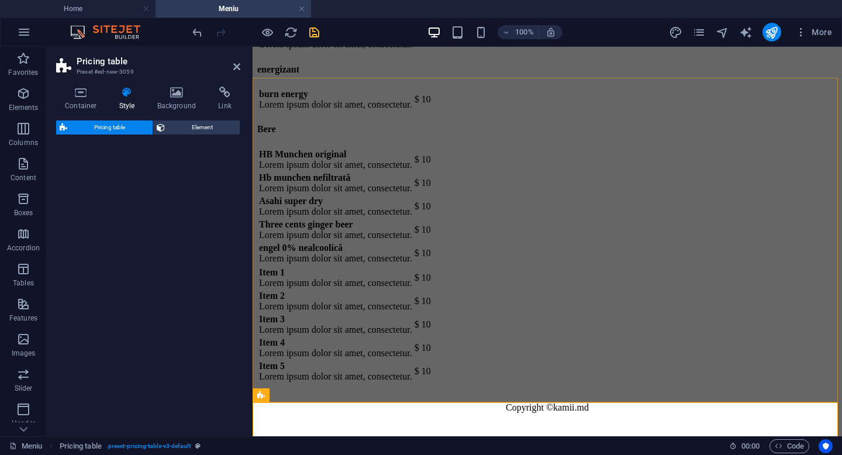
select select "rem"
select select "px"
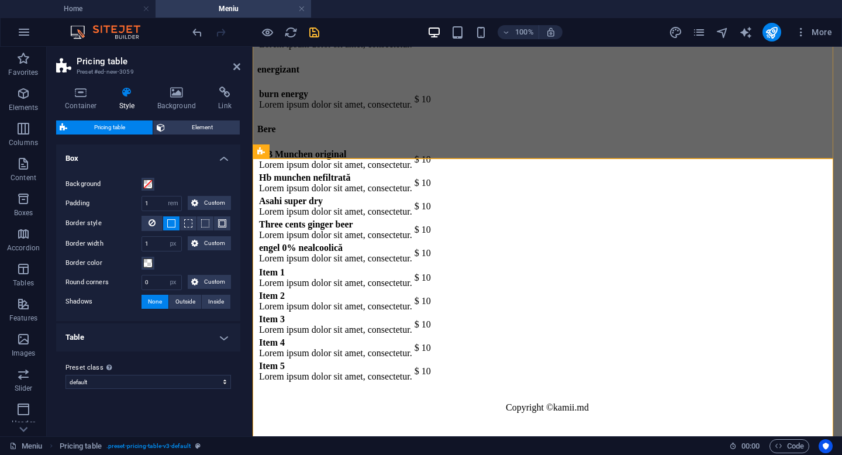
scroll to position [9285, 0]
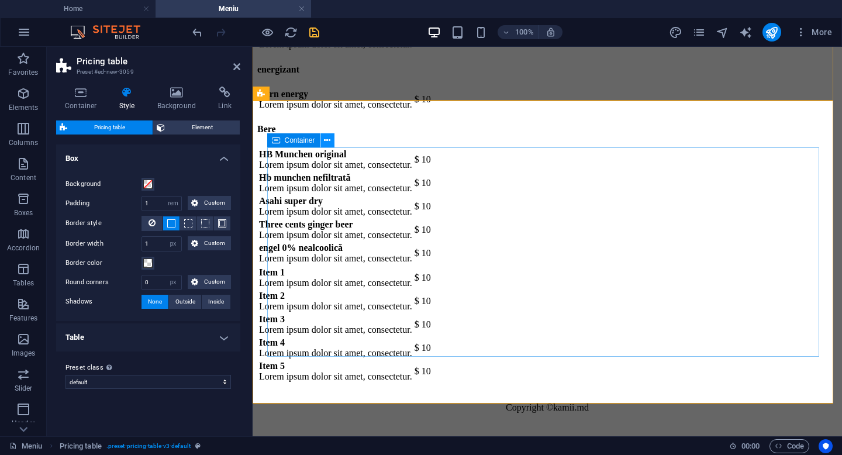
click at [327, 140] on icon at bounding box center [327, 141] width 6 height 12
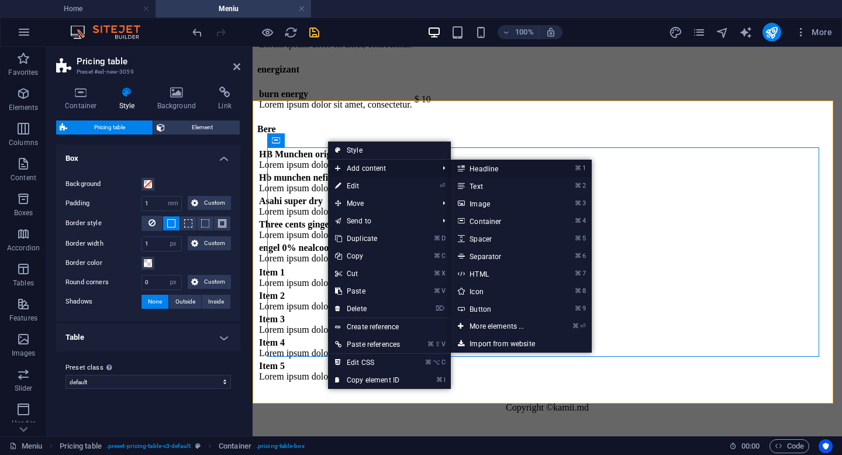
click at [484, 173] on link "⌘ 1 Headline" at bounding box center [499, 169] width 97 height 18
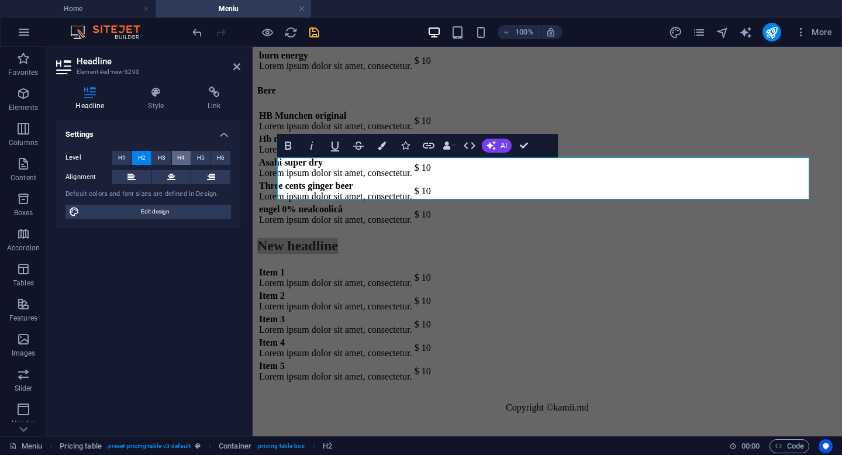
click at [180, 159] on span "H4" at bounding box center [181, 158] width 8 height 14
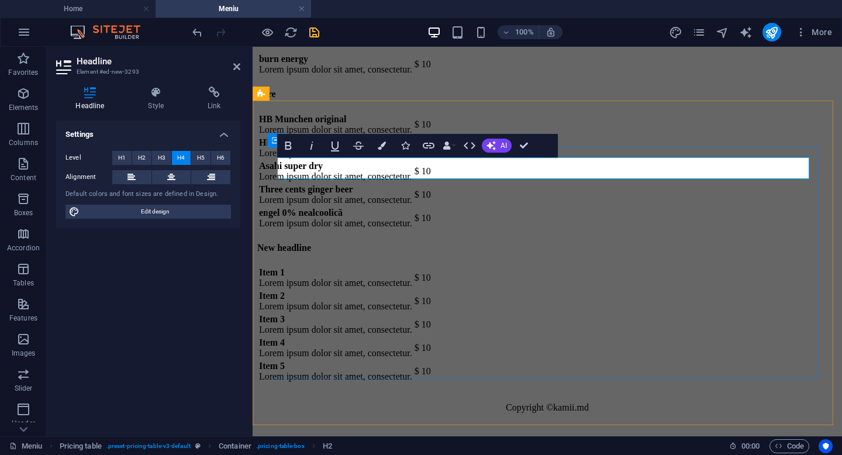
click at [405, 243] on h4 "New headline" at bounding box center [547, 248] width 580 height 11
click at [315, 384] on div "​băuturi calde Item 1 Lorem ipsum dolor sit amet, consectetur. $ 10 Item 2 Lore…" at bounding box center [547, 307] width 580 height 154
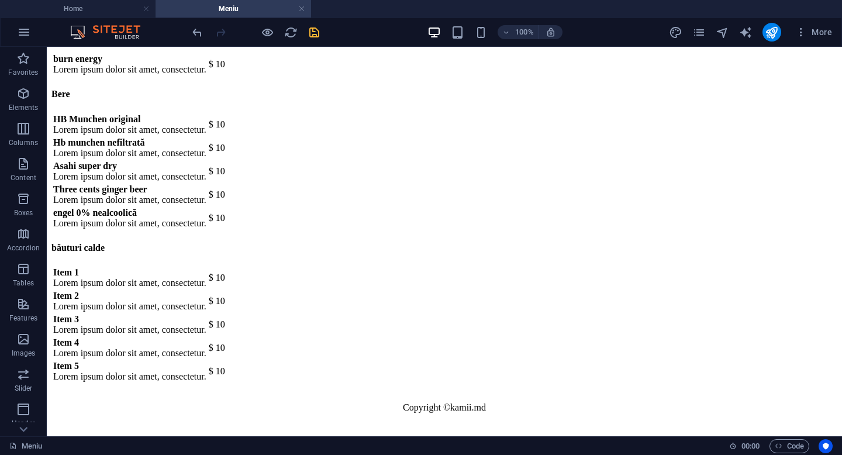
scroll to position [9307, 0]
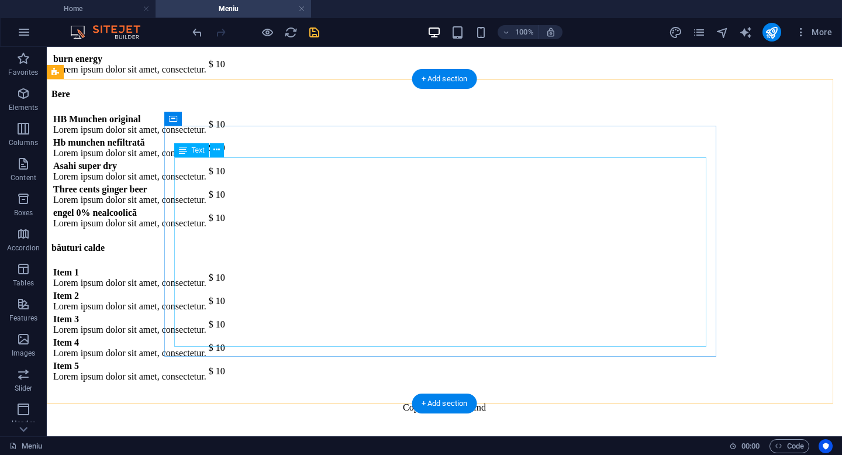
click at [211, 266] on div "Item 1 Lorem ipsum dolor sit amet, consectetur. $ 10 Item 2 Lorem ipsum dolor s…" at bounding box center [444, 325] width 786 height 118
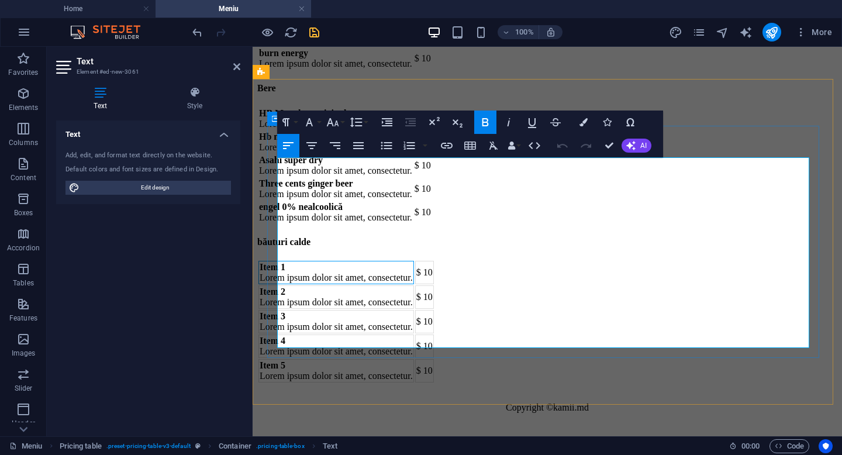
click at [321, 261] on td "Item 1 Lorem ipsum dolor sit amet, consectetur." at bounding box center [337, 272] width 156 height 23
click at [324, 285] on td "Item 2 Lorem ipsum dolor sit amet, consectetur." at bounding box center [337, 296] width 156 height 23
click at [315, 310] on td "Item 3 Lorem ipsum dolor sit amet, consectetur." at bounding box center [337, 321] width 156 height 23
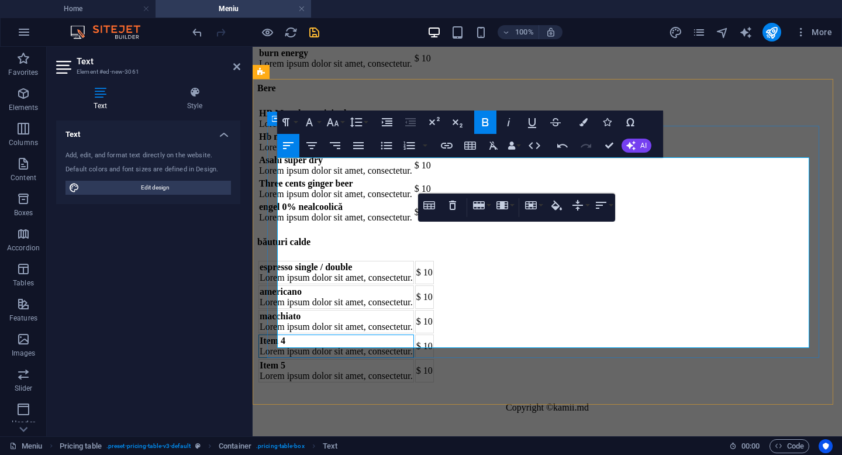
click at [323, 335] on td "Item 4 Lorem ipsum dolor sit amet, consectetur." at bounding box center [337, 346] width 156 height 23
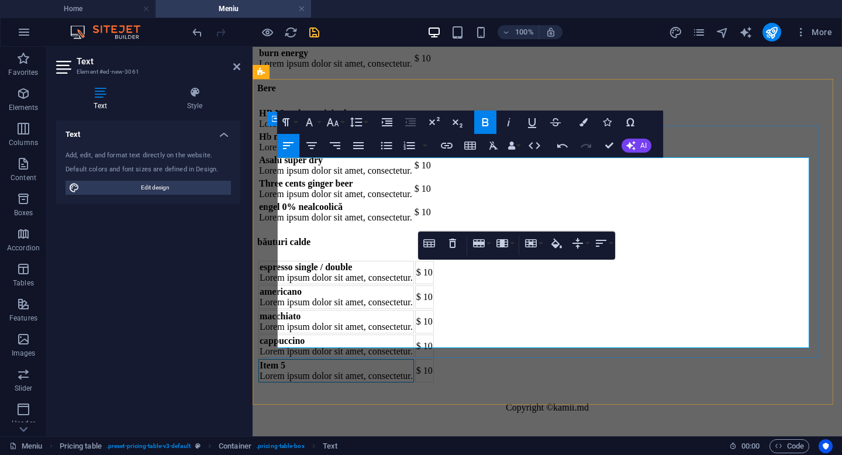
click at [319, 359] on td "Item 5 Lorem ipsum dolor sit amet, consectetur." at bounding box center [337, 370] width 156 height 23
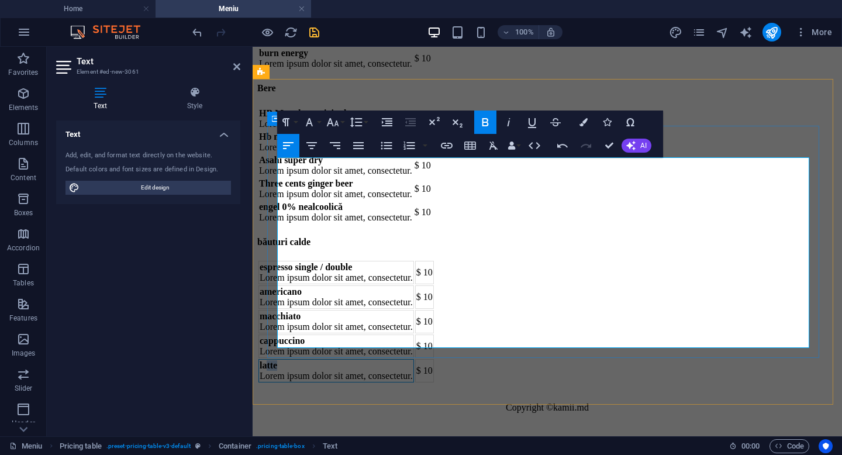
drag, startPoint x: 325, startPoint y: 321, endPoint x: 293, endPoint y: 317, distance: 32.4
click at [292, 359] on td "latte Lorem ipsum dolor sit amet, consectetur." at bounding box center [337, 370] width 156 height 23
drag, startPoint x: 458, startPoint y: 335, endPoint x: 280, endPoint y: 322, distance: 178.8
click at [280, 359] on td "latte Lorem ipsum dolor sit amet, consectetur." at bounding box center [337, 370] width 156 height 23
copy td "latte Lorem ipsum dolor sit amet, consectetur."
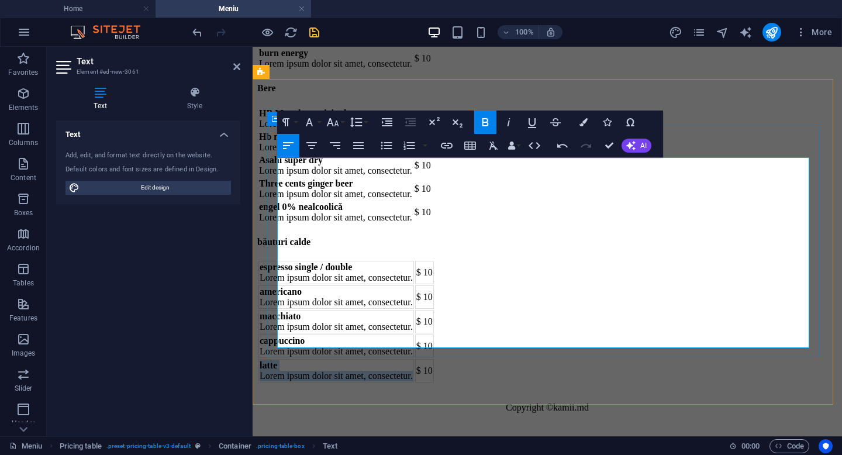
click at [414, 359] on td "latte Lorem ipsum dolor sit amet, consectetur." at bounding box center [337, 370] width 156 height 23
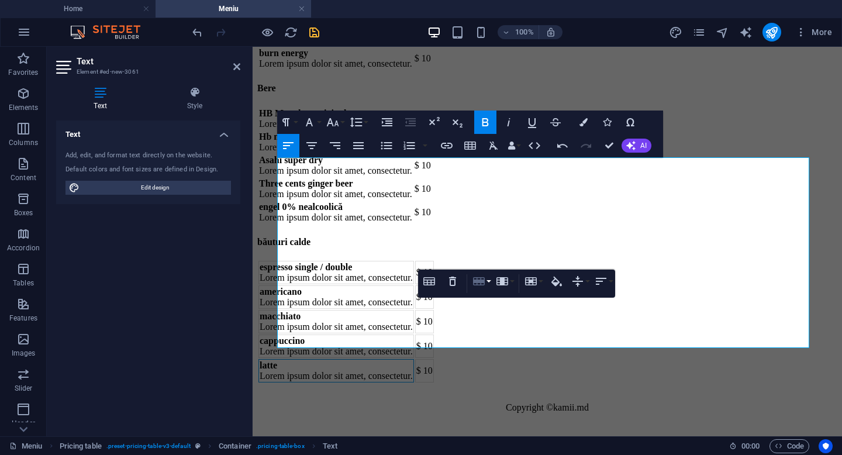
click at [481, 283] on icon "button" at bounding box center [479, 281] width 14 height 14
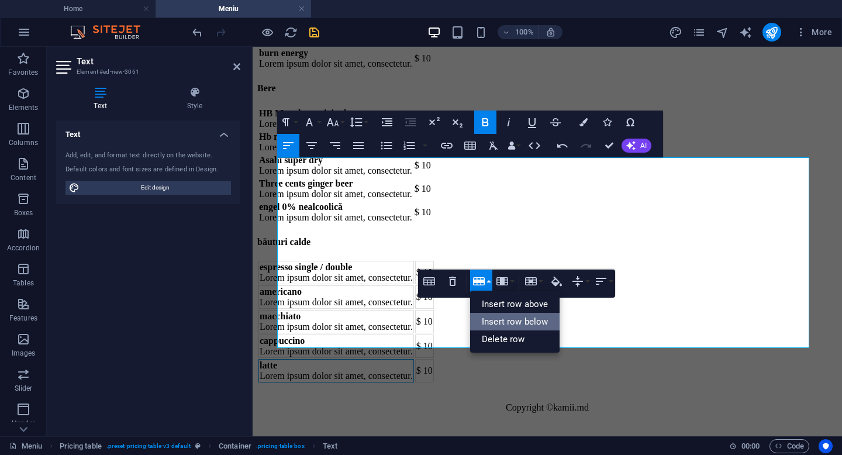
click at [501, 324] on link "Insert row below" at bounding box center [514, 322] width 89 height 18
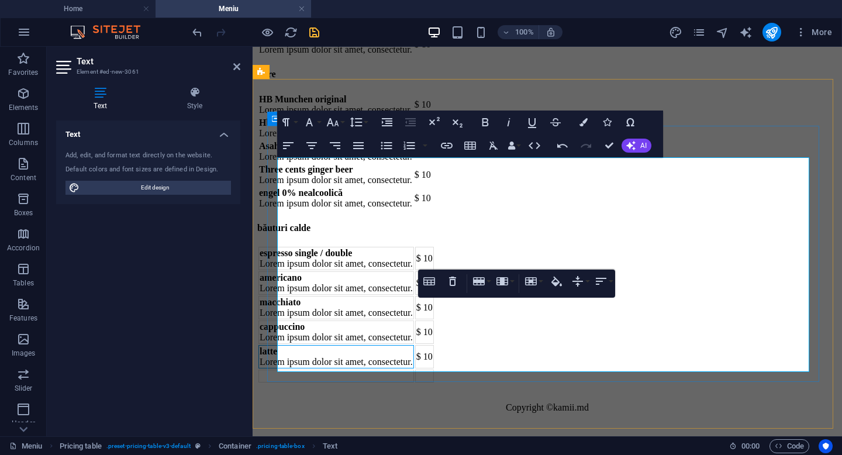
click at [315, 370] on td at bounding box center [337, 376] width 156 height 13
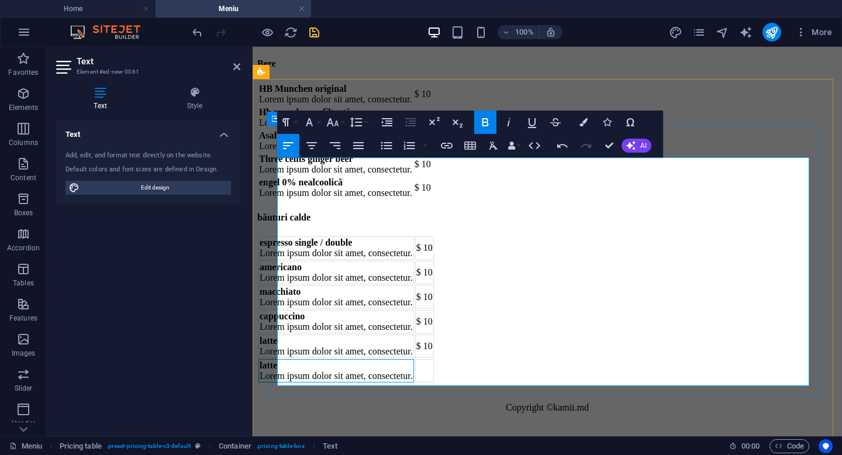
click at [315, 359] on td "latte Lorem ipsum dolor sit amet, consectetur." at bounding box center [337, 370] width 156 height 23
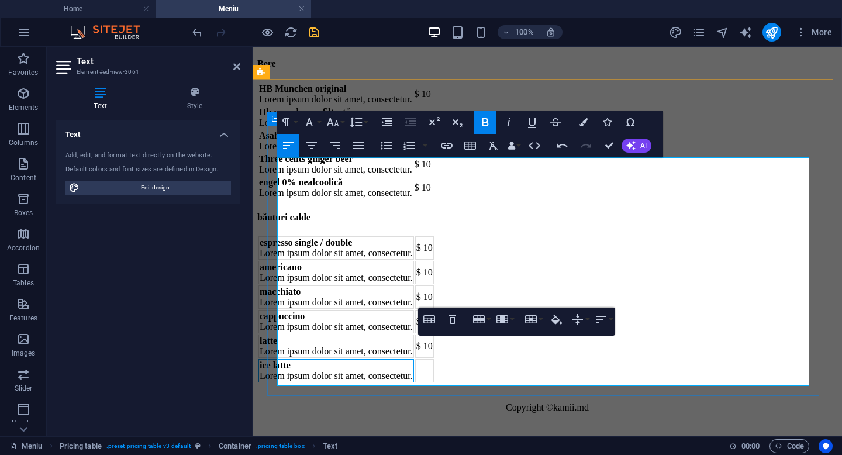
click at [414, 363] on td "ice latte Lorem ipsum dolor sit amet, consectetur." at bounding box center [337, 370] width 156 height 23
click at [483, 321] on icon "button" at bounding box center [479, 319] width 12 height 8
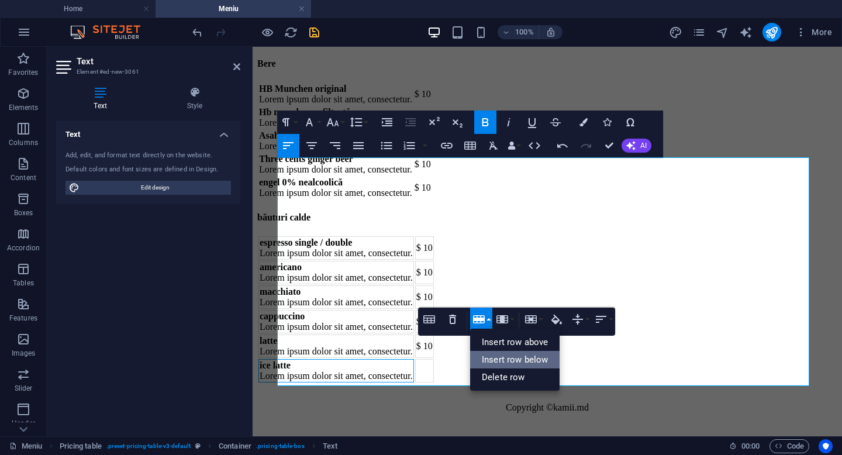
click at [500, 363] on link "Insert row below" at bounding box center [514, 360] width 89 height 18
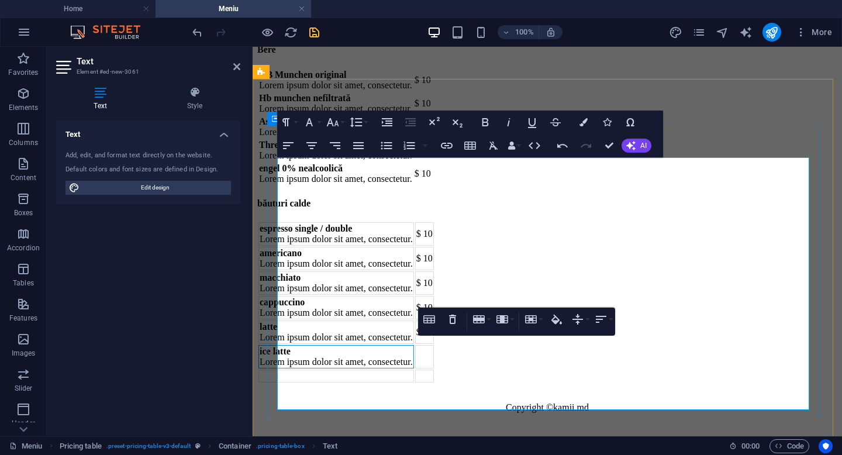
click at [300, 383] on td at bounding box center [337, 376] width 156 height 13
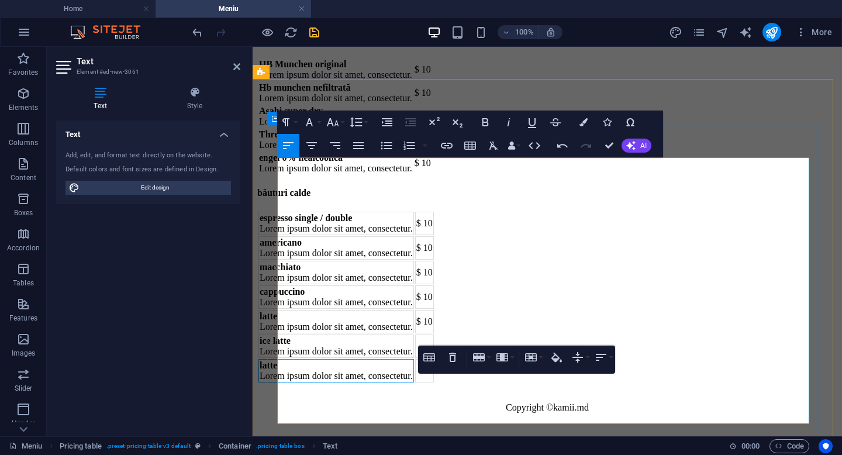
click at [309, 383] on td "latte Lorem ipsum dolor sit amet, consectetur." at bounding box center [337, 370] width 156 height 23
click at [202, 247] on div "Text Add, edit, and format text directly on the website. Default colors and fon…" at bounding box center [148, 274] width 184 height 307
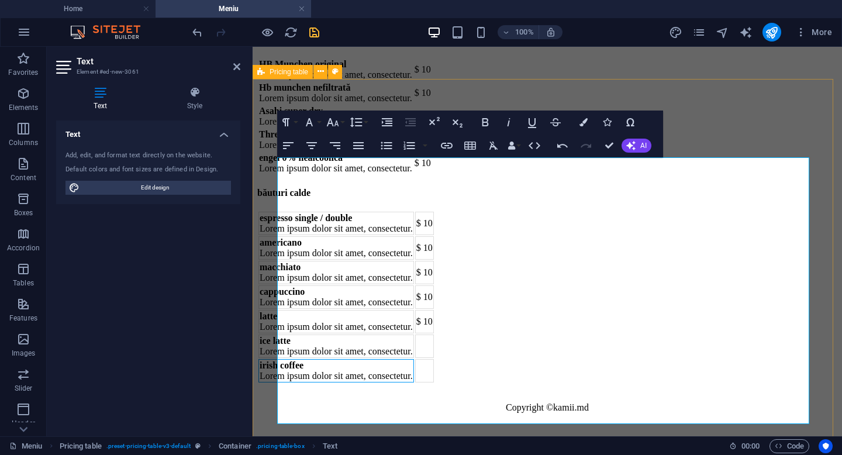
click at [264, 175] on div "băuturi calde espresso single / double Lorem ipsum dolor sit amet, consectetur.…" at bounding box center [547, 279] width 580 height 209
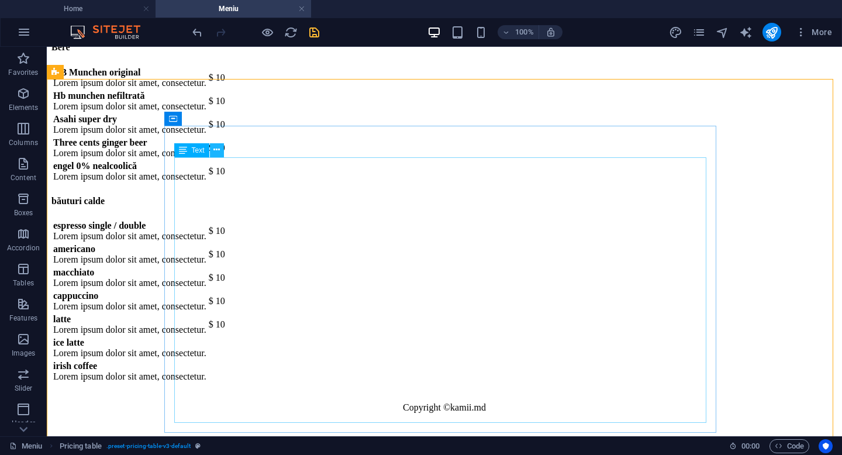
click at [216, 151] on icon at bounding box center [217, 150] width 6 height 12
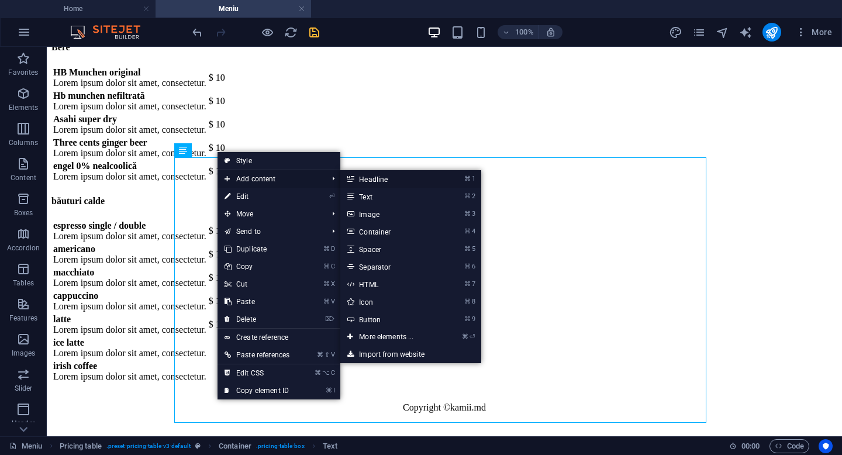
click at [366, 178] on link "⌘ 1 Headline" at bounding box center [388, 179] width 97 height 18
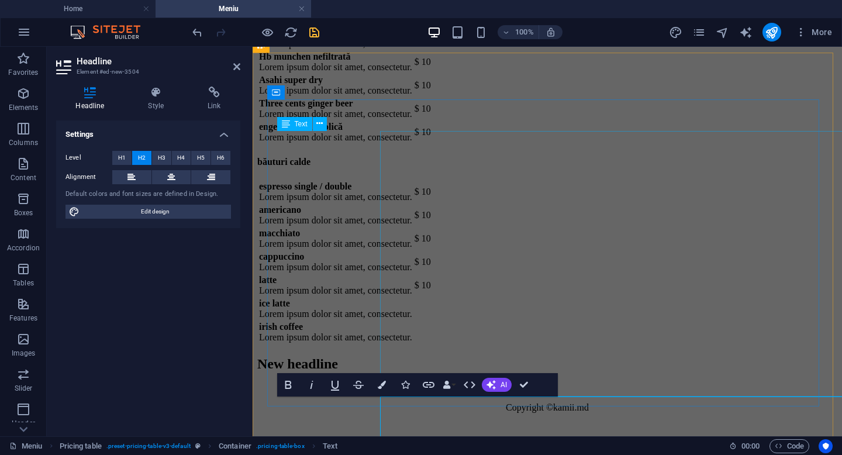
scroll to position [9334, 0]
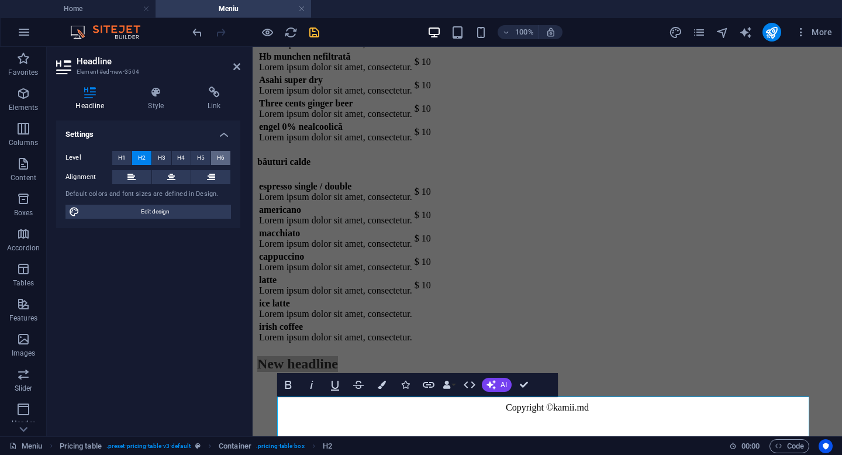
click at [221, 159] on span "H6" at bounding box center [221, 158] width 8 height 14
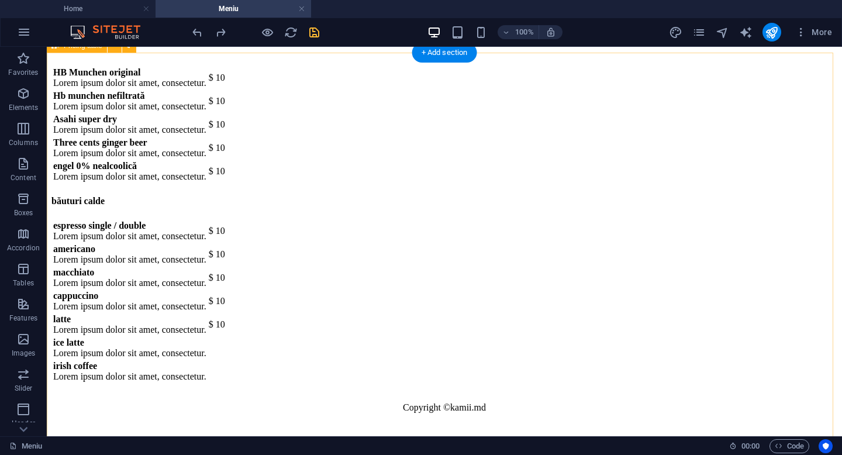
click at [131, 184] on div "băuturi calde espresso single / double Lorem ipsum dolor sit amet, consectetur.…" at bounding box center [444, 284] width 786 height 201
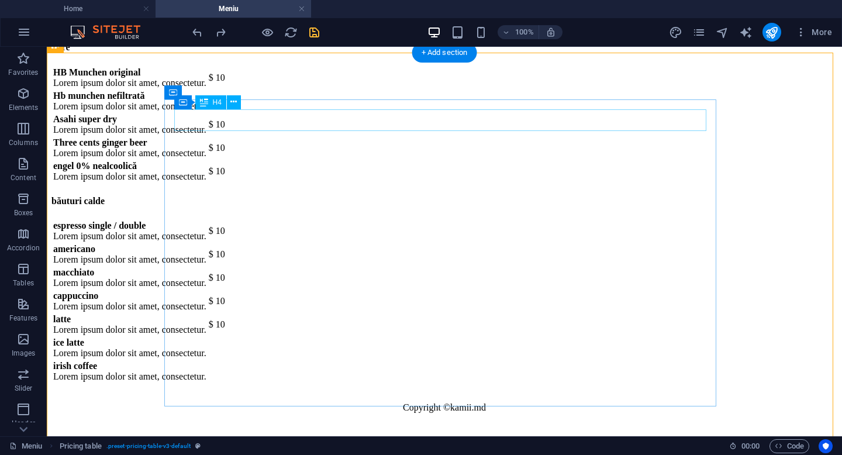
click at [306, 196] on div "băuturi calde" at bounding box center [444, 201] width 786 height 11
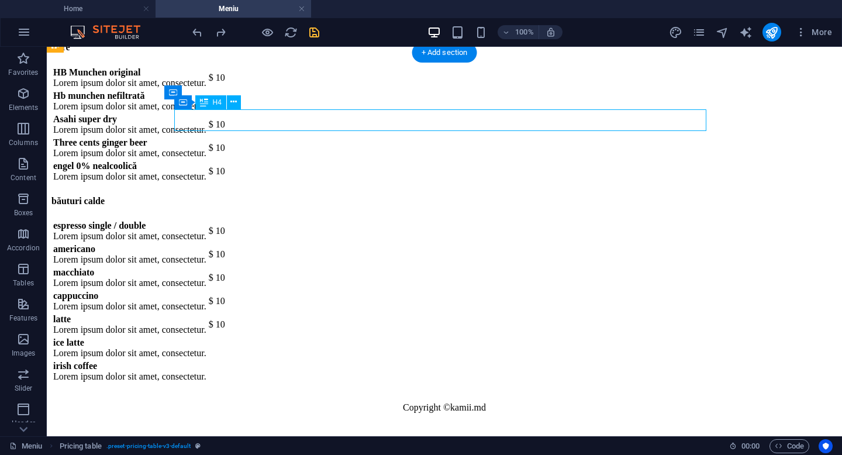
click at [306, 196] on div "băuturi calde" at bounding box center [444, 201] width 786 height 11
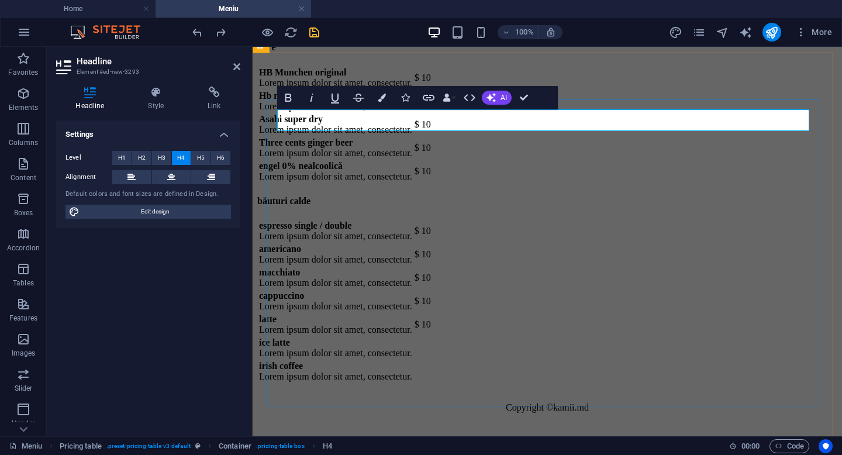
click at [397, 196] on h4 "băuturi calde" at bounding box center [547, 201] width 580 height 11
click at [336, 378] on div "espresso single / double Lorem ipsum dolor sit amet, consectetur. $ 10 american…" at bounding box center [547, 301] width 580 height 165
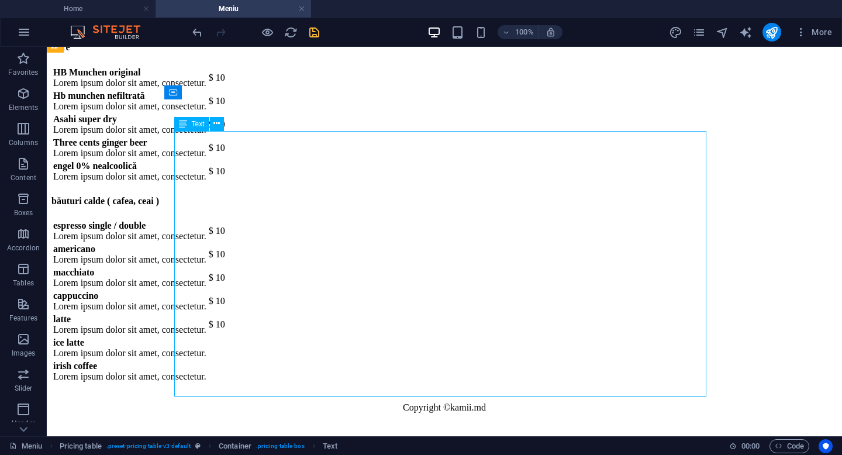
click at [382, 378] on div "espresso single / double Lorem ipsum dolor sit amet, consectetur. $ 10 american…" at bounding box center [444, 301] width 786 height 165
click at [376, 374] on div "espresso single / double Lorem ipsum dolor sit amet, consectetur. $ 10 american…" at bounding box center [444, 301] width 786 height 165
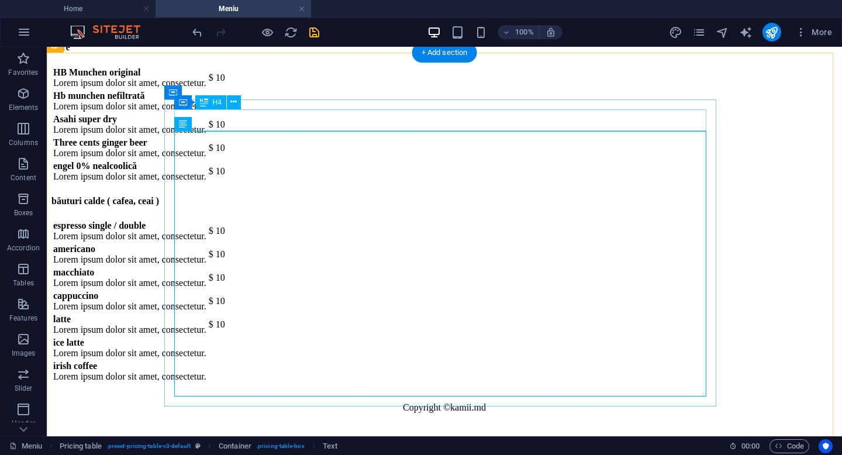
click at [395, 196] on div "băuturi calde ( cafea, ceai )" at bounding box center [444, 201] width 786 height 11
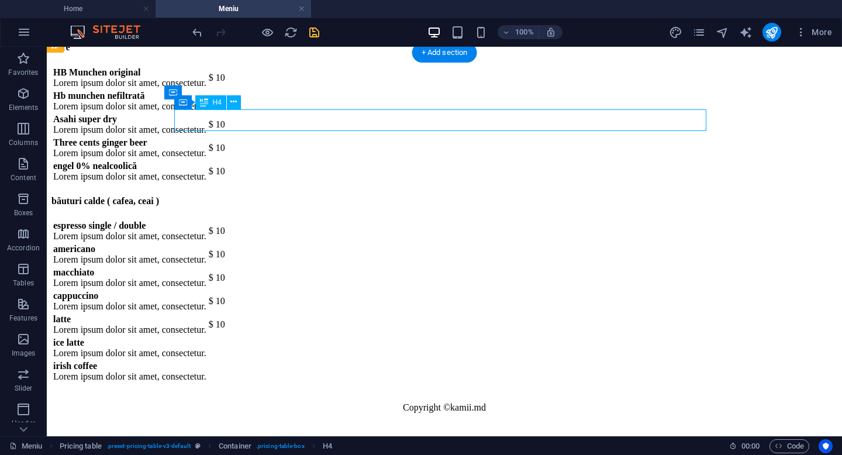
click at [395, 196] on div "băuturi calde ( cafea, ceai )" at bounding box center [444, 201] width 786 height 11
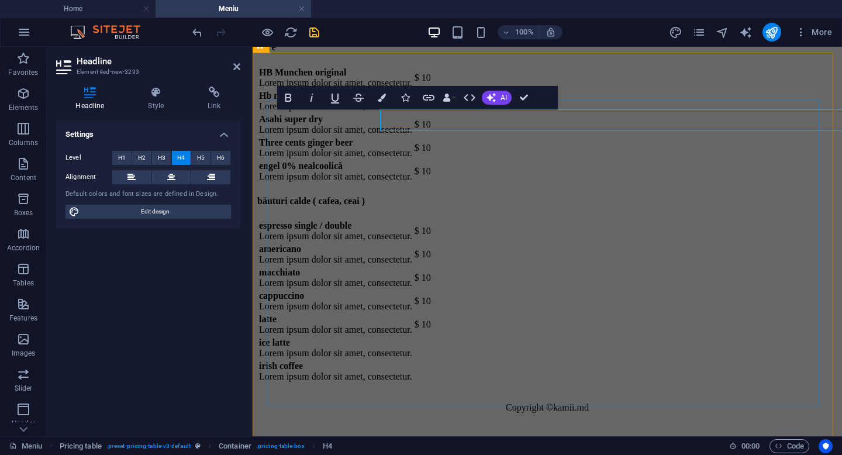
click at [395, 196] on div "băuturi calde ( cafea, ceai ) espresso single / double Lorem ipsum dolor sit am…" at bounding box center [547, 290] width 580 height 188
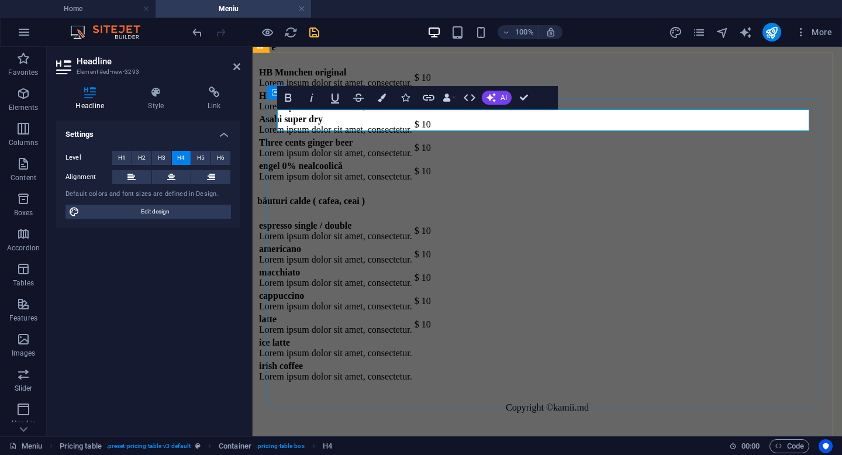
click at [509, 196] on h4 "băuturi calde ( cafea, ceai )" at bounding box center [547, 201] width 580 height 11
click at [371, 384] on div "espresso single / double Lorem ipsum dolor sit amet, consectetur. $ 10 american…" at bounding box center [547, 301] width 580 height 165
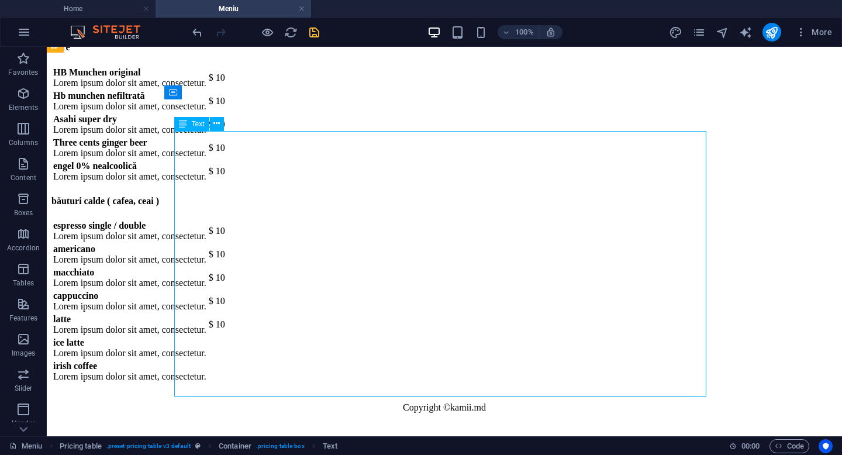
click at [390, 381] on div "espresso single / double Lorem ipsum dolor sit amet, consectetur. $ 10 american…" at bounding box center [444, 301] width 786 height 165
click at [366, 379] on div "espresso single / double Lorem ipsum dolor sit amet, consectetur. $ 10 american…" at bounding box center [444, 301] width 786 height 165
click at [362, 384] on div "espresso single / double Lorem ipsum dolor sit amet, consectetur. $ 10 american…" at bounding box center [444, 301] width 786 height 165
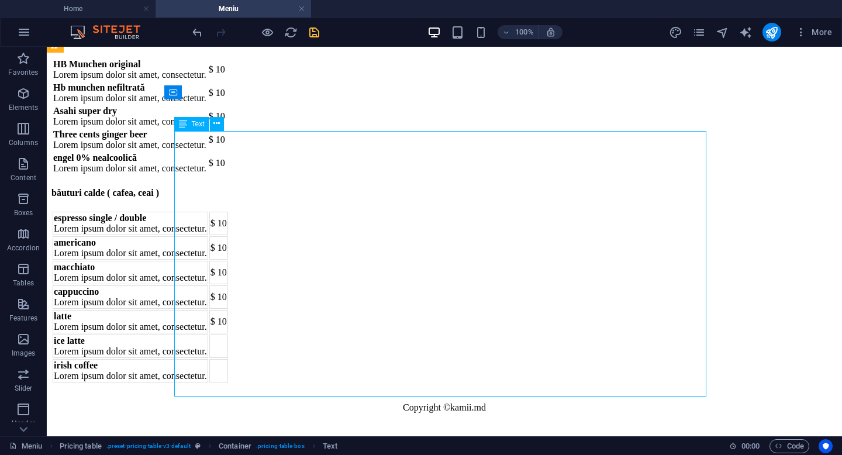
click at [156, 383] on td "irish coffee Lorem ipsum dolor sit amet, consectetur." at bounding box center [131, 370] width 156 height 23
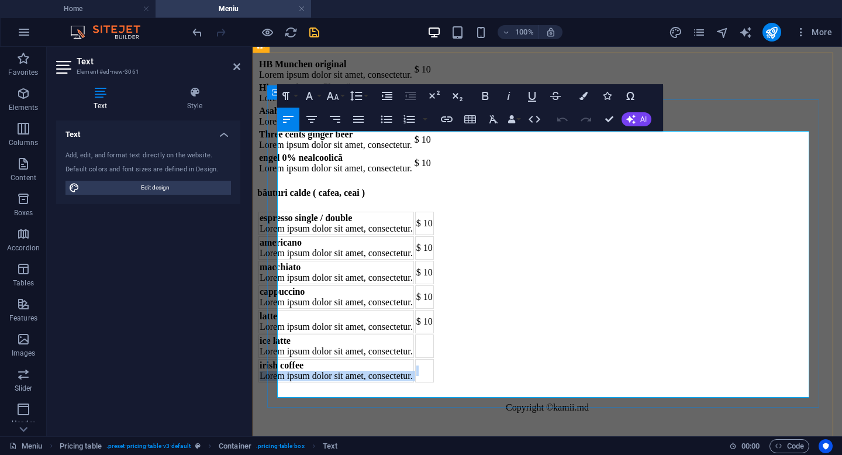
click at [414, 378] on td "irish coffee Lorem ipsum dolor sit amet, consectetur." at bounding box center [337, 370] width 156 height 23
click at [414, 383] on td "irish coffee Lorem ipsum dolor sit amet, consectetur." at bounding box center [337, 370] width 156 height 23
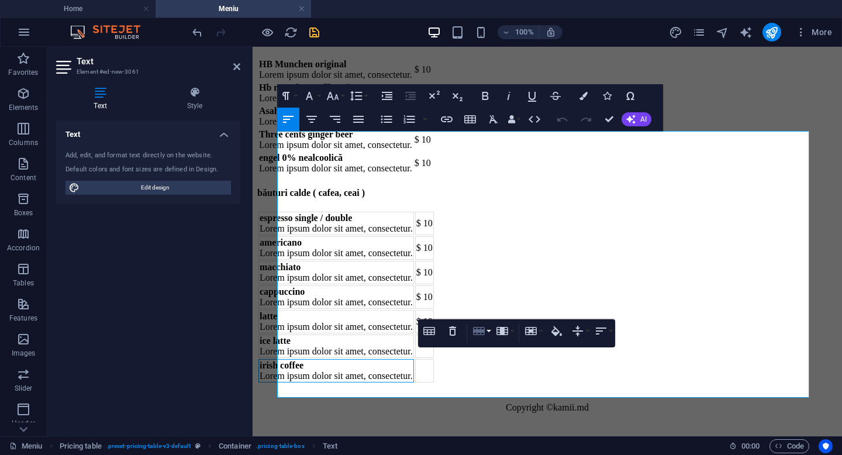
click at [484, 329] on icon "button" at bounding box center [479, 331] width 12 height 8
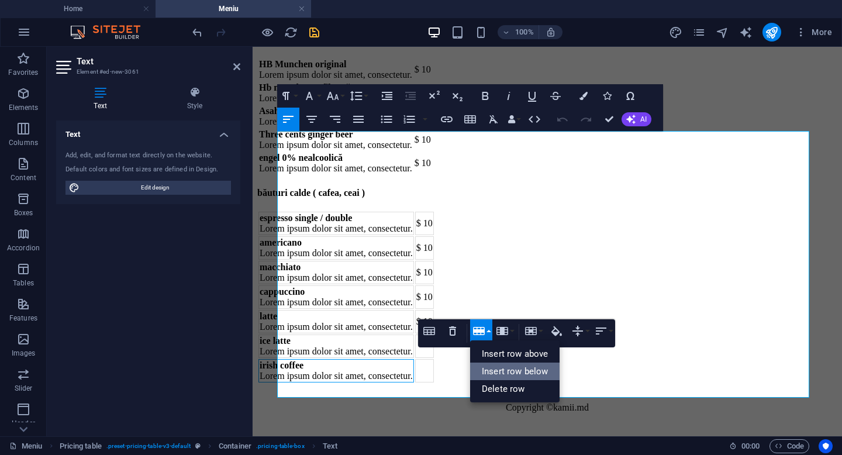
click at [497, 371] on link "Insert row below" at bounding box center [514, 372] width 89 height 18
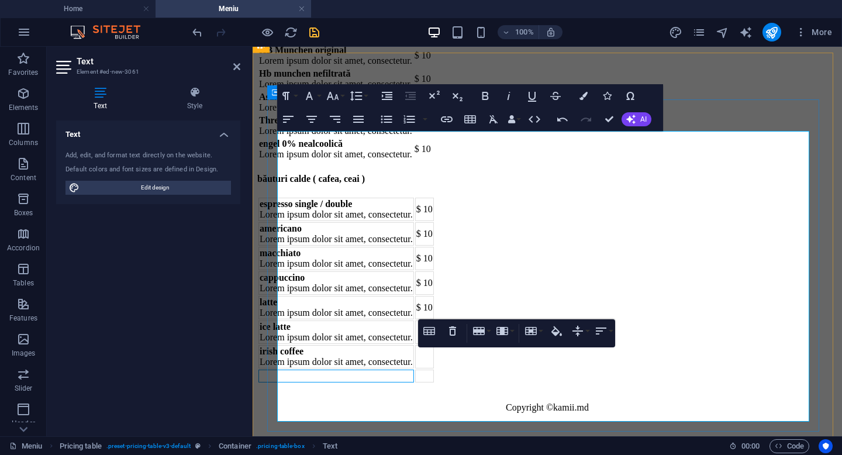
click at [360, 383] on td at bounding box center [337, 376] width 156 height 13
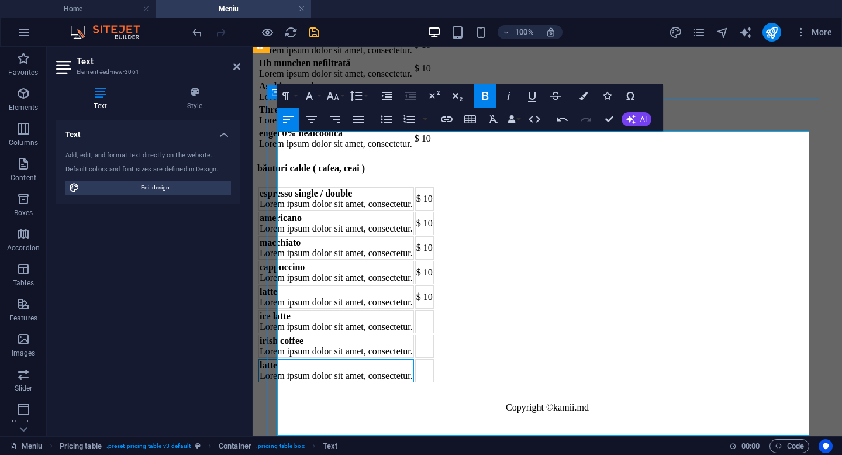
click at [344, 383] on td "latte Lorem ipsum dolor sit amet, consectetur." at bounding box center [337, 370] width 156 height 23
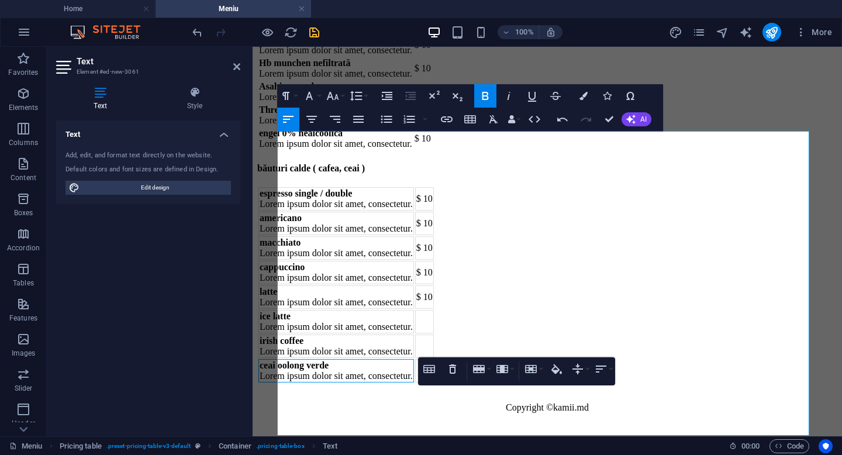
scroll to position [9423, 0]
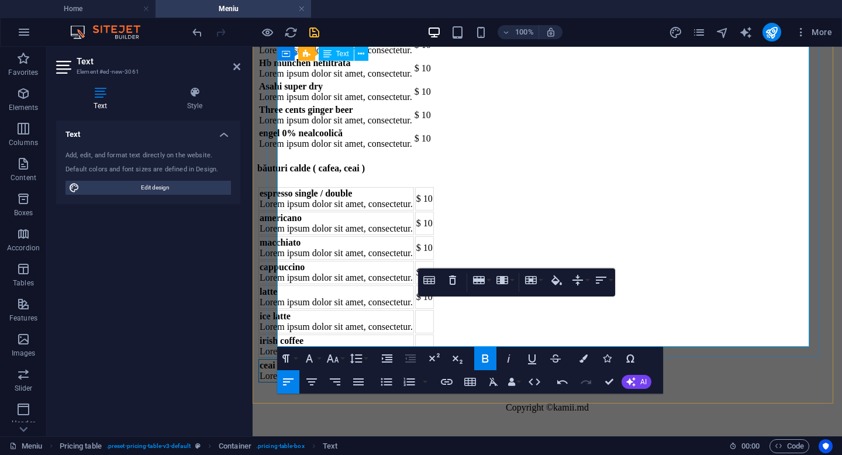
click at [397, 359] on td "ceai oolong verde Lorem ipsum dolor sit amet, consectetur." at bounding box center [337, 370] width 156 height 23
click at [479, 281] on icon "button" at bounding box center [479, 280] width 12 height 8
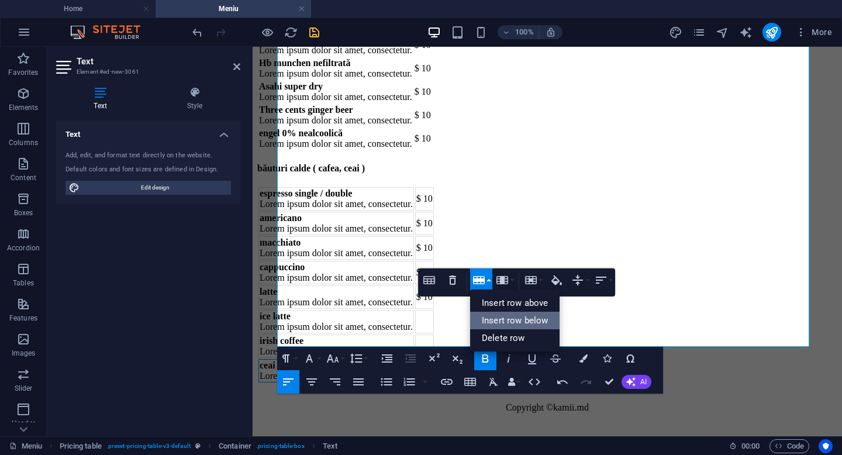
click at [494, 320] on link "Insert row below" at bounding box center [514, 321] width 89 height 18
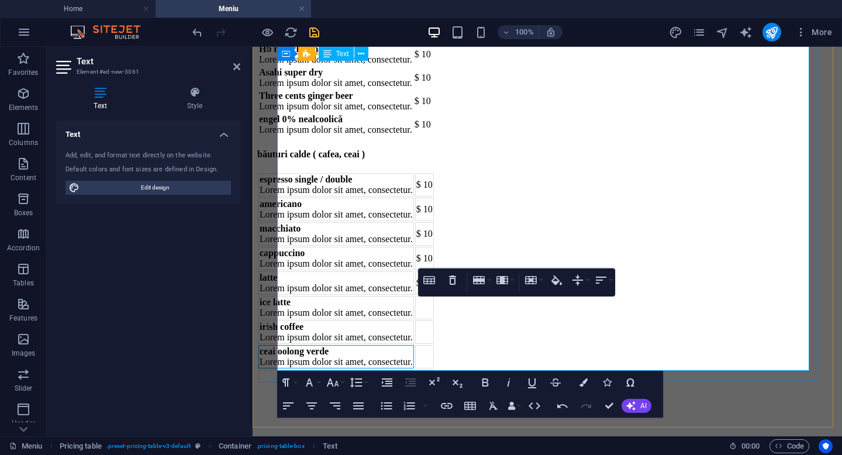
click at [302, 370] on td at bounding box center [337, 376] width 156 height 13
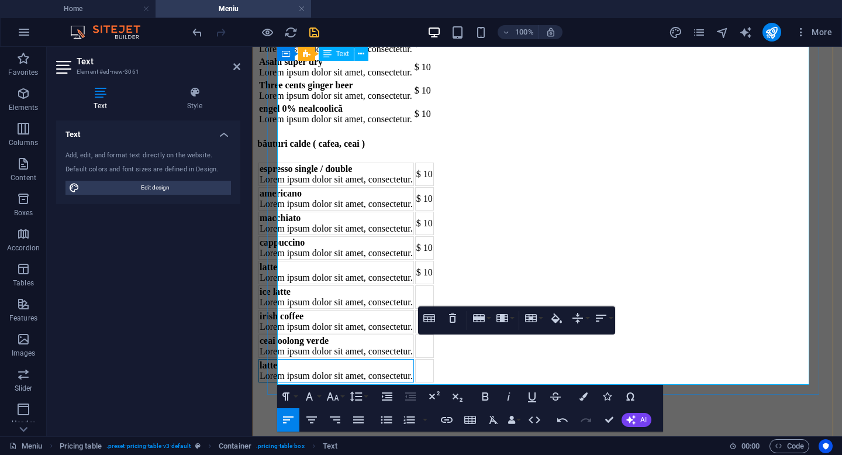
click at [312, 359] on td "latte Lorem ipsum dolor sit amet, consectetur." at bounding box center [337, 370] width 156 height 23
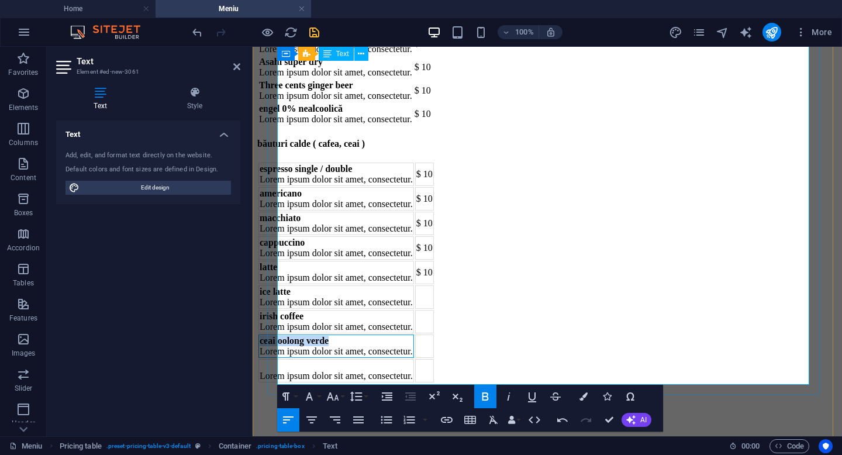
drag, startPoint x: 374, startPoint y: 318, endPoint x: 278, endPoint y: 319, distance: 95.4
click at [279, 335] on td "ceai oolong verde Lorem ipsum dolor sit amet, consectetur." at bounding box center [337, 346] width 156 height 23
click at [376, 335] on td "ceai oolong verde Lorem ipsum dolor sit amet, consectetur." at bounding box center [337, 346] width 156 height 23
click at [321, 359] on td "Lorem ipsum dolor sit amet, consectetur." at bounding box center [337, 370] width 156 height 23
drag, startPoint x: 339, startPoint y: 315, endPoint x: 290, endPoint y: 315, distance: 49.7
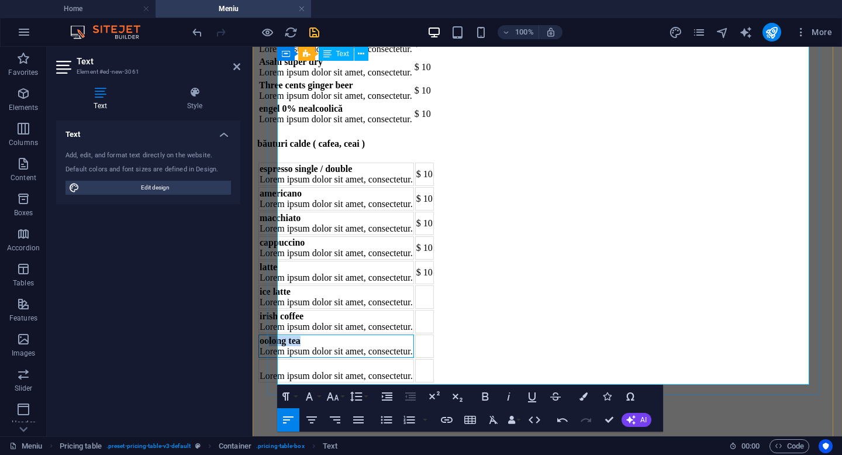
click at [290, 335] on td "oolong tea Lorem ipsum dolor sit amet, consectetur." at bounding box center [337, 346] width 156 height 23
copy strong "long tea"
click at [286, 359] on td "Lorem ipsum dolor sit amet, consectetur." at bounding box center [337, 370] width 156 height 23
click at [300, 336] on strong "ceai oolong verde" at bounding box center [294, 341] width 69 height 10
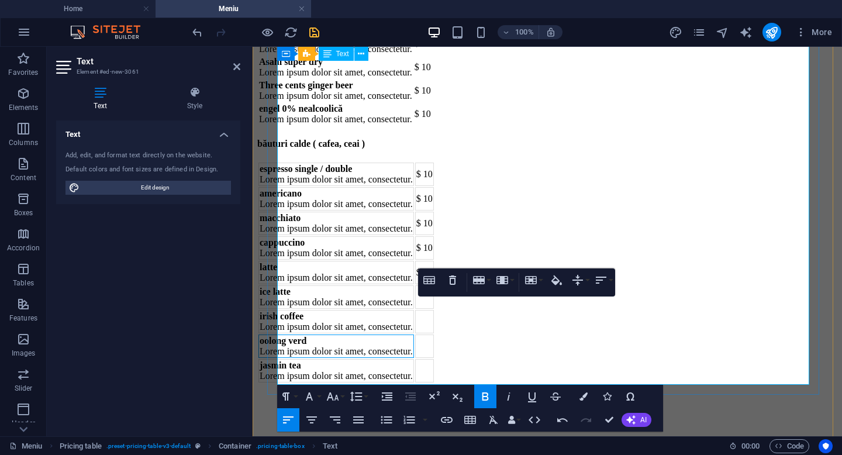
click at [350, 335] on td "oolong verd Lorem ipsum dolor sit amet, consectetur." at bounding box center [337, 346] width 156 height 23
click at [481, 282] on icon "button" at bounding box center [479, 280] width 12 height 8
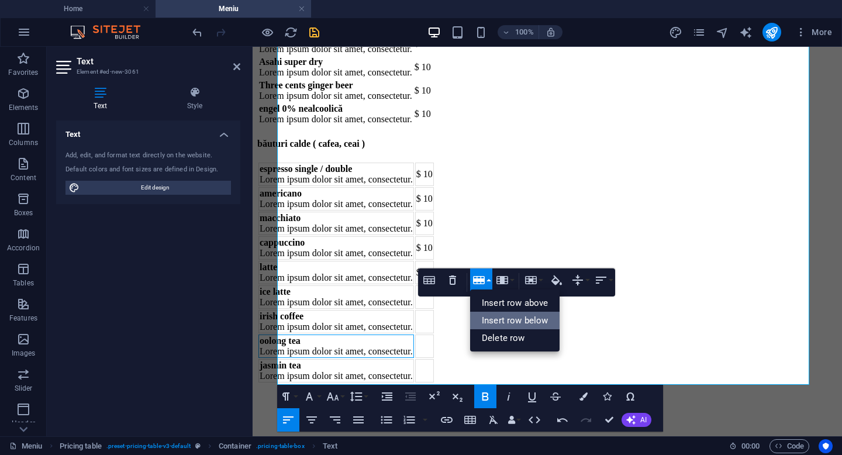
click at [503, 323] on link "Insert row below" at bounding box center [514, 321] width 89 height 18
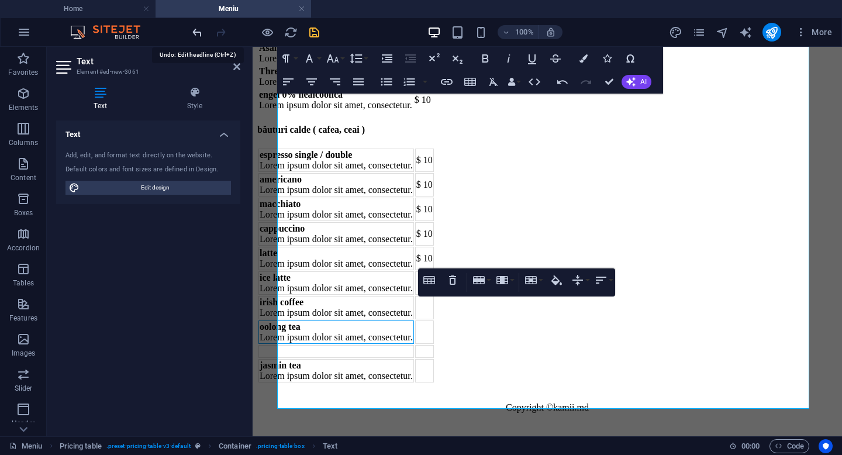
click at [195, 33] on icon "undo" at bounding box center [197, 32] width 13 height 13
click at [414, 358] on td at bounding box center [337, 351] width 156 height 13
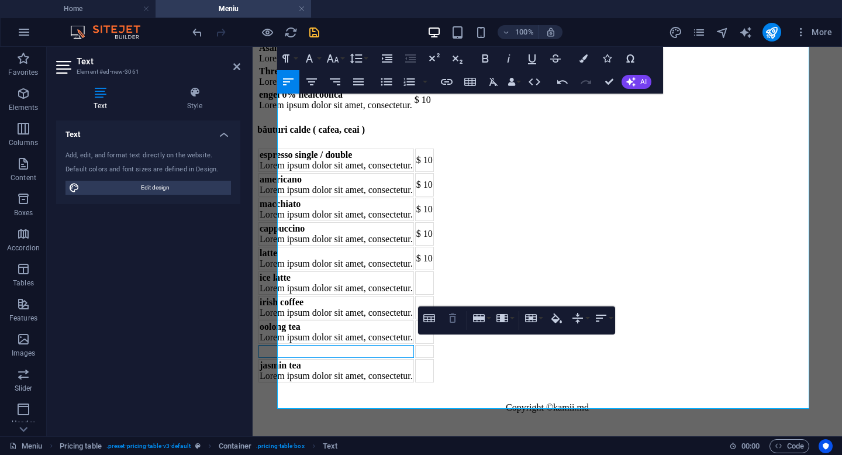
click at [451, 317] on icon "button" at bounding box center [452, 318] width 7 height 9
click at [484, 318] on icon "button" at bounding box center [479, 318] width 12 height 8
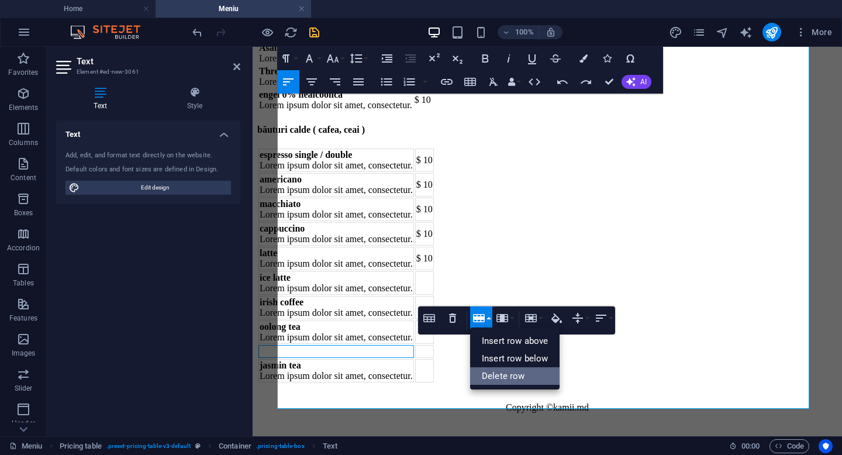
click at [497, 380] on link "Delete row" at bounding box center [514, 376] width 89 height 18
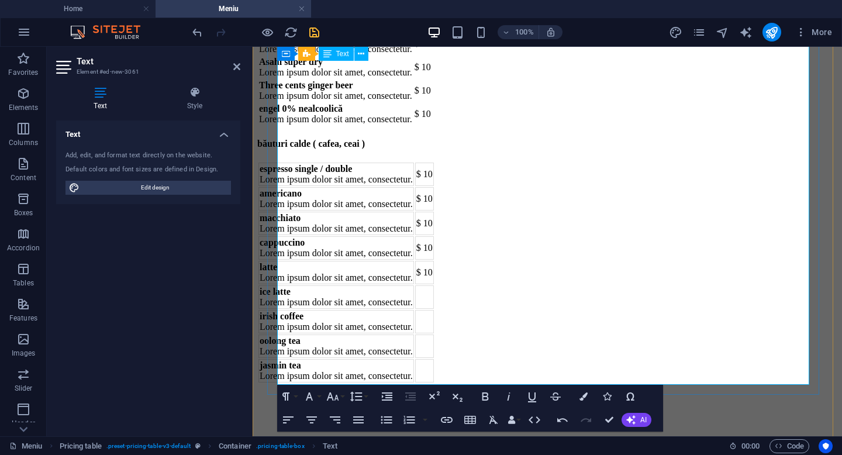
click at [329, 310] on td "irish coffee Lorem ipsum dolor sit amet, consectetur." at bounding box center [337, 321] width 156 height 23
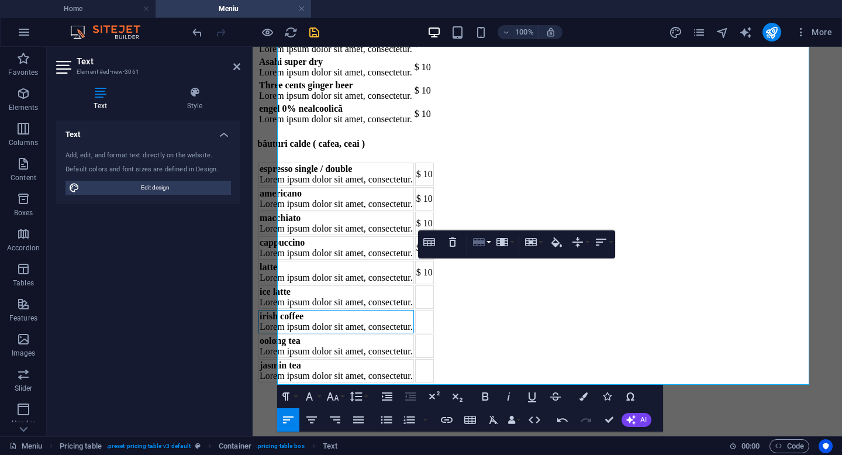
click at [479, 241] on icon "button" at bounding box center [479, 242] width 12 height 8
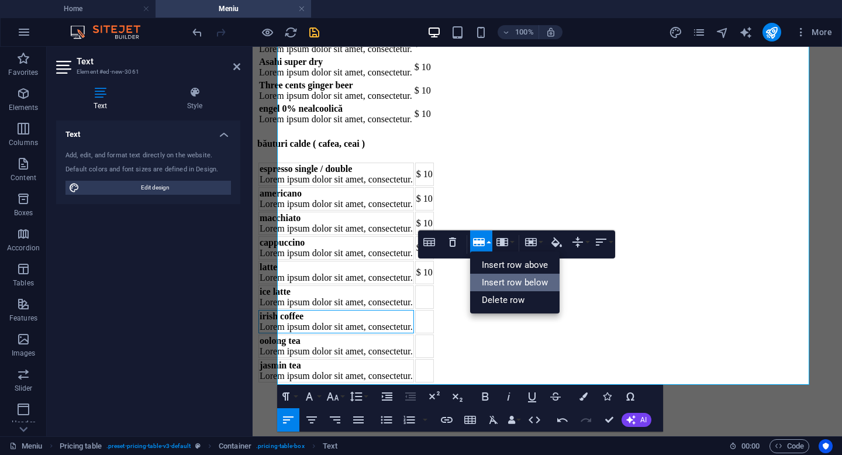
click at [511, 287] on link "Insert row below" at bounding box center [514, 283] width 89 height 18
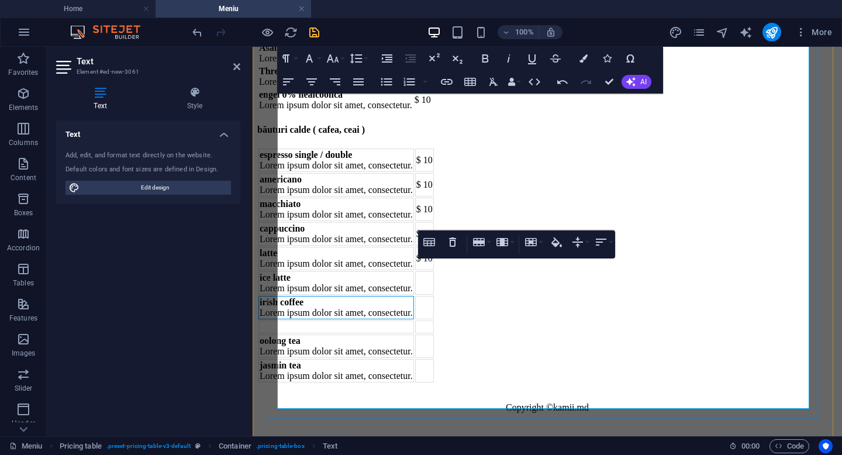
click at [308, 321] on td at bounding box center [337, 327] width 156 height 13
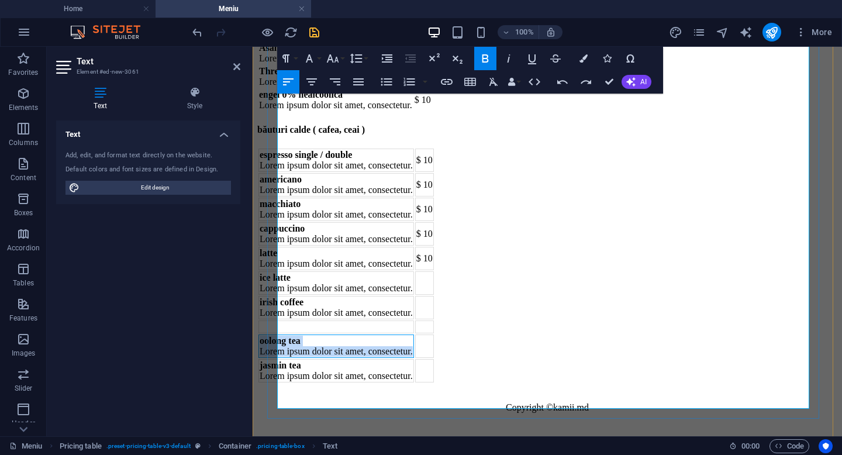
drag, startPoint x: 280, startPoint y: 346, endPoint x: 456, endPoint y: 355, distance: 176.3
click at [414, 355] on td "oolong tea Lorem ipsum dolor sit amet, consectetur." at bounding box center [337, 346] width 156 height 23
copy td "oolong tea Lorem ipsum dolor sit amet, consectetur."
click at [334, 321] on td at bounding box center [337, 327] width 156 height 13
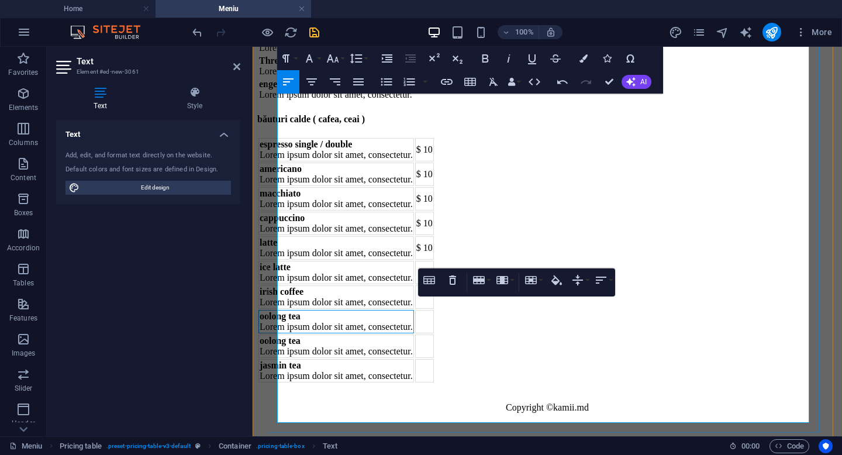
click at [351, 316] on td "oolong tea Lorem ipsum dolor sit amet, consectetur." at bounding box center [337, 321] width 156 height 23
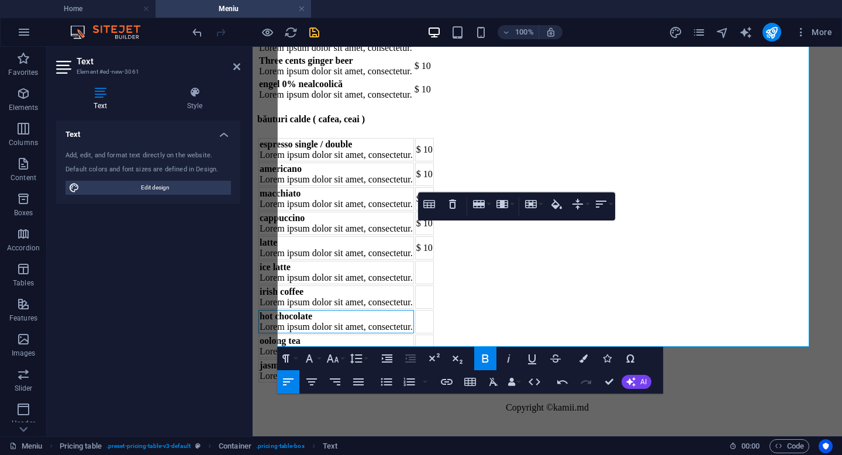
click at [231, 279] on div "Text Add, edit, and format text directly on the website. Default colors and fon…" at bounding box center [148, 274] width 184 height 307
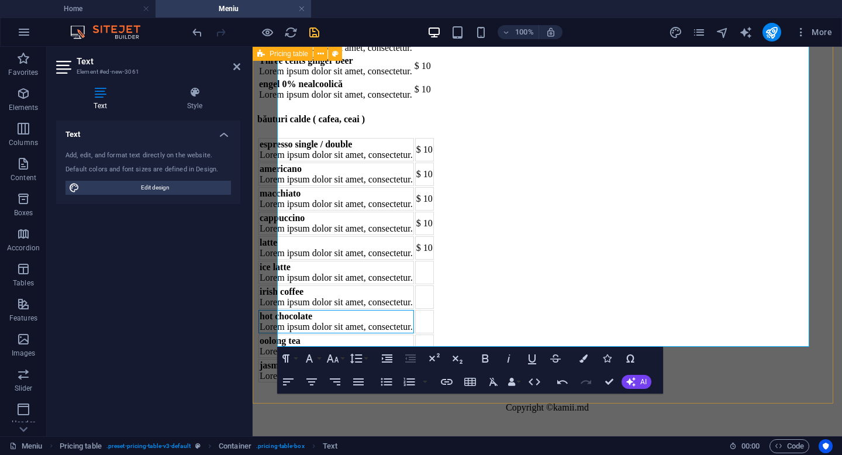
click at [259, 251] on div "băuturi calde ( cafea, ceai ) espresso single / double Lorem ipsum dolor sit am…" at bounding box center [547, 243] width 580 height 283
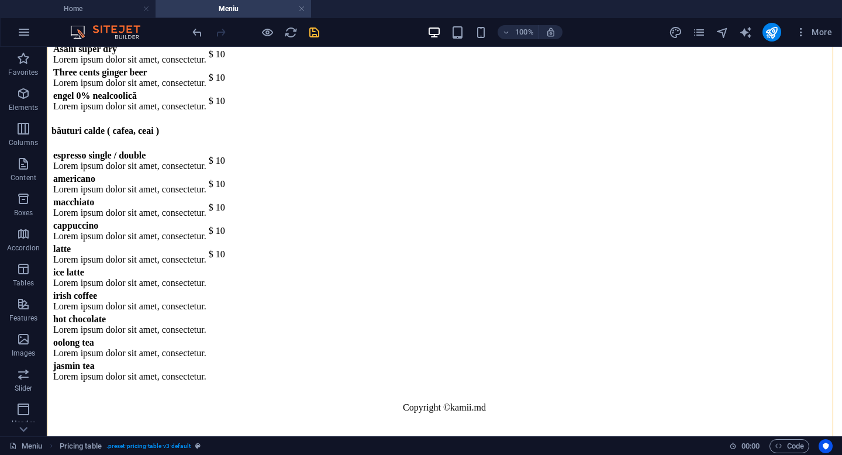
scroll to position [9334, 0]
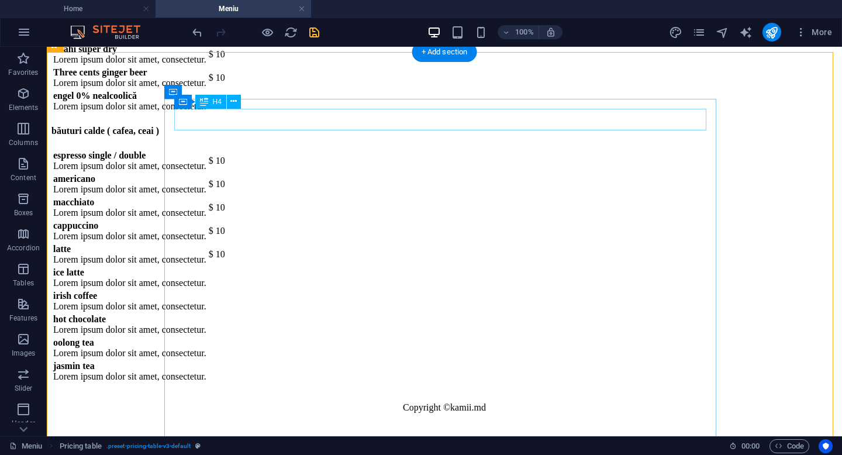
click at [384, 126] on div "băuturi calde ( cafea, ceai )" at bounding box center [444, 131] width 786 height 11
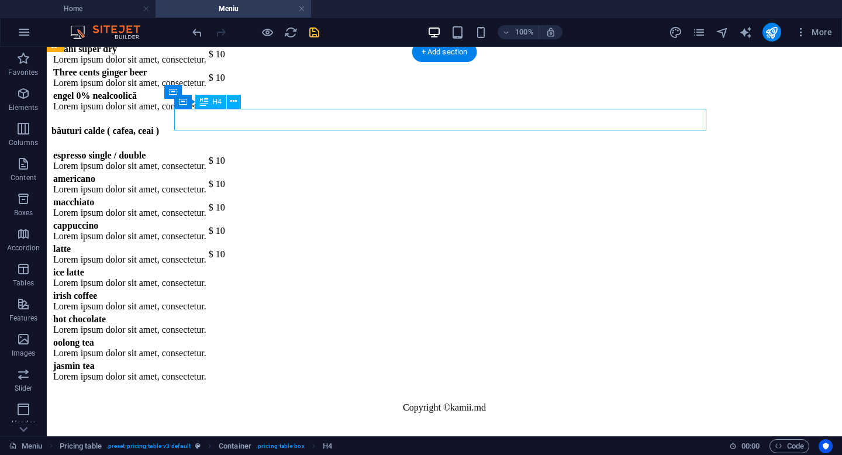
click at [384, 126] on div "băuturi calde ( cafea, ceai )" at bounding box center [444, 131] width 786 height 11
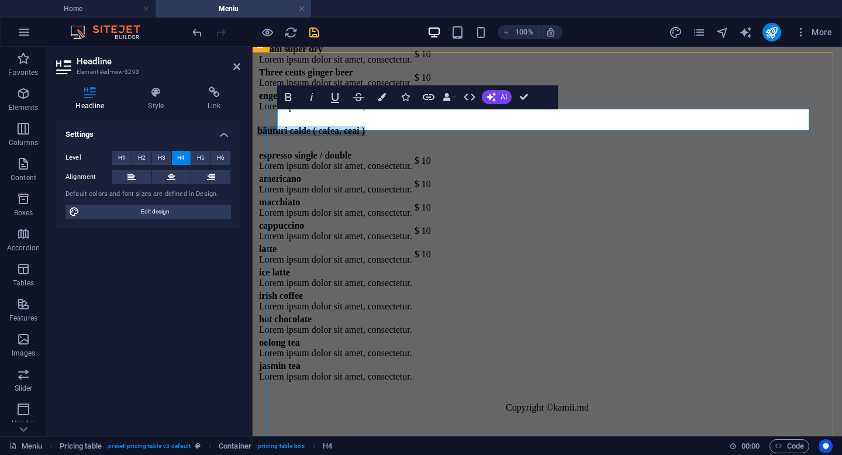
click at [489, 126] on h4 "băuturi calde ( cafea, ceai )" at bounding box center [547, 131] width 580 height 11
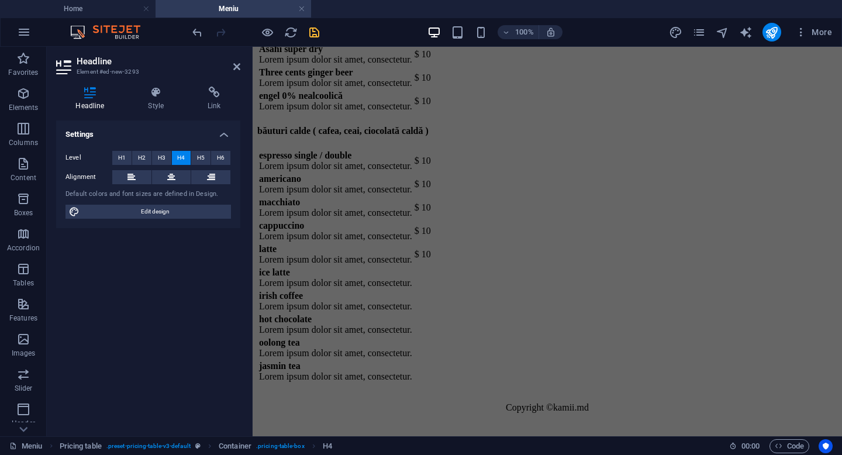
drag, startPoint x: 838, startPoint y: 422, endPoint x: 1093, endPoint y: 486, distance: 262.3
click at [315, 33] on icon "save" at bounding box center [314, 32] width 13 height 13
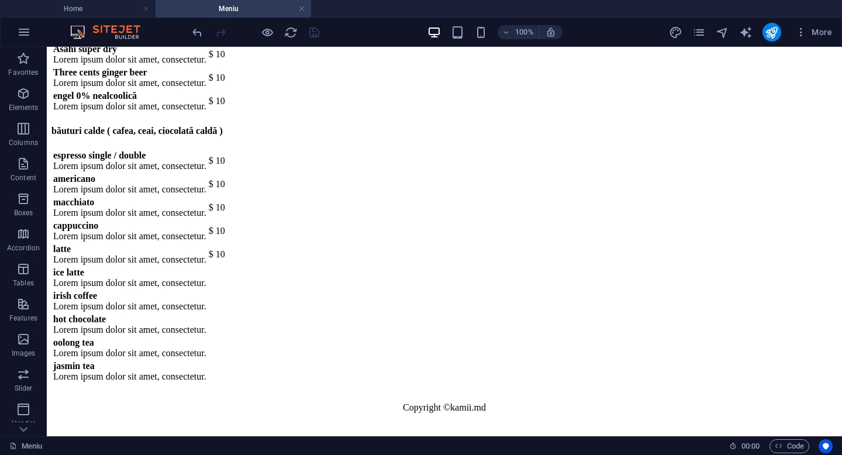
drag, startPoint x: 838, startPoint y: 428, endPoint x: 885, endPoint y: 501, distance: 87.3
